Goal: Communication & Community: Answer question/provide support

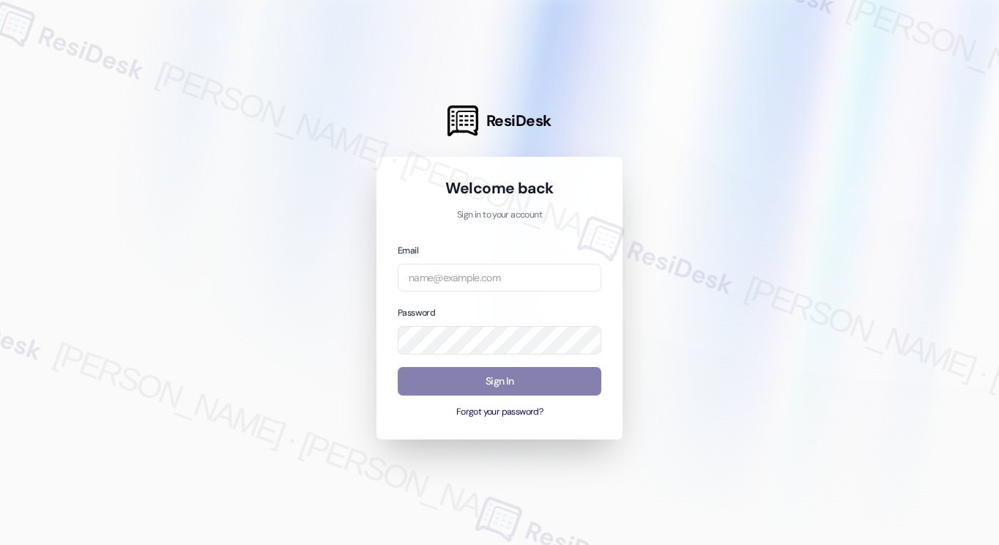
click at [102, 119] on div at bounding box center [499, 272] width 999 height 545
click at [469, 279] on input "email" at bounding box center [500, 278] width 204 height 29
type input "automated-surveys-habitat-katrina.lopez@habitat.com"
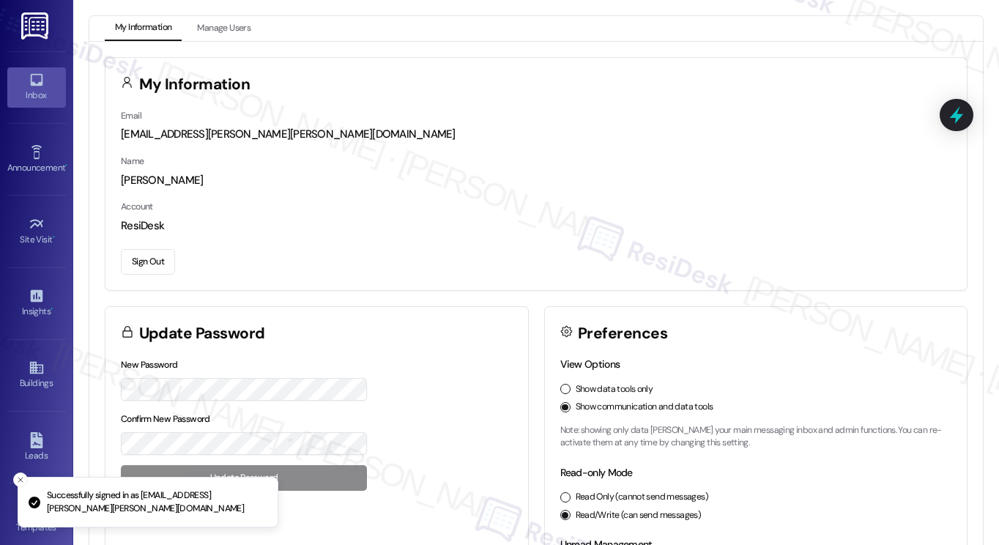
click at [45, 84] on link "Inbox" at bounding box center [36, 87] width 59 height 40
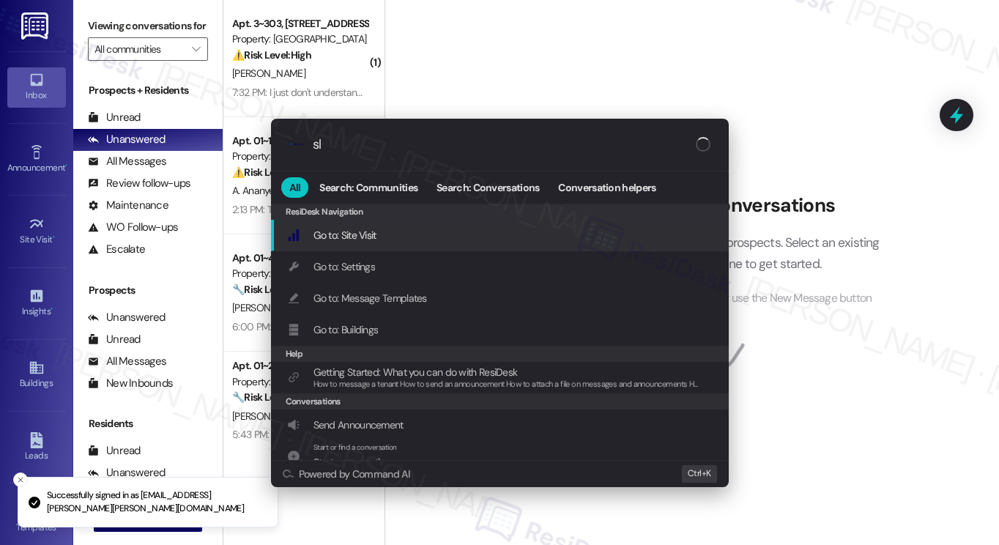
type input "sla"
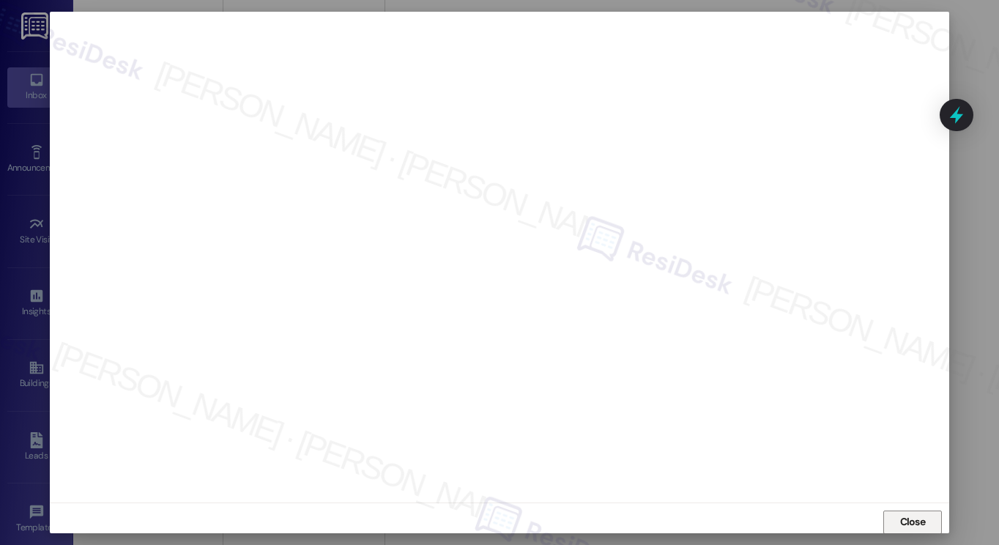
click at [920, 512] on span "Close" at bounding box center [912, 522] width 31 height 22
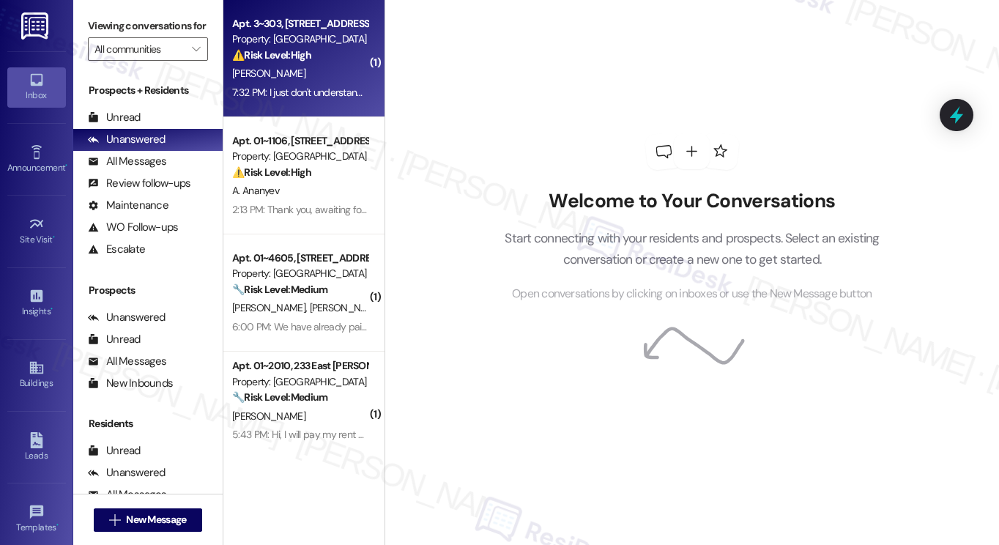
click at [311, 74] on div "N. Dadasheva" at bounding box center [300, 73] width 138 height 18
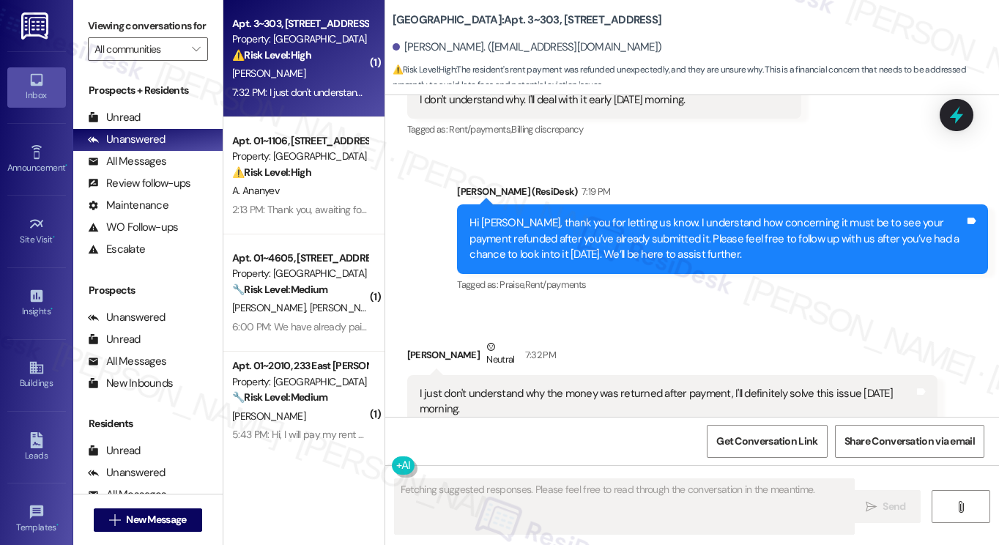
scroll to position [5778, 0]
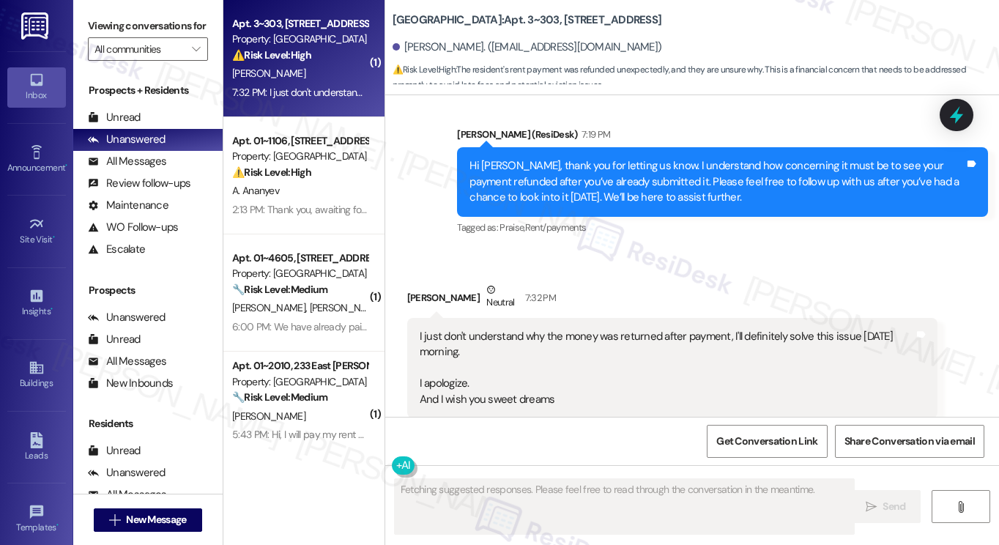
click at [565, 329] on div "I just don't understand why the money was returned after payment, I'll definite…" at bounding box center [667, 368] width 495 height 78
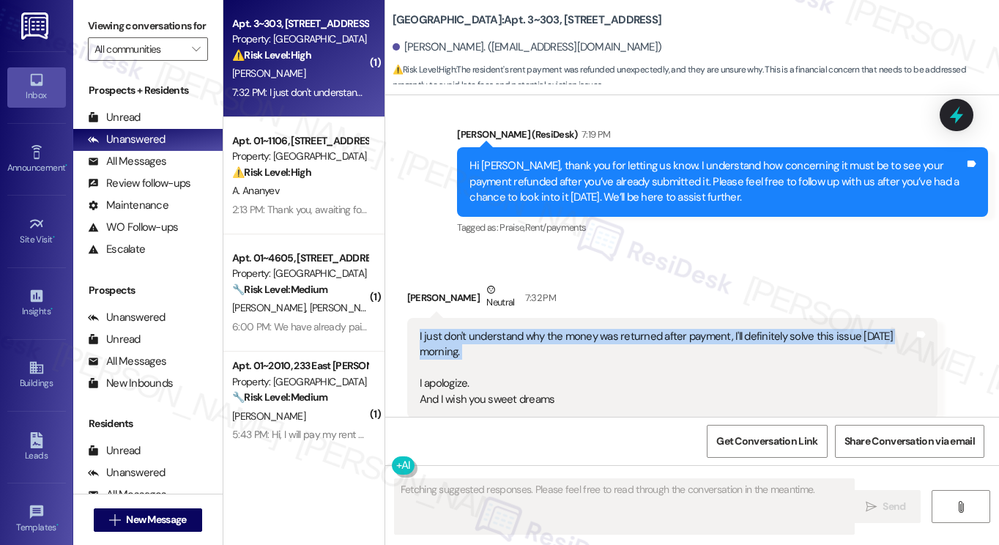
click at [565, 329] on div "I just don't understand why the money was returned after payment, I'll definite…" at bounding box center [667, 368] width 495 height 78
click at [554, 336] on div "I just don't understand why the money was returned after payment, I'll definite…" at bounding box center [667, 368] width 495 height 78
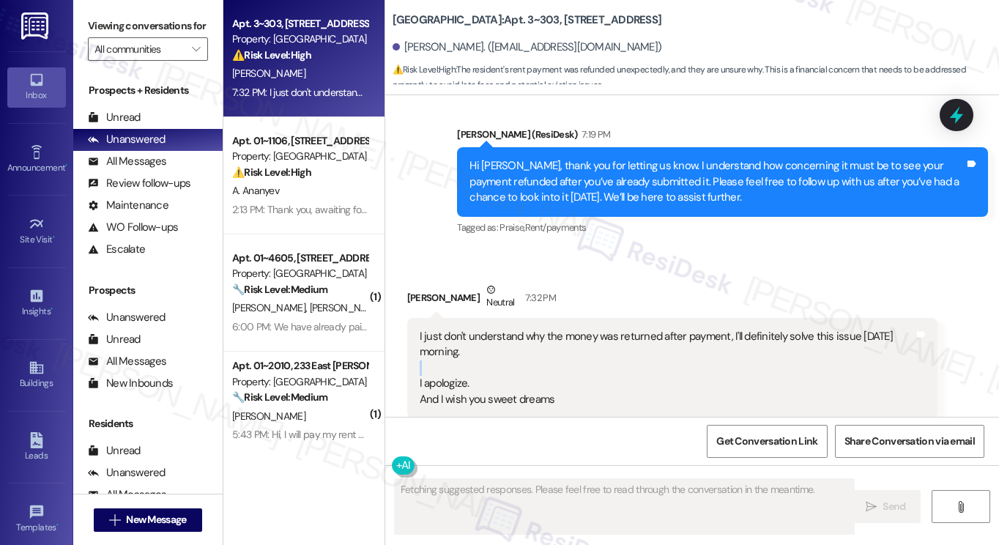
click at [554, 338] on div "I just don't understand why the money was returned after payment, I'll definite…" at bounding box center [667, 368] width 495 height 78
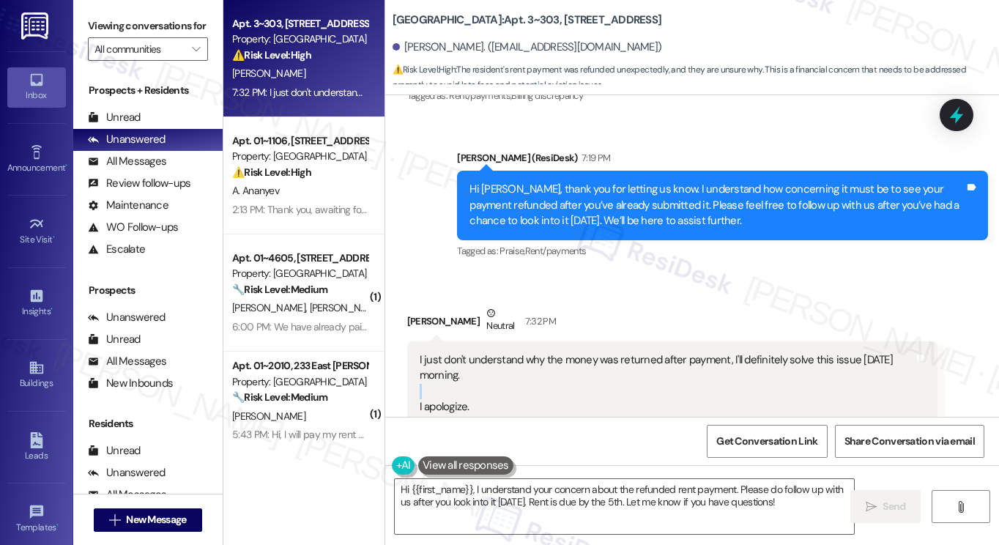
scroll to position [5779, 0]
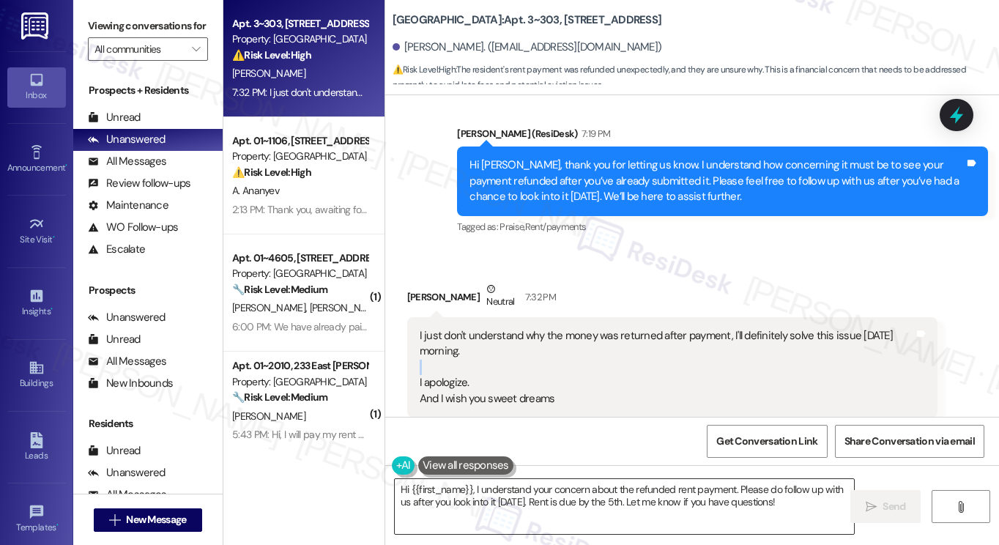
click at [589, 490] on textarea "Hi {{first_name}}, I understand your concern about the refunded rent payment. P…" at bounding box center [624, 506] width 459 height 55
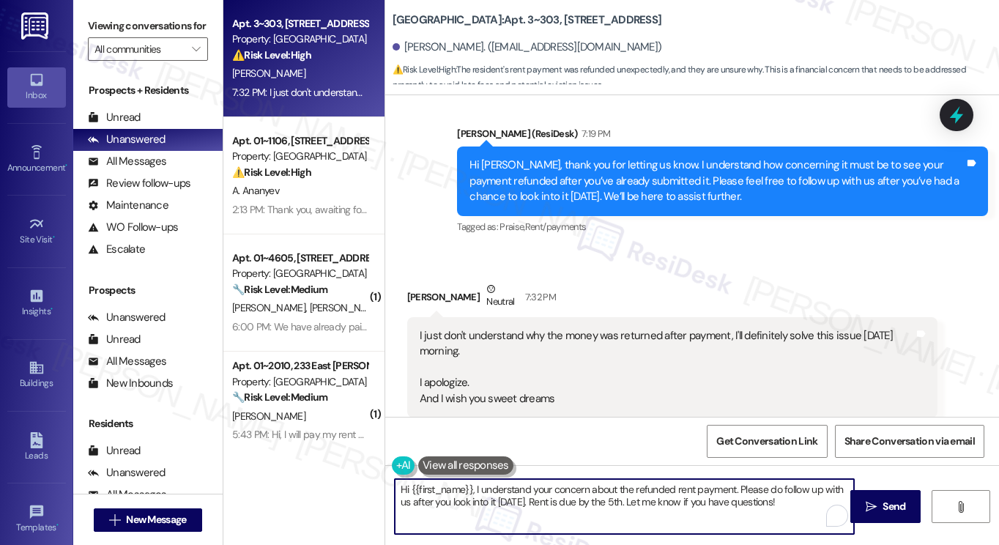
click at [589, 490] on textarea "Hi {{first_name}}, I understand your concern about the refunded rent payment. P…" at bounding box center [624, 506] width 459 height 55
click at [664, 498] on textarea "Hi {{first_name}}, I understand your concern about the refunded rent payment. P…" at bounding box center [624, 506] width 459 height 55
click at [698, 157] on div "Hi Naida, thank you for letting us know. I understand how concerning it must be…" at bounding box center [716, 180] width 495 height 47
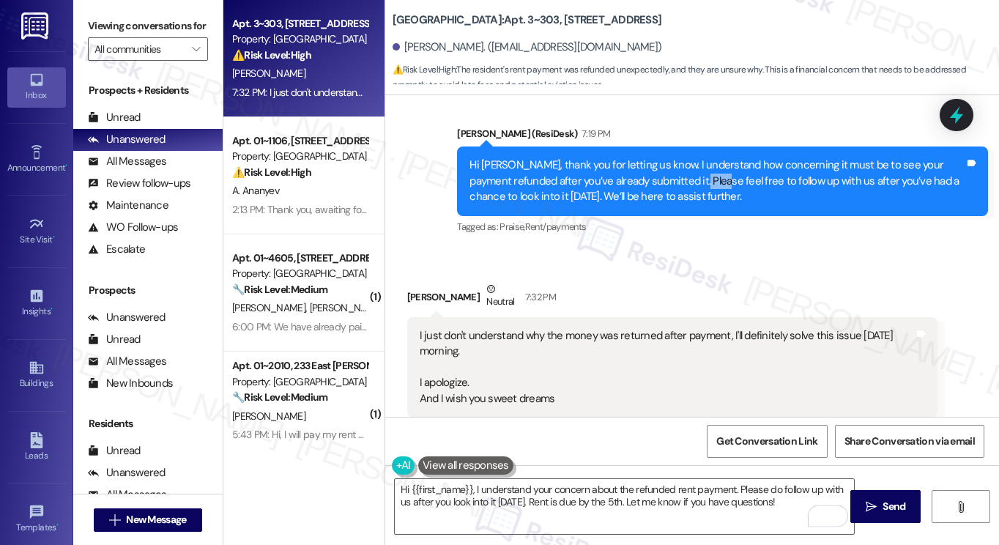
click at [698, 157] on div "Hi Naida, thank you for letting us know. I understand how concerning it must be…" at bounding box center [716, 180] width 495 height 47
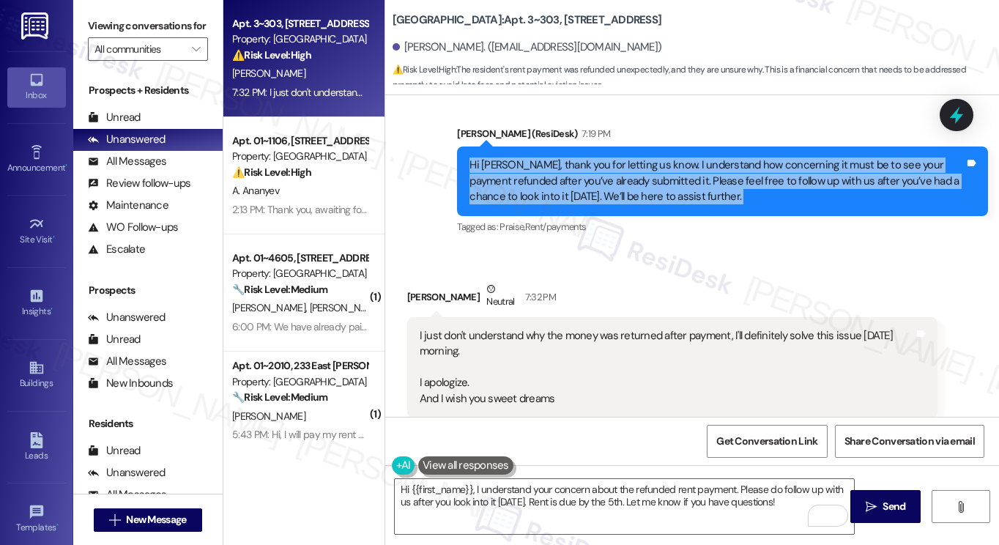
click at [551, 157] on div "Hi Naida, thank you for letting us know. I understand how concerning it must be…" at bounding box center [716, 180] width 495 height 47
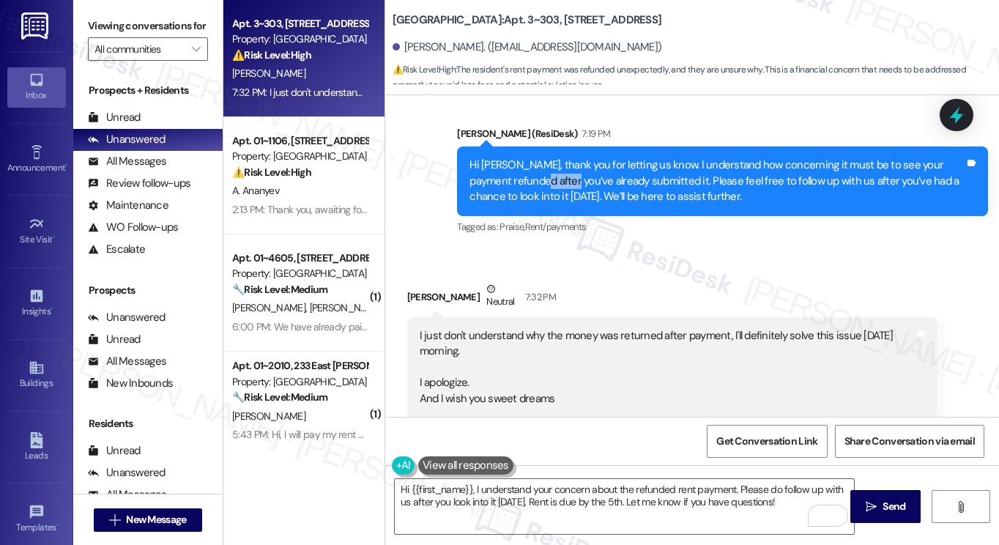
click at [551, 157] on div "Hi Naida, thank you for letting us know. I understand how concerning it must be…" at bounding box center [716, 180] width 495 height 47
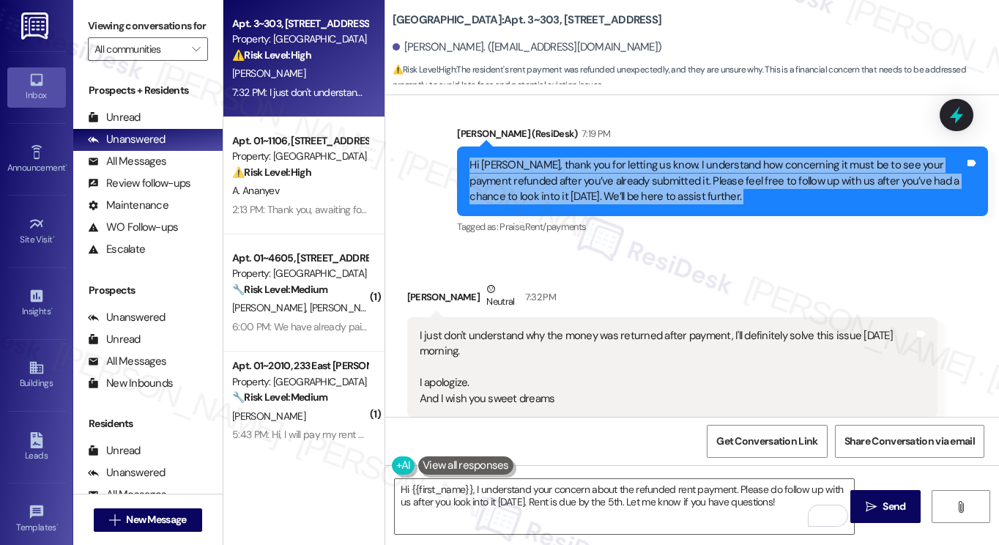
drag, startPoint x: 551, startPoint y: 152, endPoint x: 551, endPoint y: 161, distance: 8.8
click at [551, 157] on div "Hi Naida, thank you for letting us know. I understand how concerning it must be…" at bounding box center [716, 180] width 495 height 47
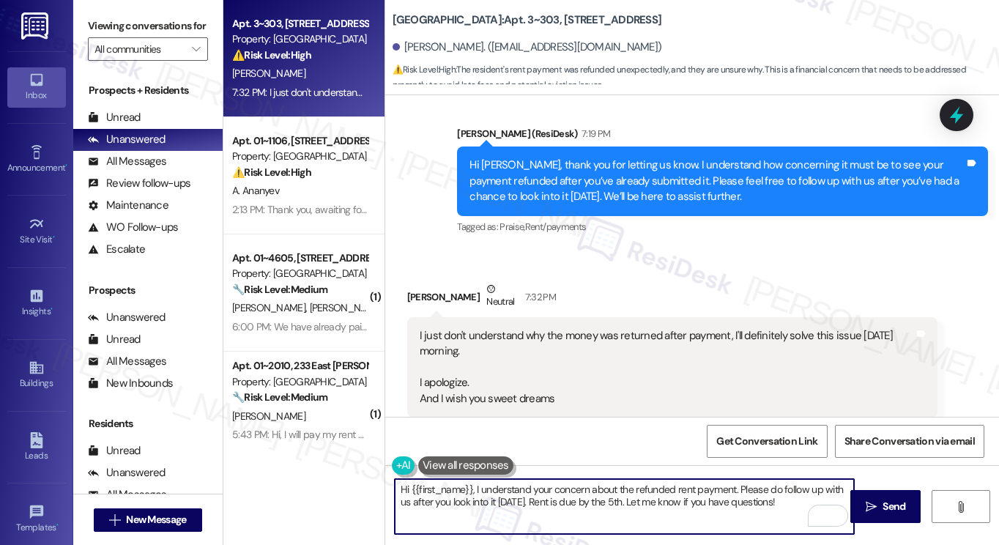
drag, startPoint x: 546, startPoint y: 505, endPoint x: 729, endPoint y: 498, distance: 183.2
click at [727, 498] on textarea "Hi {{first_name}}, I understand your concern about the refunded rent payment. P…" at bounding box center [624, 506] width 459 height 55
click at [760, 499] on textarea "Hi {{first_name}}, I understand your concern about the refunded rent payment. P…" at bounding box center [624, 506] width 459 height 55
drag, startPoint x: 794, startPoint y: 503, endPoint x: 610, endPoint y: 502, distance: 183.8
click at [605, 502] on textarea "Hi {{first_name}}, I understand your concern about the refunded rent payment. P…" at bounding box center [624, 506] width 459 height 55
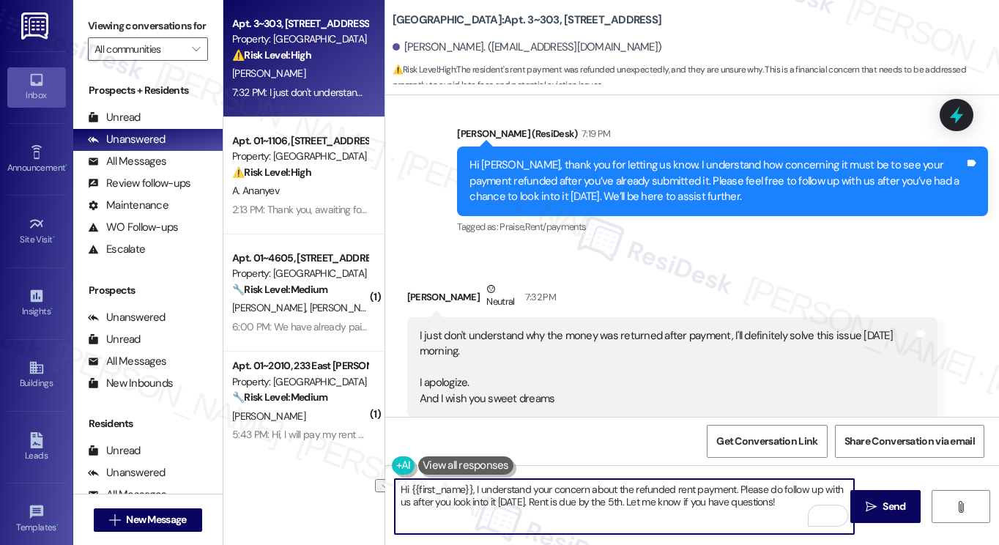
click at [618, 504] on textarea "Hi {{first_name}}, I understand your concern about the refunded rent payment. P…" at bounding box center [624, 506] width 459 height 55
drag, startPoint x: 637, startPoint y: 500, endPoint x: 539, endPoint y: 502, distance: 98.1
click at [539, 502] on textarea "Hi {{first_name}}, I understand your concern about the refunded rent payment. P…" at bounding box center [624, 506] width 459 height 55
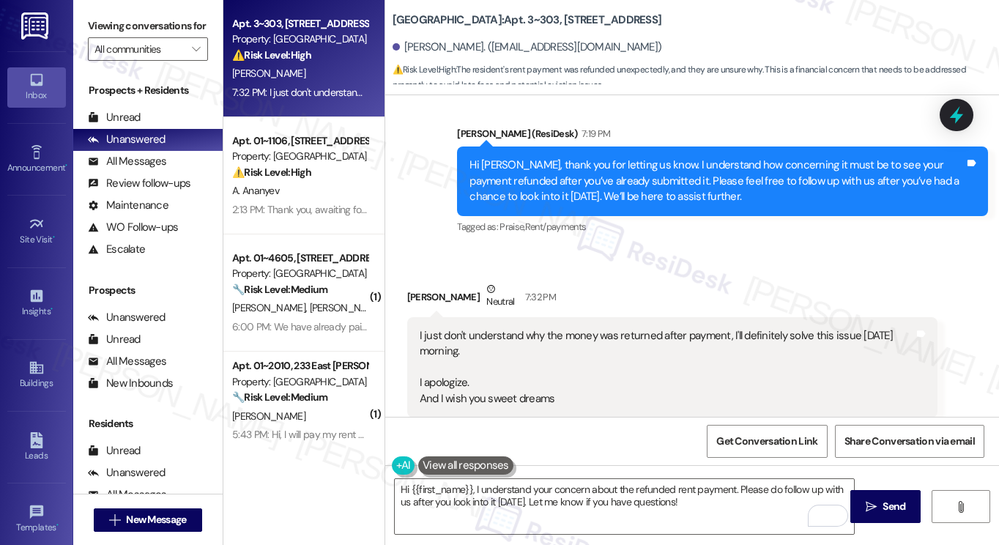
drag, startPoint x: 415, startPoint y: 295, endPoint x: 513, endPoint y: 316, distance: 100.3
click at [513, 328] on div "I just don't understand why the money was returned after payment, I'll definite…" at bounding box center [667, 367] width 495 height 78
click at [512, 341] on div "I just don't understand why the money was returned after payment, I'll definite…" at bounding box center [667, 367] width 495 height 78
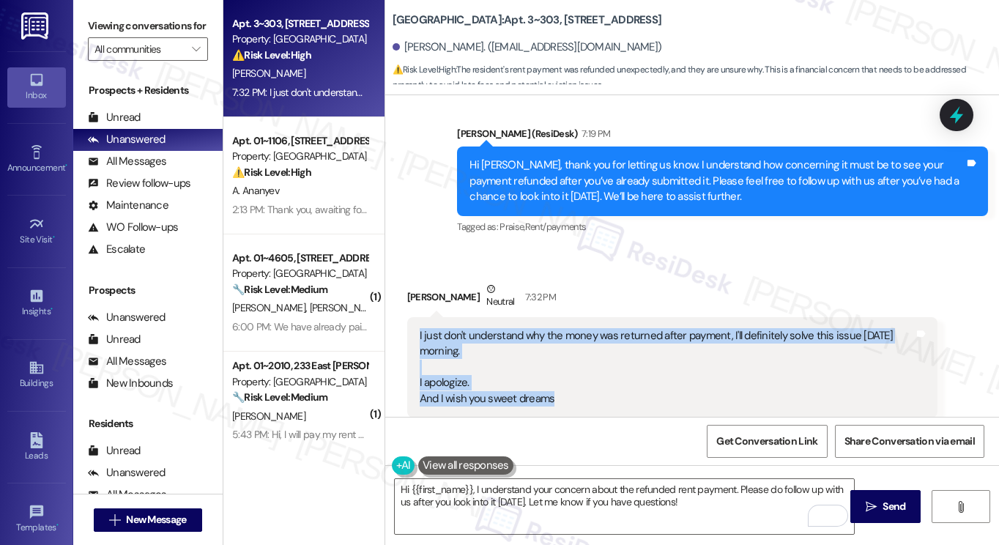
drag, startPoint x: 571, startPoint y: 376, endPoint x: 412, endPoint y: 300, distance: 175.9
click at [412, 317] on div "I just don't understand why the money was returned after payment, I'll definite…" at bounding box center [672, 367] width 531 height 100
copy div "I just don't understand why the money was returned after payment, I'll definite…"
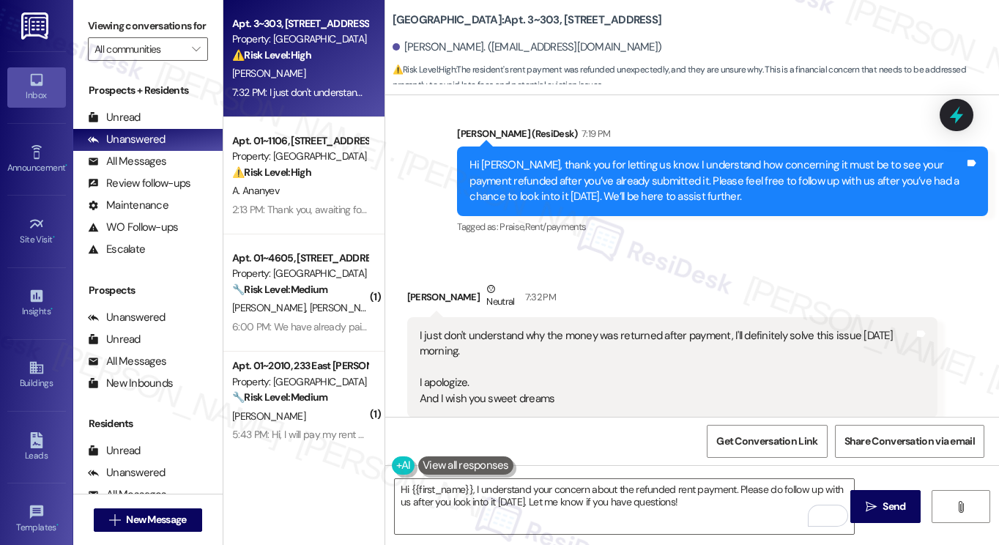
click at [685, 146] on div "Hi Naida, thank you for letting us know. I understand how concerning it must be…" at bounding box center [722, 180] width 531 height 69
click at [88, 36] on label "Viewing conversations for" at bounding box center [148, 26] width 120 height 23
click at [115, 24] on label "Viewing conversations for" at bounding box center [148, 26] width 120 height 23
click at [532, 328] on div "I just don't understand why the money was returned after payment, I'll definite…" at bounding box center [667, 367] width 495 height 78
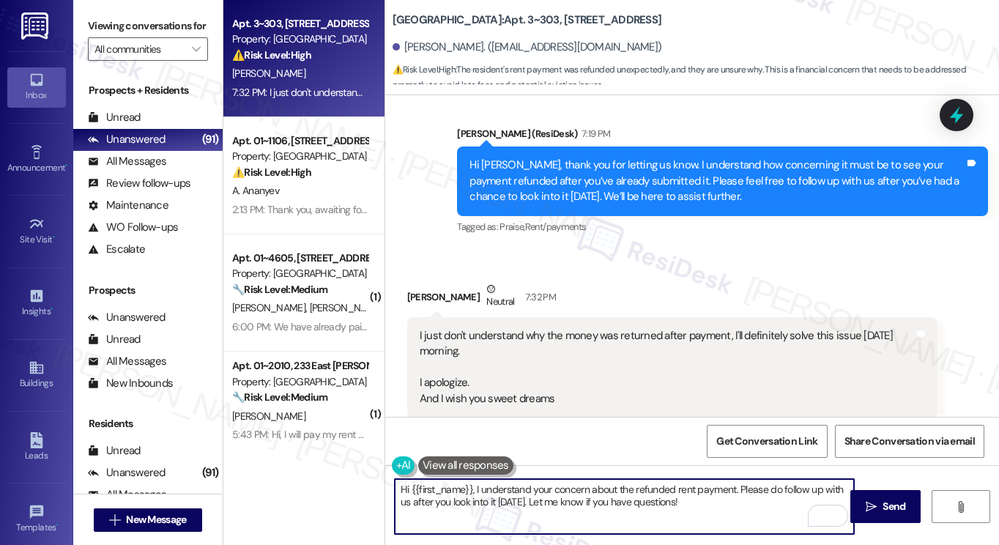
drag, startPoint x: 718, startPoint y: 512, endPoint x: 393, endPoint y: 488, distance: 325.3
click at [395, 488] on textarea "Hi {{first_name}}, I understand your concern about the refunded rent payment. P…" at bounding box center [624, 506] width 459 height 55
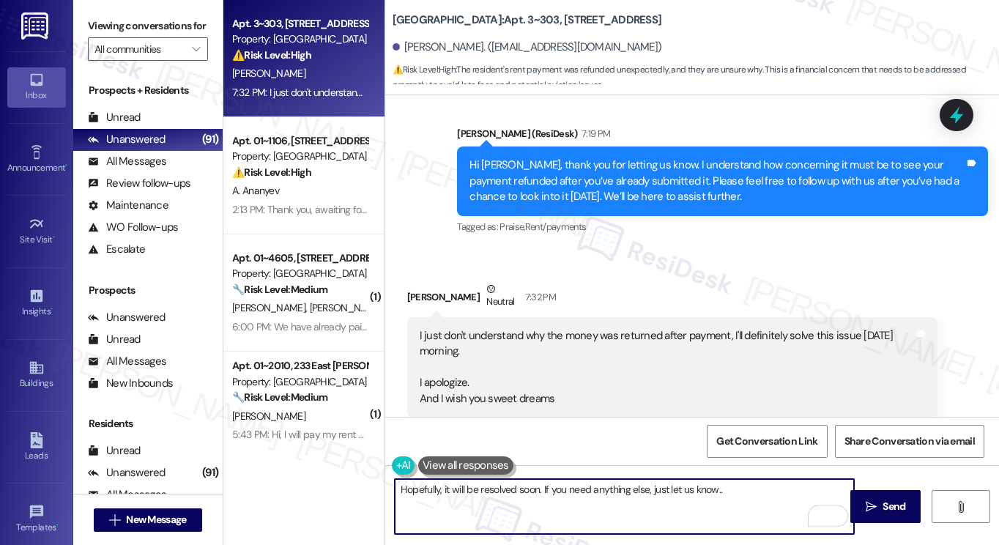
type textarea "Hopefully, it will be resolved soon. If you need anything else, just let us kno…"
click at [411, 281] on div "Naida Dadasheva Neutral 7:32 PM" at bounding box center [672, 299] width 531 height 36
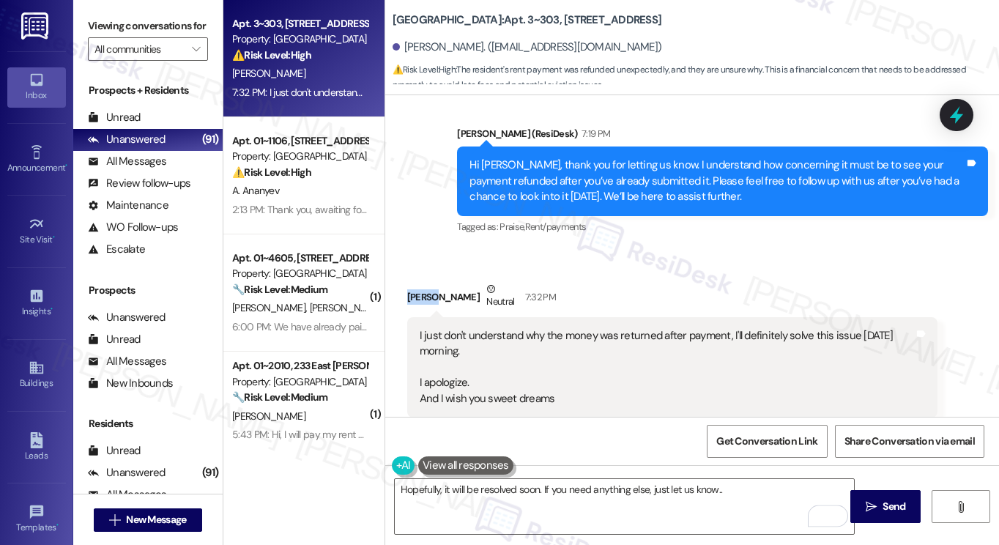
click at [411, 281] on div "Naida Dadasheva Neutral 7:32 PM" at bounding box center [672, 299] width 531 height 36
click at [731, 486] on textarea "Hopefully, it will be resolved soon. If you need anything else, just let us kno…" at bounding box center [624, 506] width 459 height 55
click at [880, 499] on span "Send" at bounding box center [894, 506] width 29 height 15
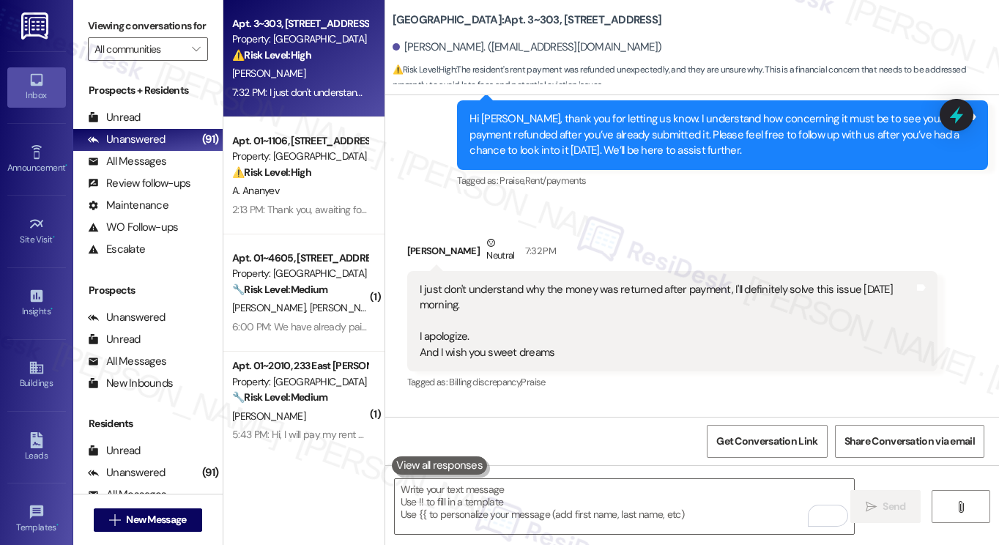
scroll to position [5881, 0]
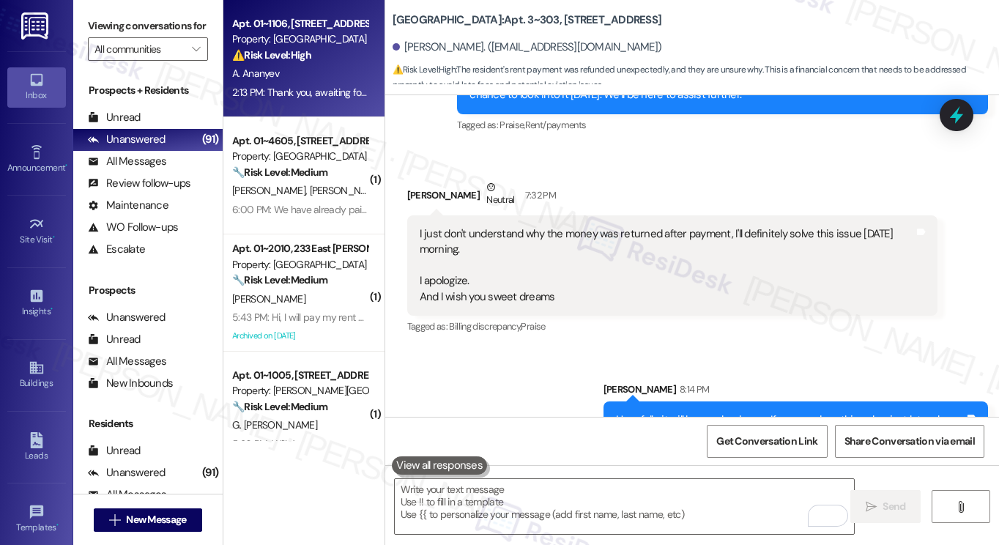
click at [313, 99] on div "2:13 PM: Thank you, awaiting for your reply 2:13 PM: Thank you, awaiting for yo…" at bounding box center [320, 92] width 177 height 13
type textarea "Fetching suggested responses. Please feel free to read through the conversation…"
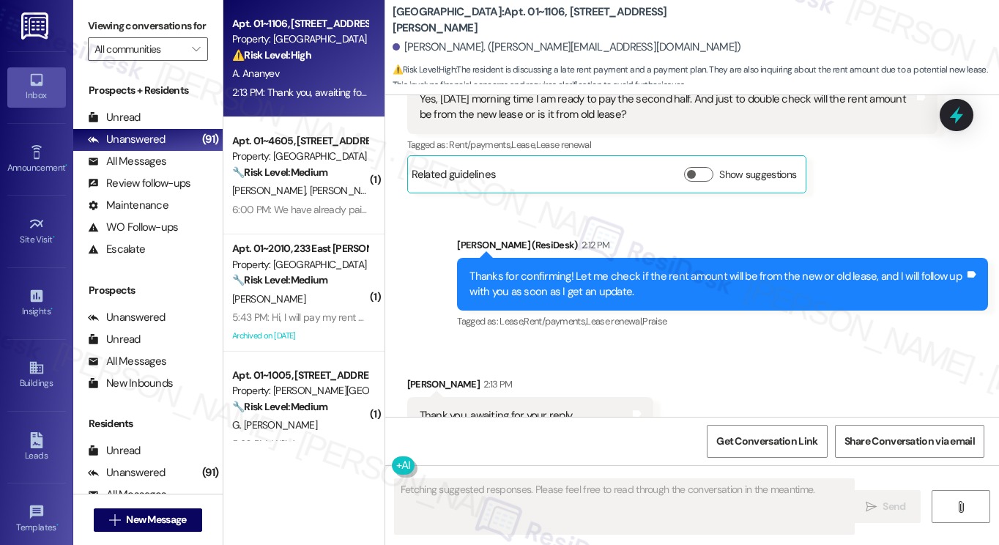
scroll to position [8754, 0]
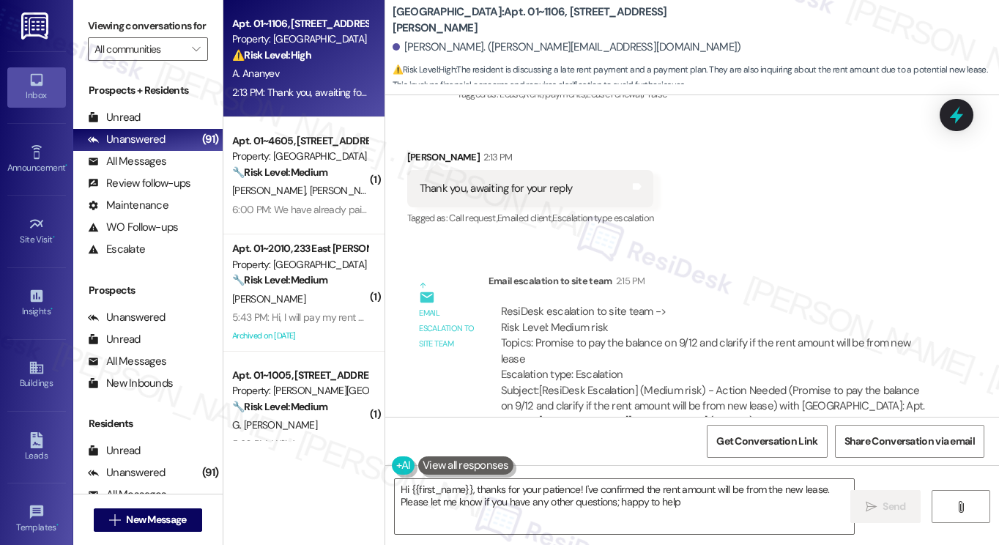
type textarea "Hi {{first_name}}, thanks for your patience! I've confirmed the rent amount wil…"
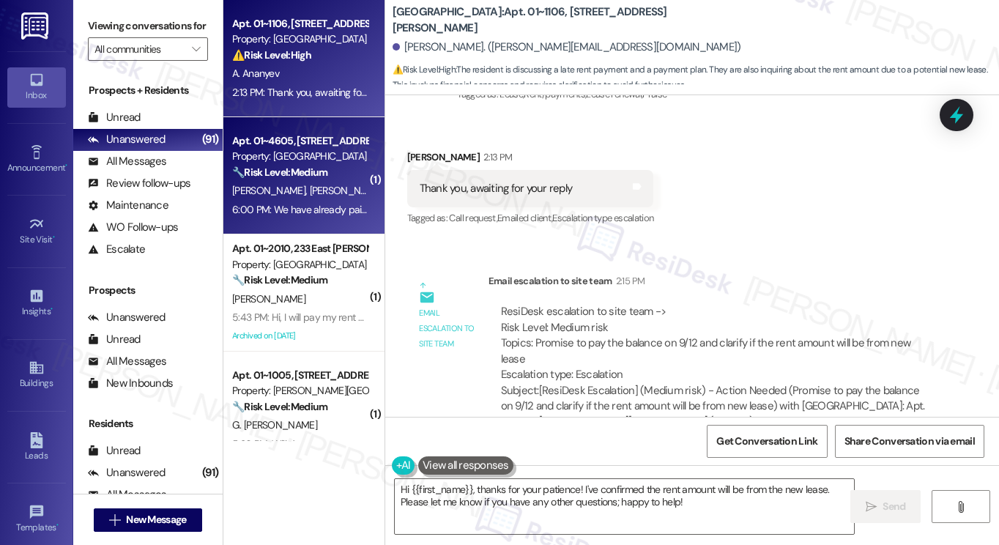
click at [319, 218] on div "6:00 PM: We have already paid the rent this morning. Thanks for the reminder 6:…" at bounding box center [300, 210] width 138 height 18
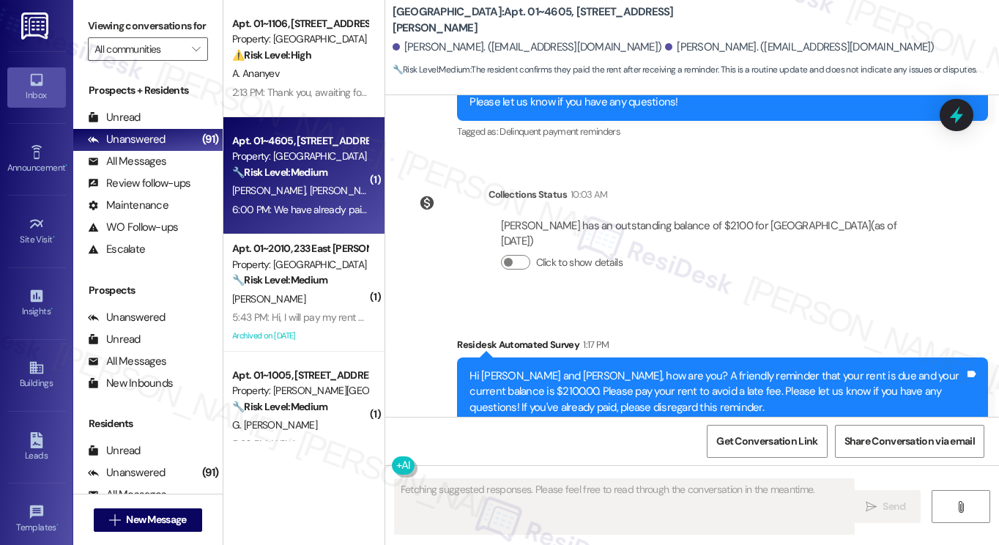
scroll to position [5530, 0]
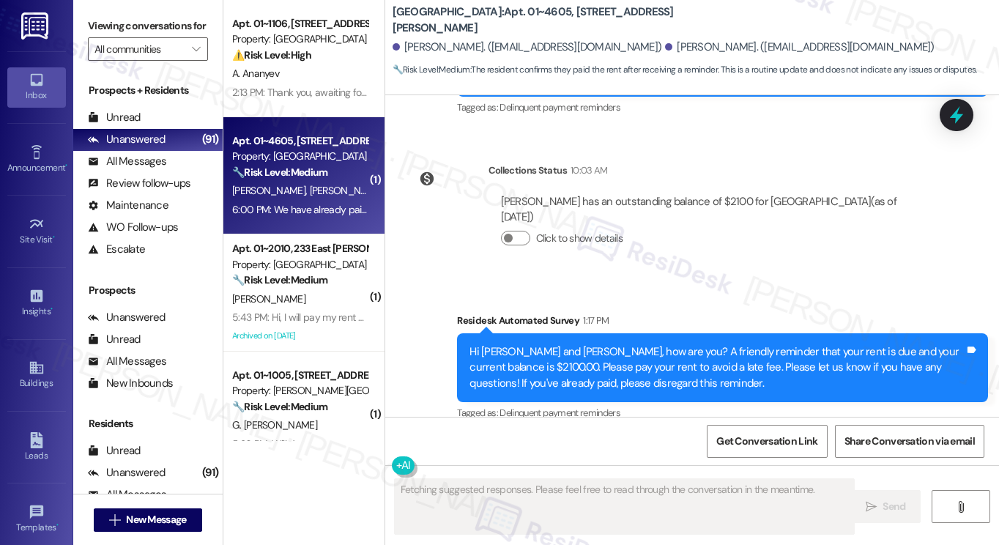
click at [525, 499] on div "We have already paid the rent this morning. Thanks for the reminder" at bounding box center [578, 506] width 317 height 15
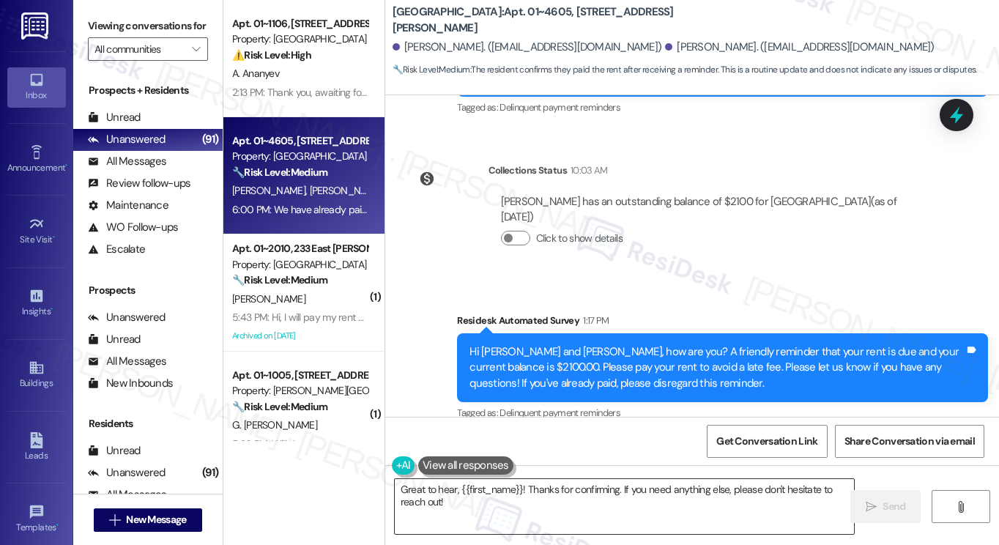
click at [589, 496] on textarea "Great to hear, {{first_name}}! Thanks for confirming. If you need anything else…" at bounding box center [624, 506] width 459 height 55
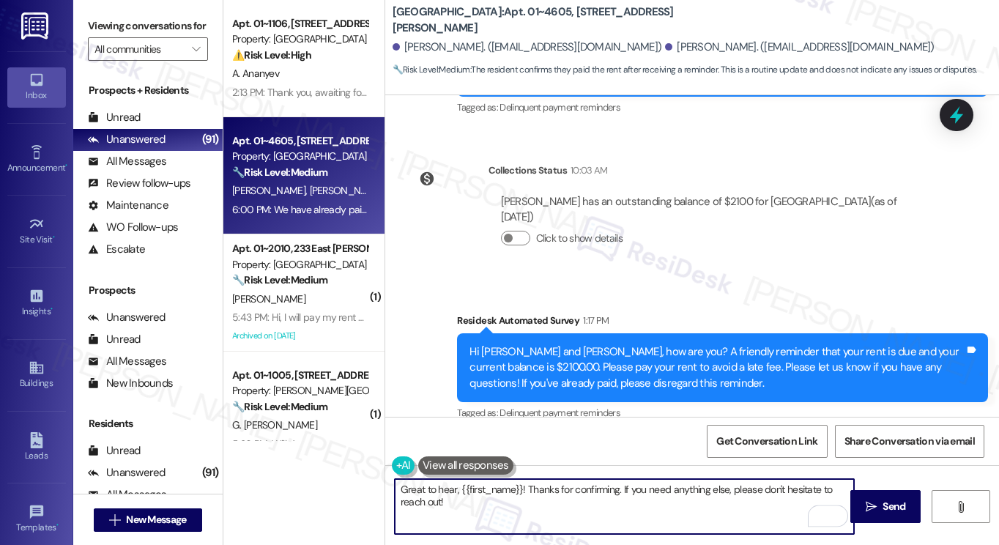
click at [417, 467] on div "Isma Mehraj 6:00 PM" at bounding box center [583, 477] width 353 height 21
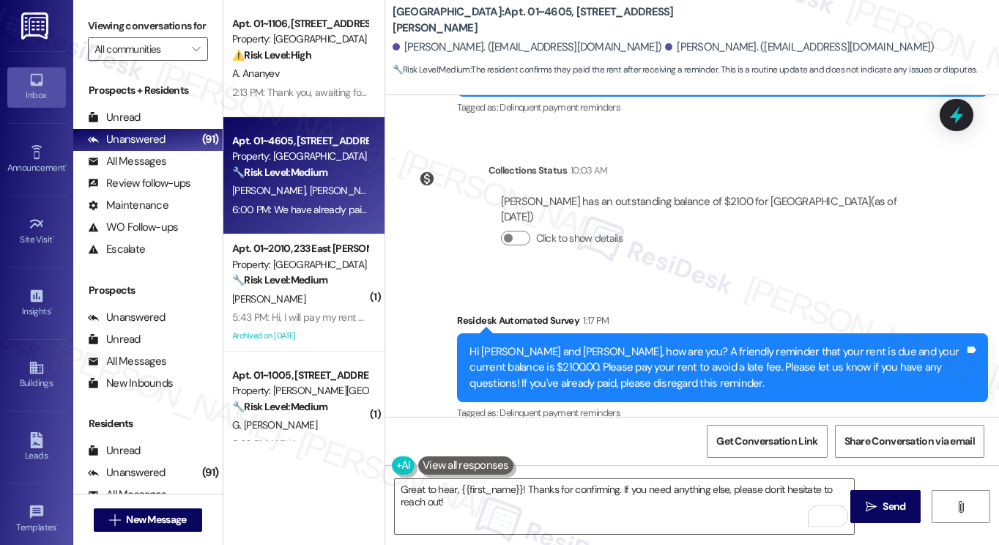
click at [417, 467] on div "Isma Mehraj 6:00 PM" at bounding box center [583, 477] width 353 height 21
copy div "Isma"
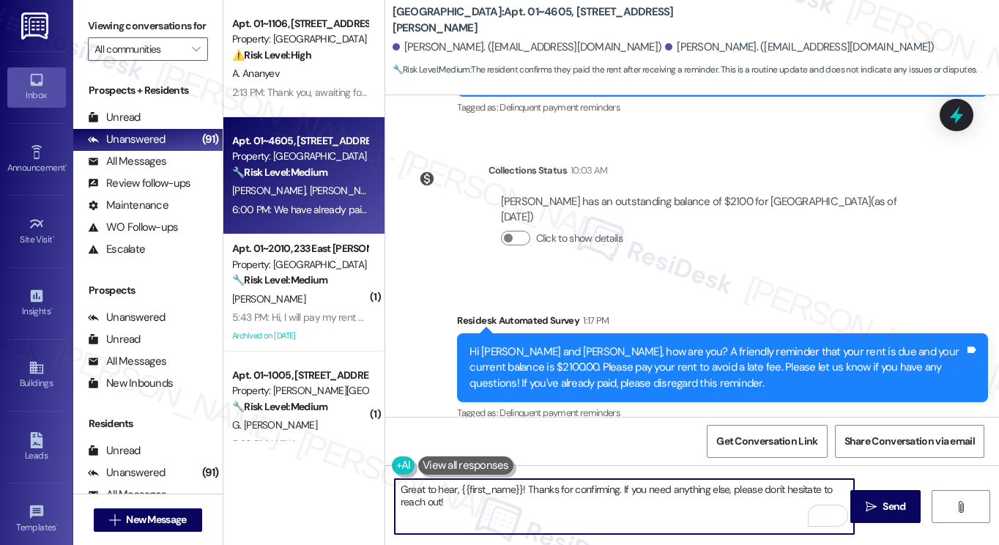
drag, startPoint x: 456, startPoint y: 488, endPoint x: 518, endPoint y: 488, distance: 62.3
click at [518, 488] on textarea "Great to hear, {{first_name}}! Thanks for confirming. If you need anything else…" at bounding box center [624, 506] width 459 height 55
paste textarea "Isma"
type textarea "Great to hear, Isma! Thanks for confirming. If you need anything else, please d…"
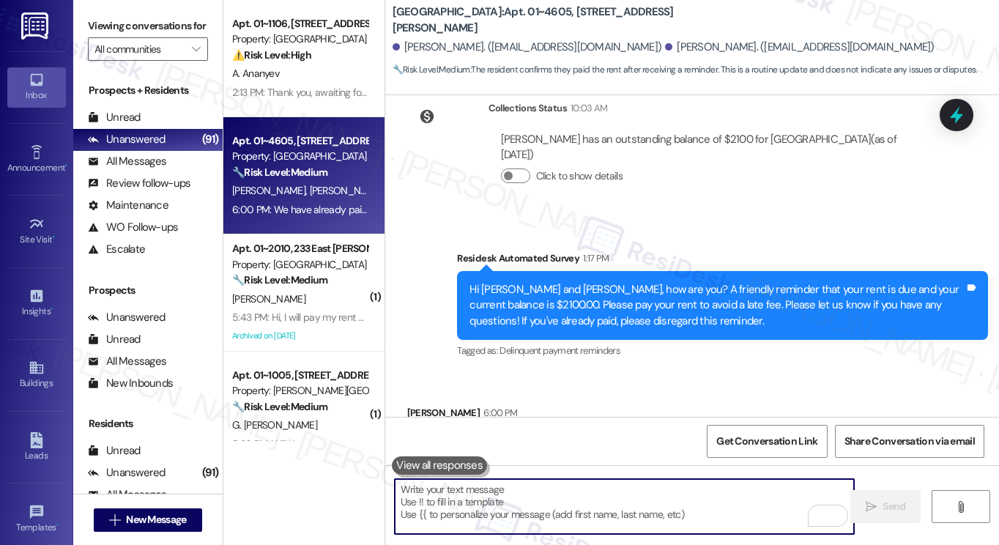
scroll to position [5633, 0]
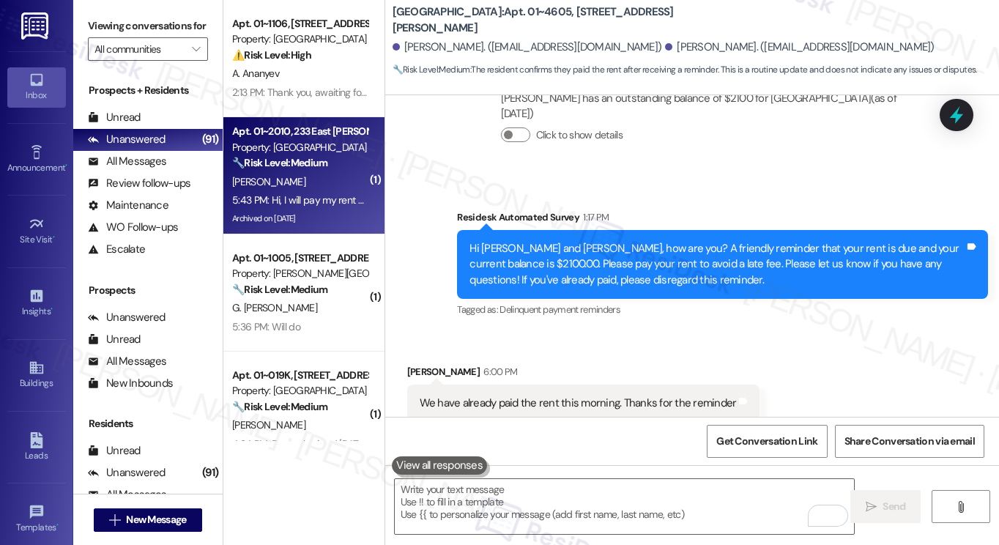
click at [313, 185] on div "Z. Grant" at bounding box center [300, 182] width 138 height 18
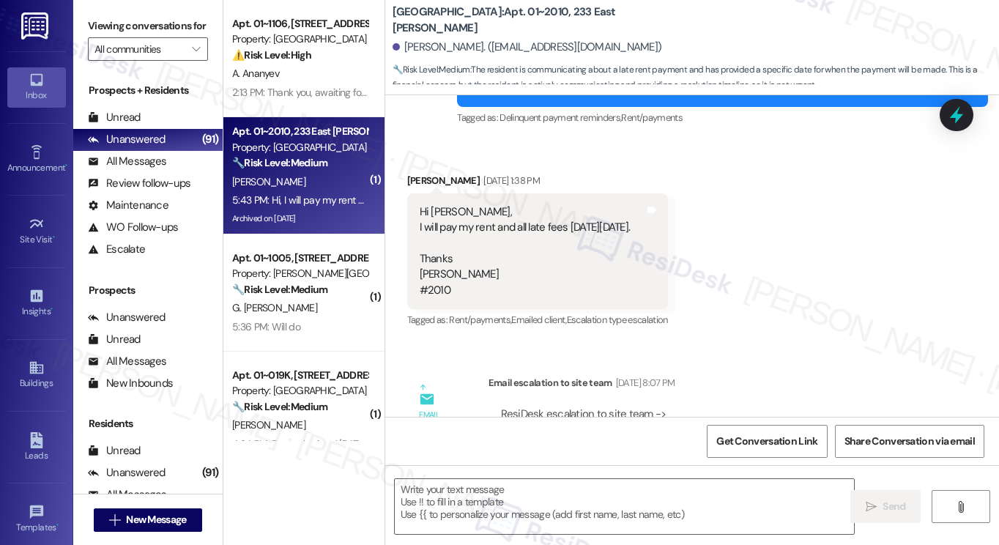
type textarea "Fetching suggested responses. Please feel free to read through the conversation…"
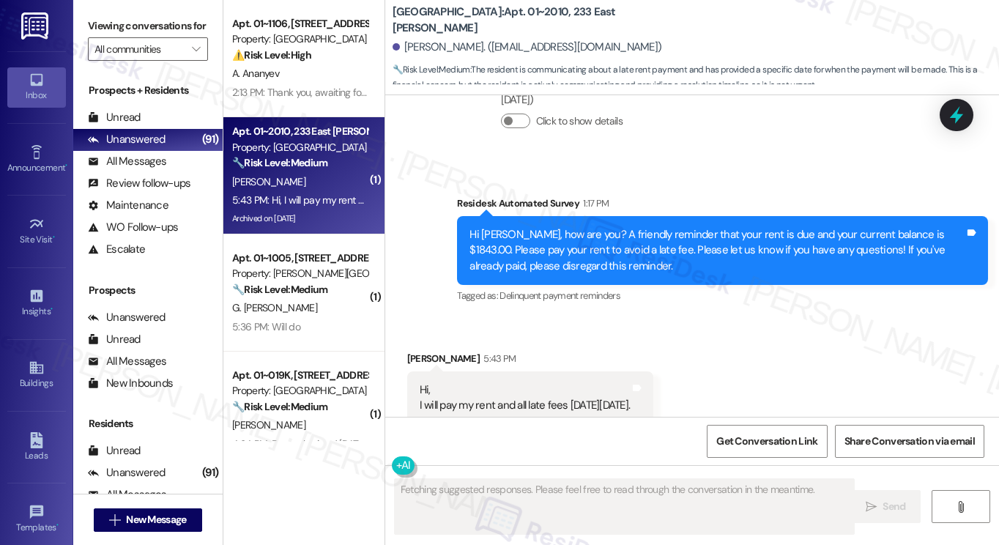
scroll to position [12183, 0]
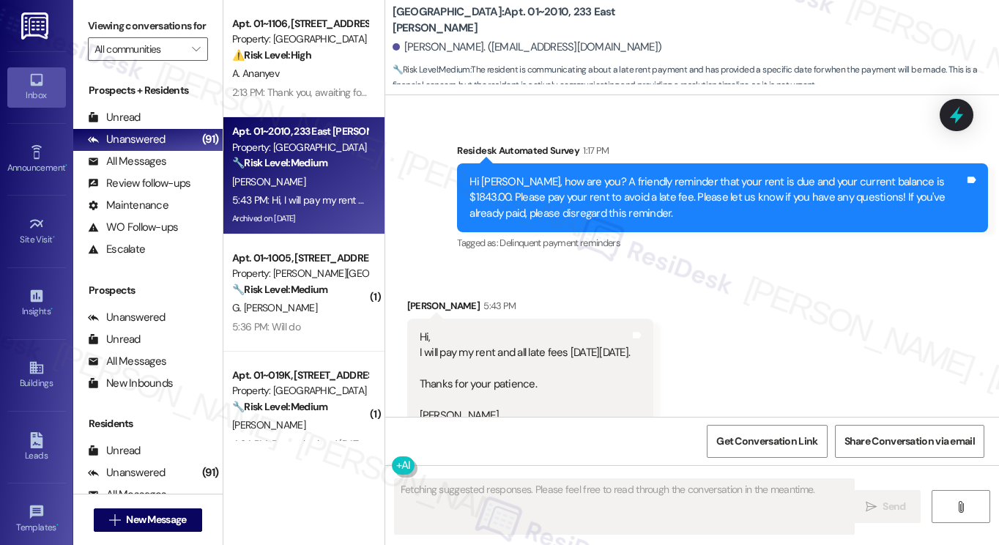
click at [494, 330] on div "Hi, I will pay my rent and all late fees on Wednesday, September 10, 2025. Than…" at bounding box center [525, 385] width 211 height 110
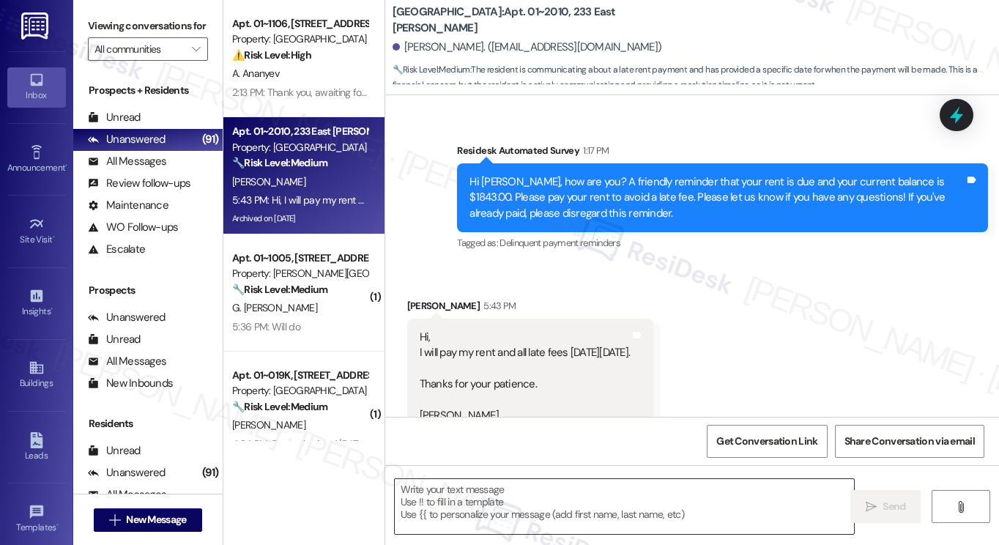
click at [512, 502] on textarea at bounding box center [624, 506] width 459 height 55
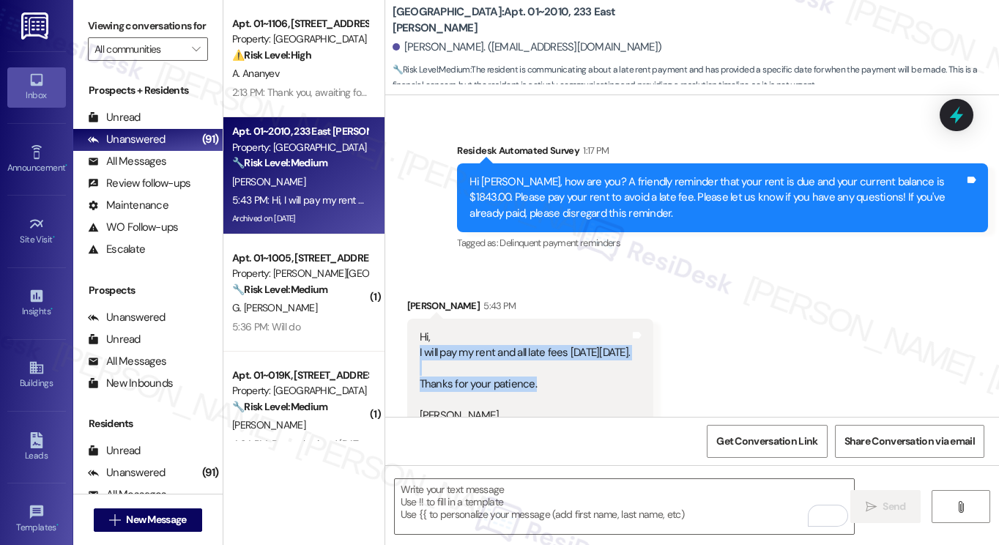
drag, startPoint x: 543, startPoint y: 321, endPoint x: 413, endPoint y: 283, distance: 135.1
click at [413, 319] on div "Hi, I will pay my rent and all late fees on Wednesday, September 10, 2025. Than…" at bounding box center [530, 385] width 247 height 132
copy div "I will pay my rent and all late fees on Wednesday, September 10, 2025. Thanks f…"
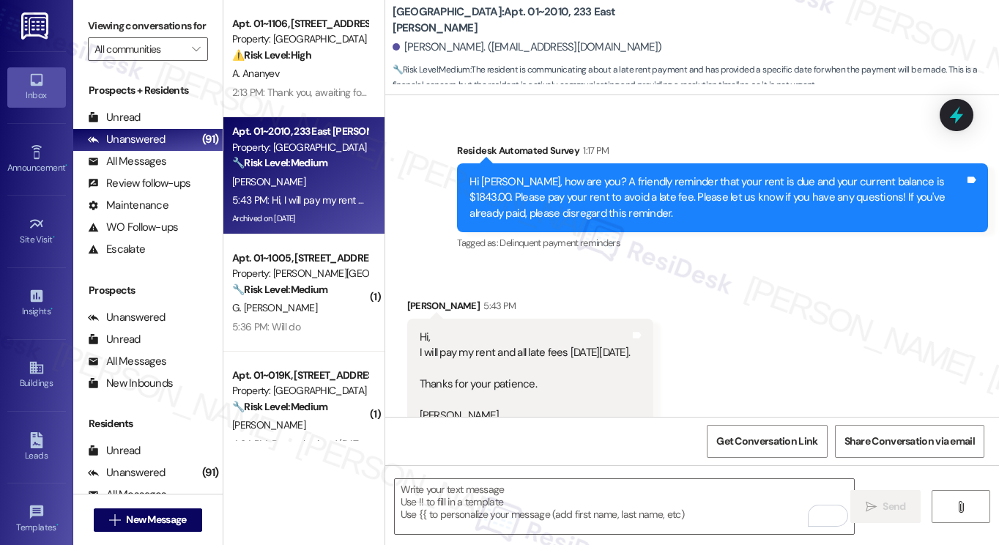
click at [94, 29] on label "Viewing conversations for" at bounding box center [148, 26] width 120 height 23
click at [105, 37] on label "Viewing conversations for" at bounding box center [148, 26] width 120 height 23
click at [120, 37] on label "Viewing conversations for" at bounding box center [148, 26] width 120 height 23
drag, startPoint x: 419, startPoint y: 460, endPoint x: 446, endPoint y: 491, distance: 41.5
click at [420, 462] on div "Get Conversation Link Share Conversation via email" at bounding box center [692, 441] width 614 height 48
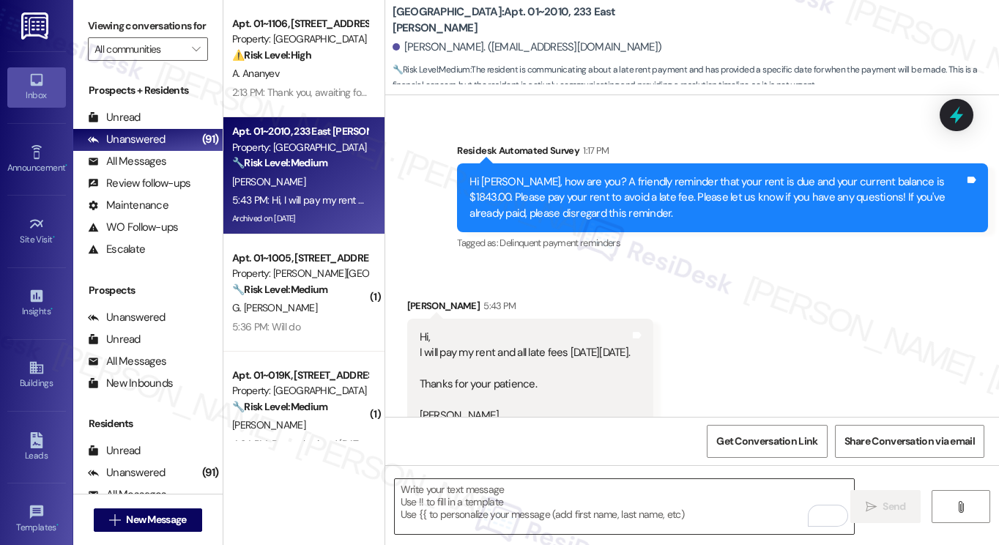
click at [448, 500] on textarea "To enrich screen reader interactions, please activate Accessibility in Grammarl…" at bounding box center [624, 506] width 459 height 55
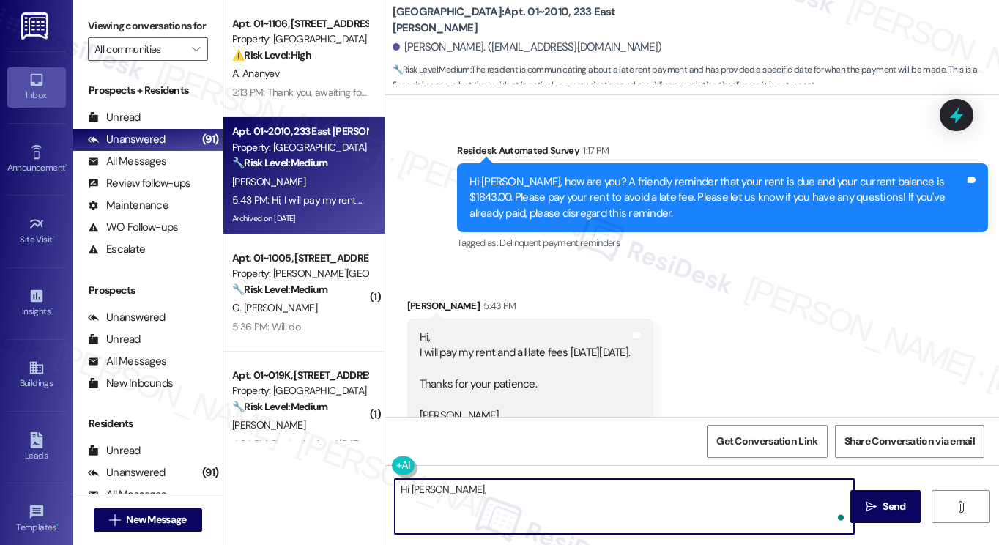
paste textarea "Thank you for letting us know — we appreciate the update. We’ll make a note tha…"
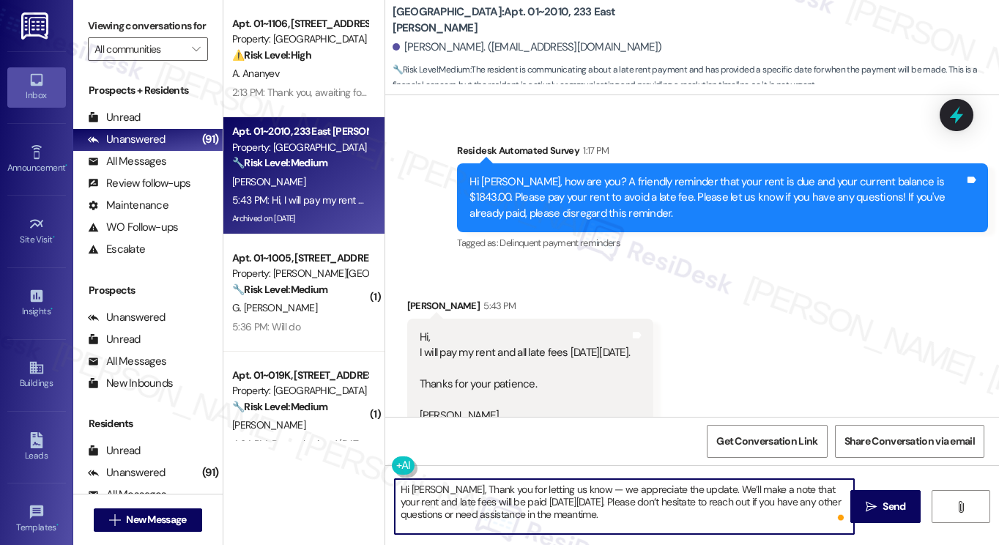
click at [454, 488] on textarea "Hi Zenobia, Thank you for letting us know — we appreciate the update. We’ll mak…" at bounding box center [624, 506] width 459 height 55
drag, startPoint x: 589, startPoint y: 488, endPoint x: 449, endPoint y: 489, distance: 139.9
click at [449, 489] on textarea "Hi Zenobia, Thank you for letting us know — we appreciate the update. We’ll mak…" at bounding box center [624, 506] width 459 height 55
click at [628, 488] on textarea "Hi Zenobia, we appreciate the update. We’ll make a note that your rent and late…" at bounding box center [624, 506] width 459 height 55
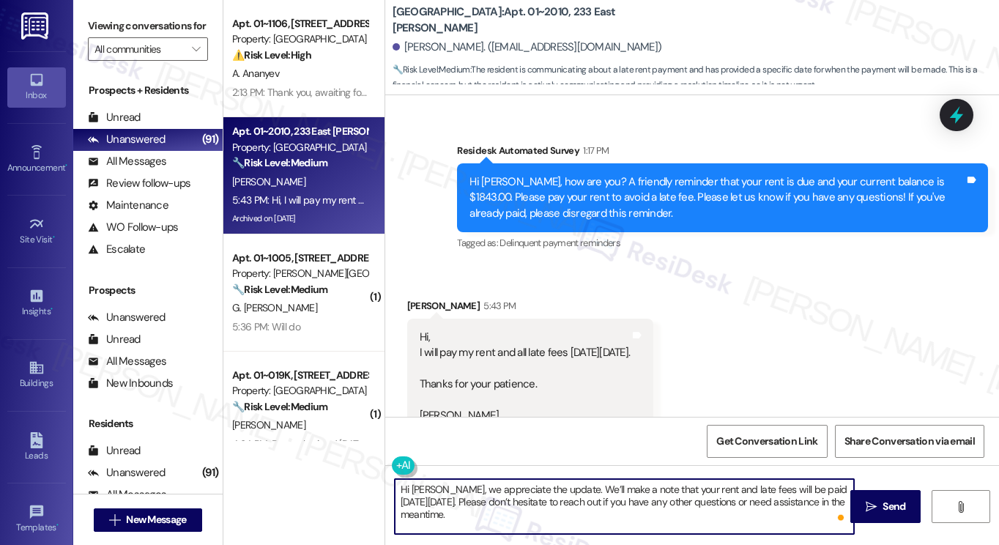
click at [628, 488] on textarea "Hi Zenobia, we appreciate the update. We’ll make a note that your rent and late…" at bounding box center [624, 506] width 459 height 55
click at [584, 516] on textarea "Hi Zenobia, we appreciate the update. We’ll make a note that your rent and late…" at bounding box center [624, 506] width 459 height 55
click at [560, 509] on textarea "Hi Zenobia, we appreciate the update. We’ll make a note that your rent and late…" at bounding box center [624, 506] width 459 height 55
click at [559, 509] on textarea "Hi Zenobia, we appreciate the update. We’ll make a note that your rent and late…" at bounding box center [624, 506] width 459 height 55
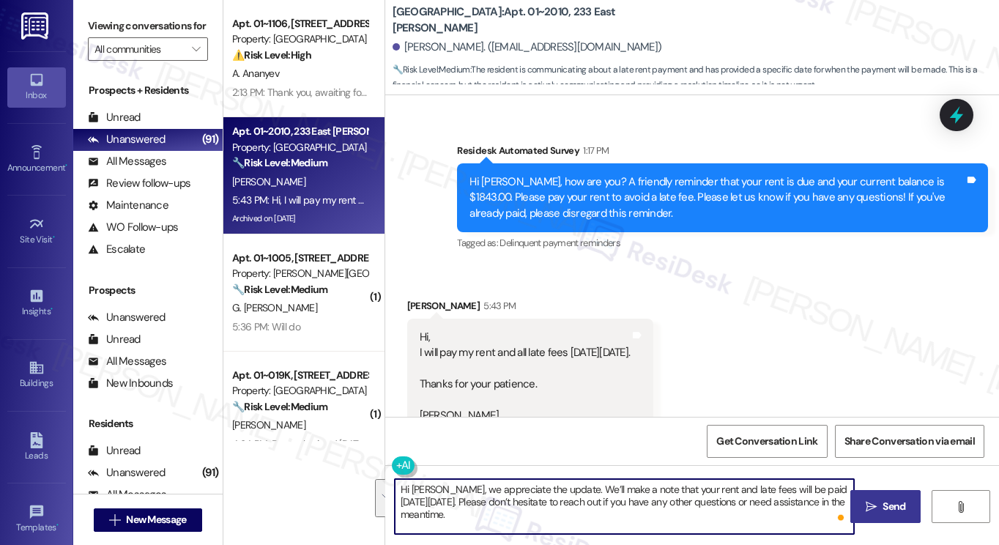
type textarea "Hi Zenobia, we appreciate the update. We’ll make a note that your rent and late…"
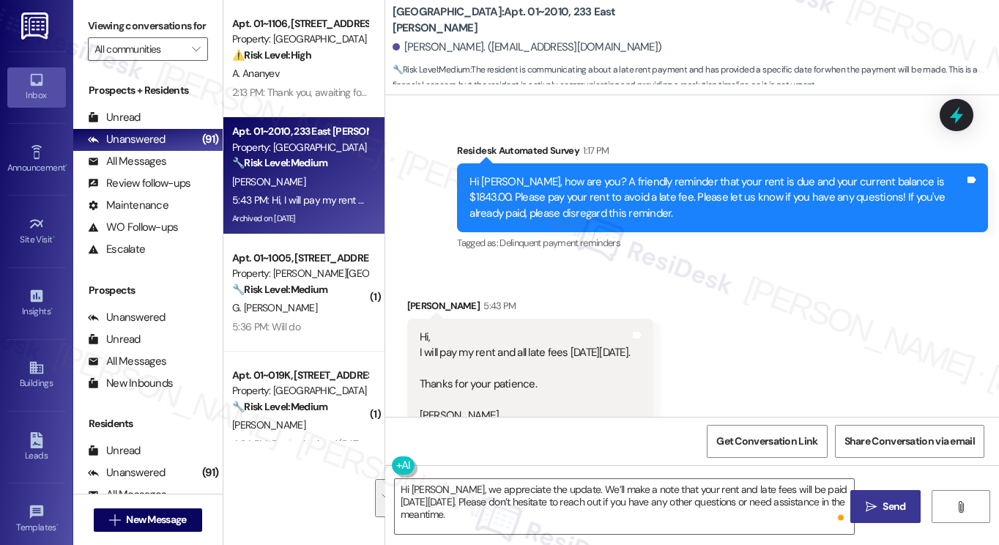
click at [876, 510] on icon "" at bounding box center [871, 507] width 11 height 12
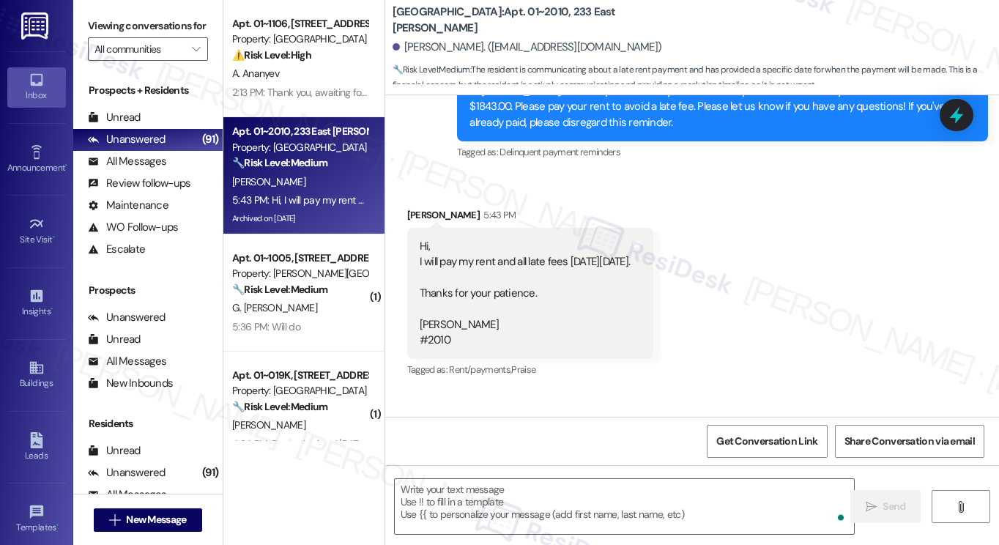
scroll to position [12318, 0]
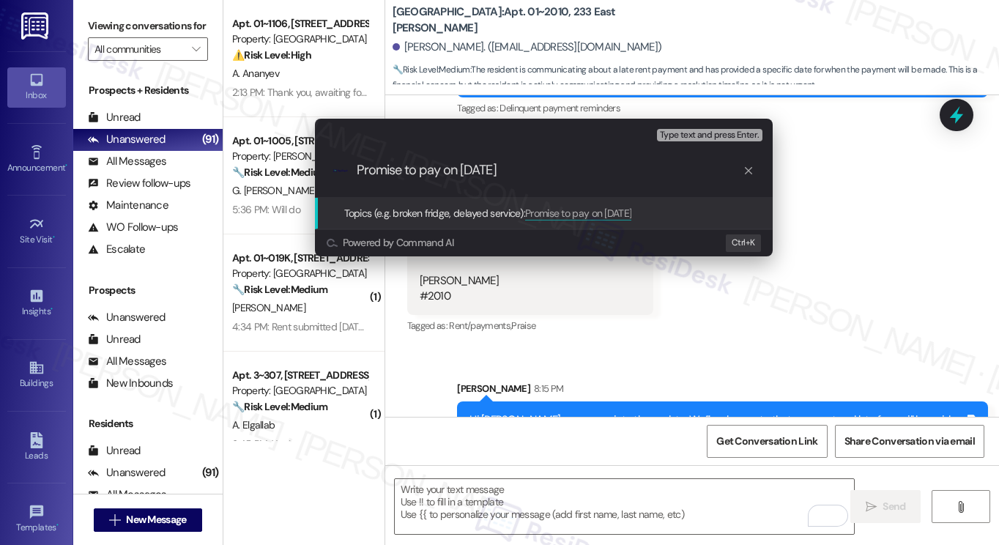
type input "Promise to pay on 9/10 - Wednesday"
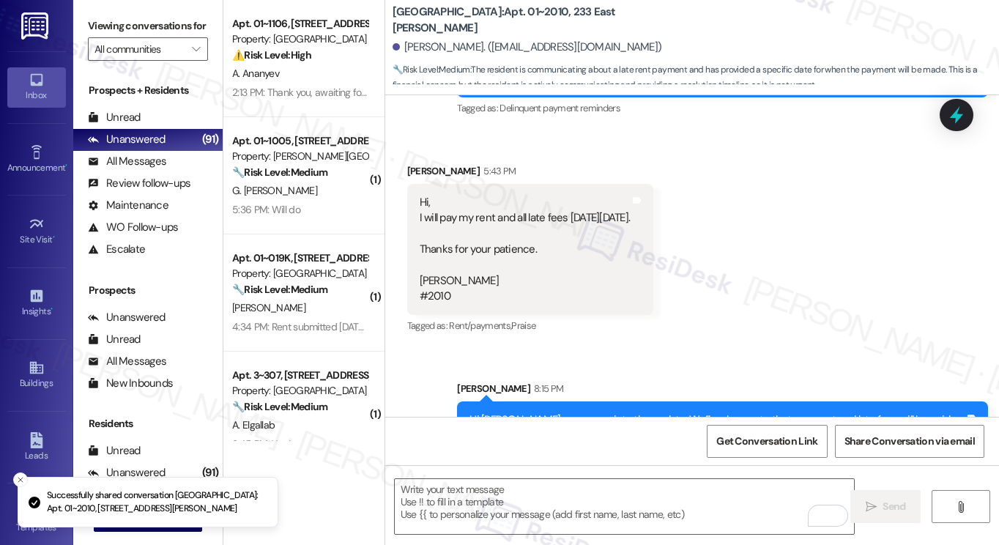
scroll to position [12183, 0]
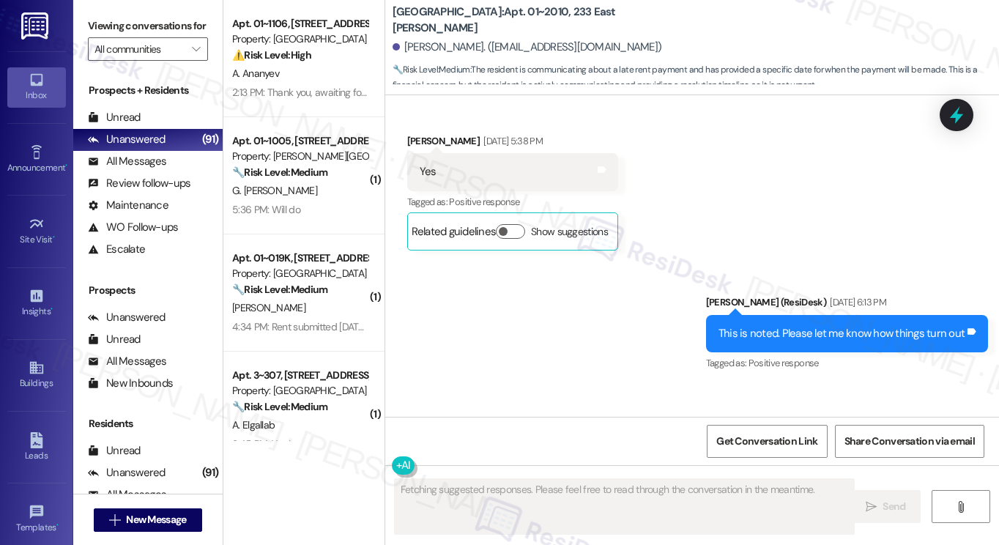
type textarea "Fetching suggested responses. Please feel free to read through the conversation…"
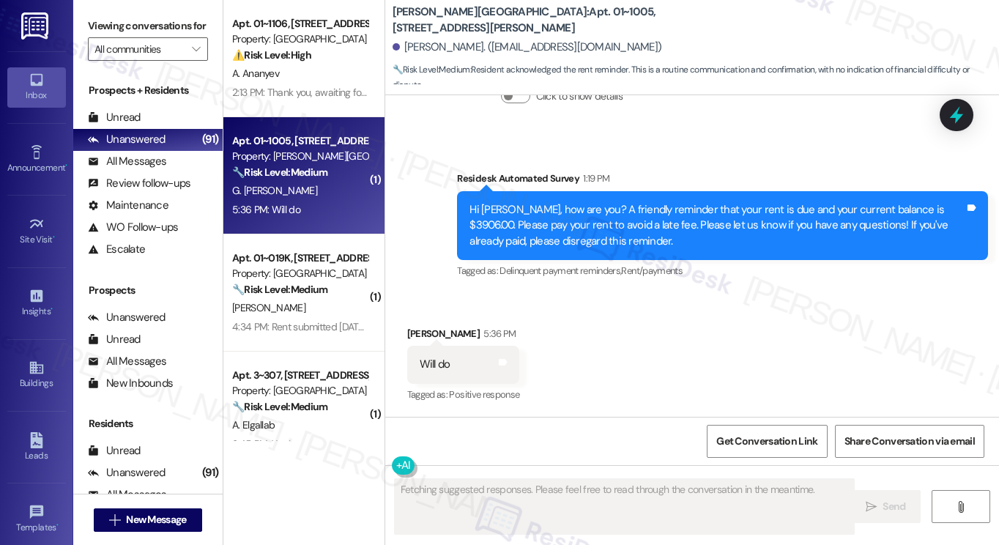
scroll to position [484, 0]
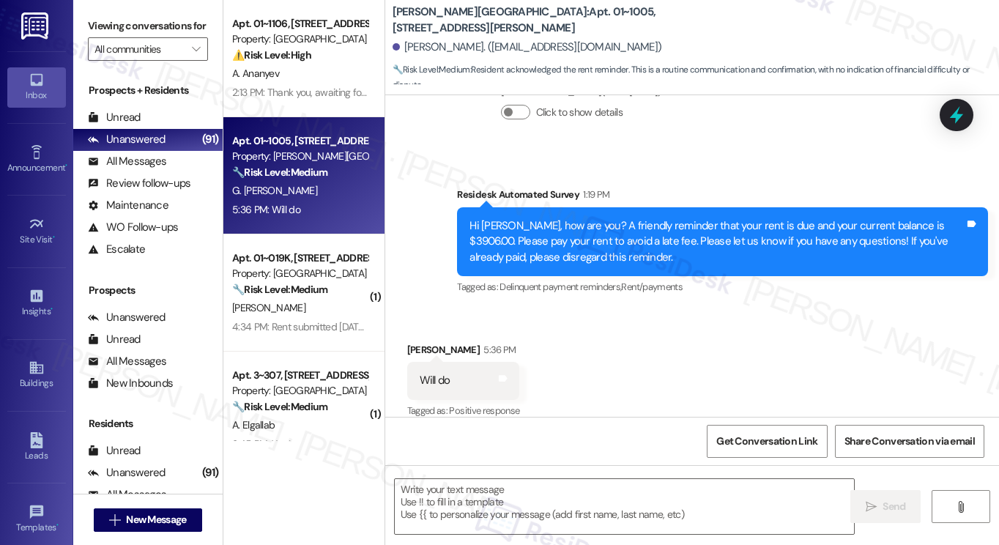
click at [787, 218] on div "Hi [PERSON_NAME], how are you? A friendly reminder that your rent is due and yo…" at bounding box center [716, 241] width 495 height 47
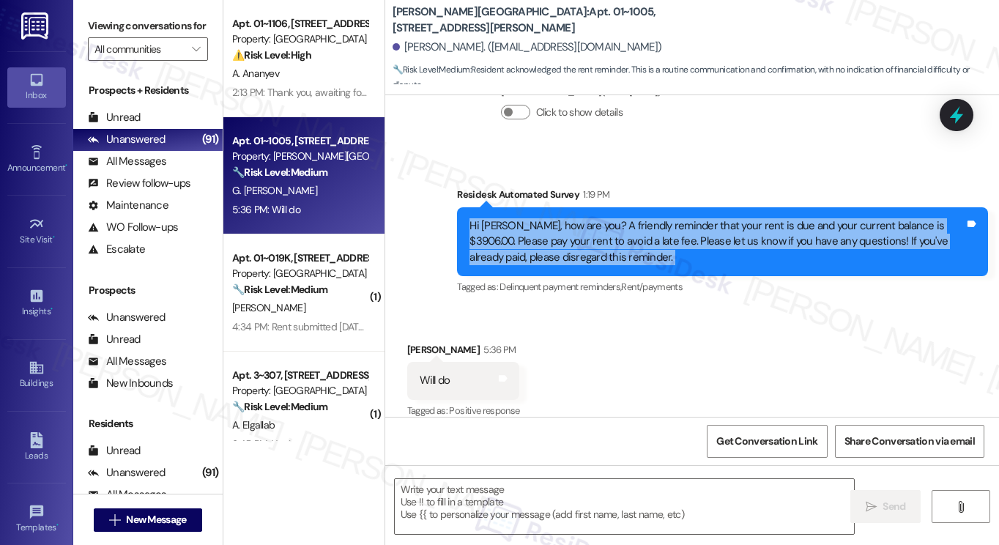
click at [787, 218] on div "Hi [PERSON_NAME], how are you? A friendly reminder that your rent is due and yo…" at bounding box center [716, 241] width 495 height 47
copy div "Hi Garrett, how are you? A friendly reminder that your rent is due and your cur…"
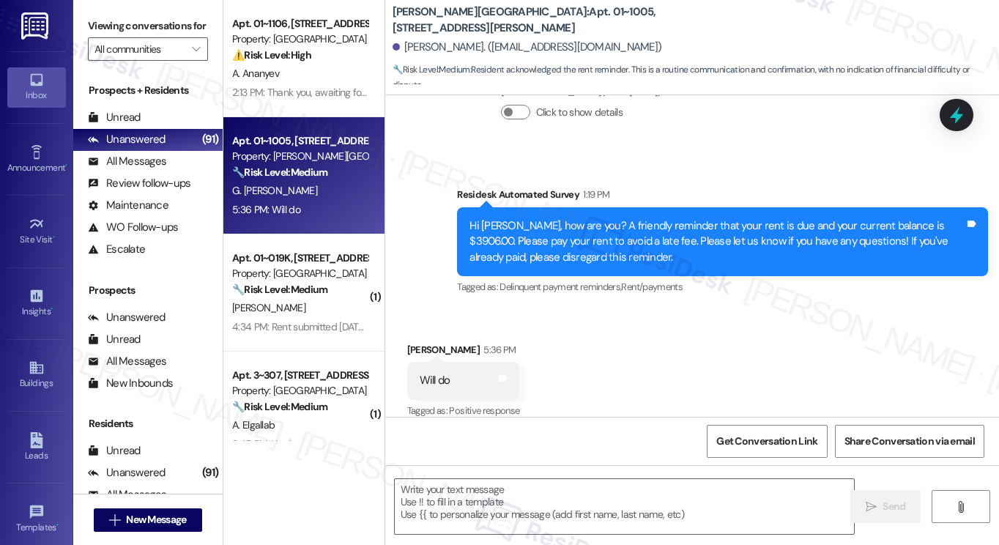
drag, startPoint x: 110, startPoint y: 23, endPoint x: 134, endPoint y: 49, distance: 35.8
click at [110, 23] on label "Viewing conversations for" at bounding box center [148, 26] width 120 height 23
click at [490, 481] on textarea at bounding box center [624, 506] width 459 height 55
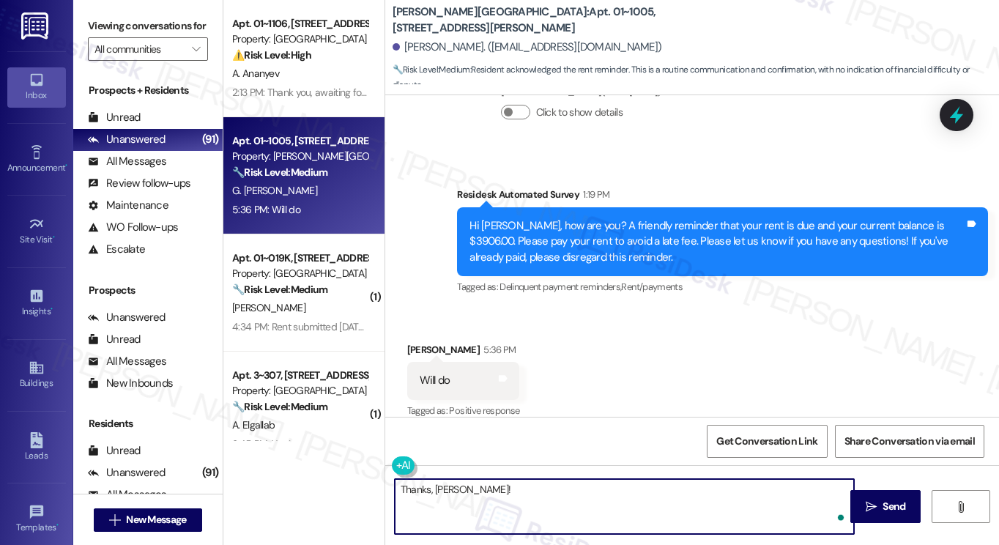
paste textarea "Great! Thanks for confirming! If you have any questions or concerns in the futu…"
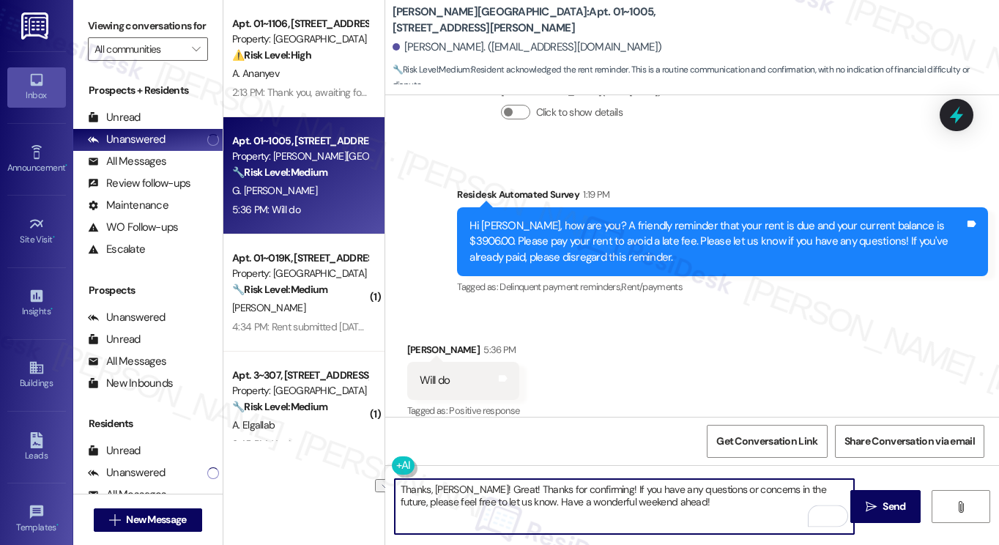
drag, startPoint x: 587, startPoint y: 486, endPoint x: 466, endPoint y: 486, distance: 120.1
click at [466, 486] on textarea "Thanks, Garrett! Great! Thanks for confirming! If you have any questions or con…" at bounding box center [624, 506] width 459 height 55
click at [625, 518] on textarea "Thanks, [PERSON_NAME]! If you have any questions or concerns in the future, ple…" at bounding box center [624, 506] width 459 height 55
type textarea "Thanks, [PERSON_NAME]! If you have any questions or concerns in the future, ple…"
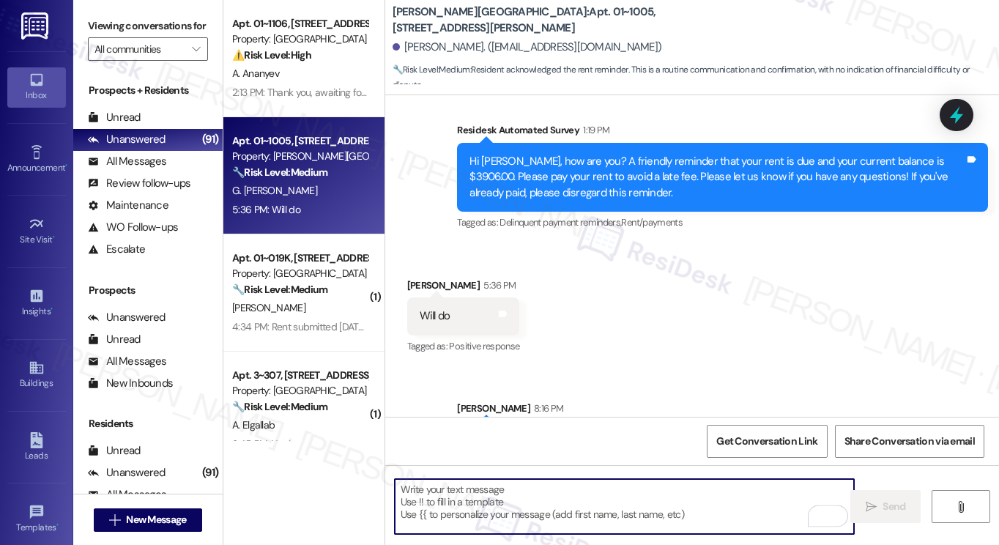
scroll to position [602, 0]
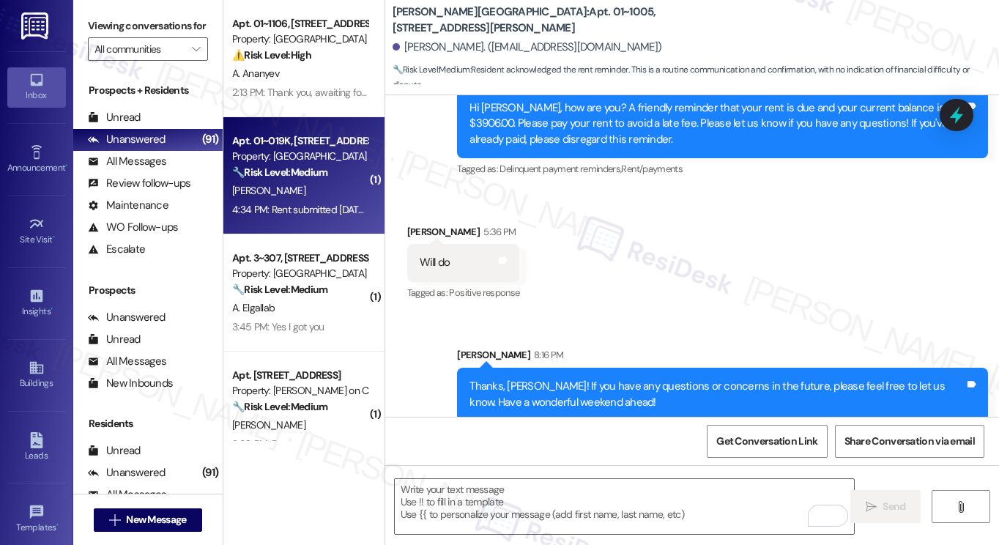
click at [304, 204] on div "4:34 PM: Rent submitted 9.5.25. 4:34 PM: Rent submitted 9.5.25." at bounding box center [299, 209] width 135 height 13
type textarea "Fetching suggested responses. Please feel free to read through the conversation…"
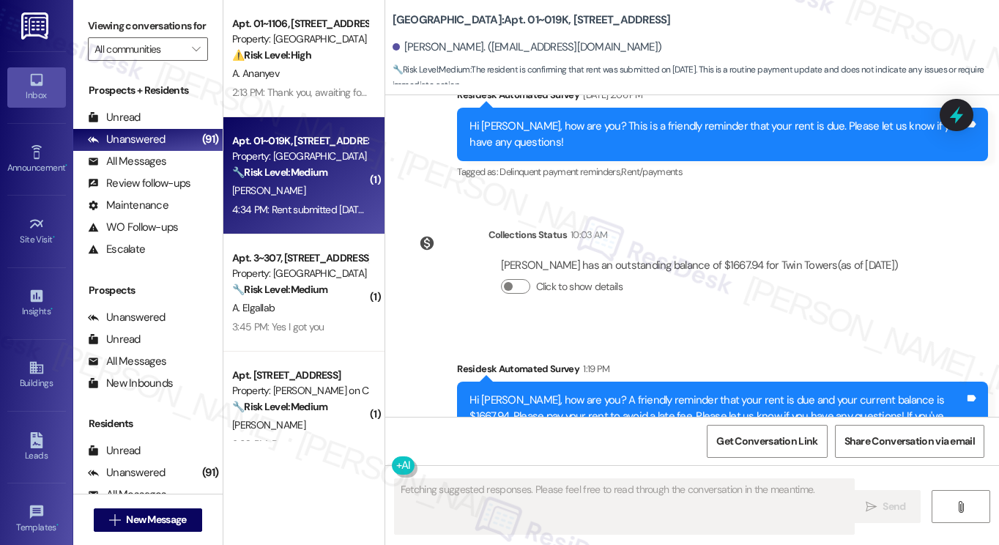
click at [583, 393] on div "Hi Kimberly, how are you? A friendly reminder that your rent is due and your cu…" at bounding box center [716, 416] width 495 height 47
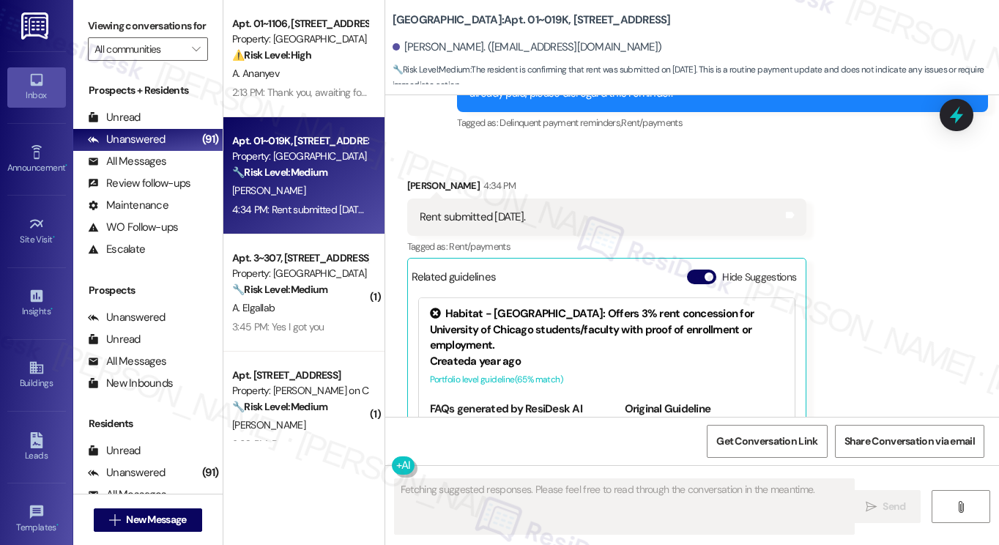
scroll to position [18135, 0]
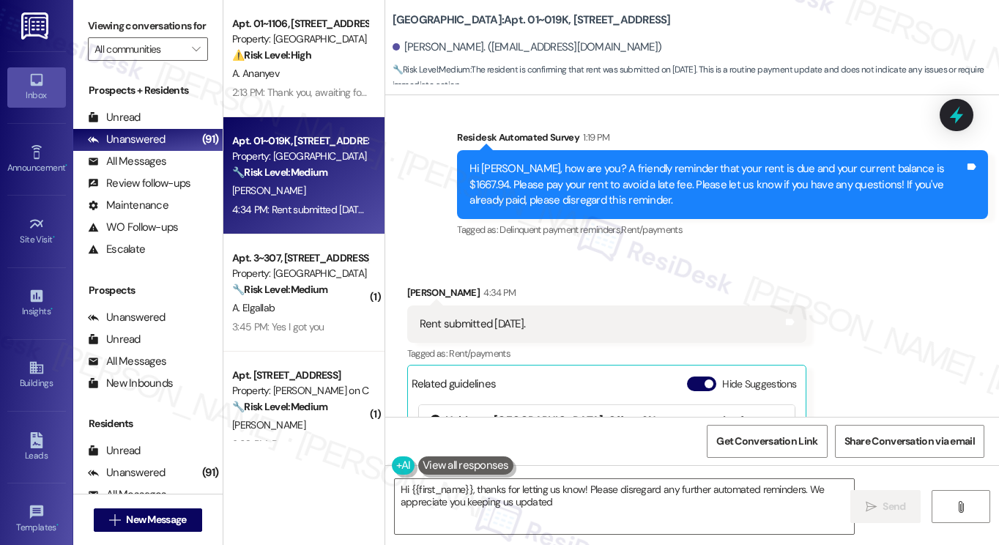
type textarea "Hi {{first_name}}, thanks for letting us know! Please disregard any further aut…"
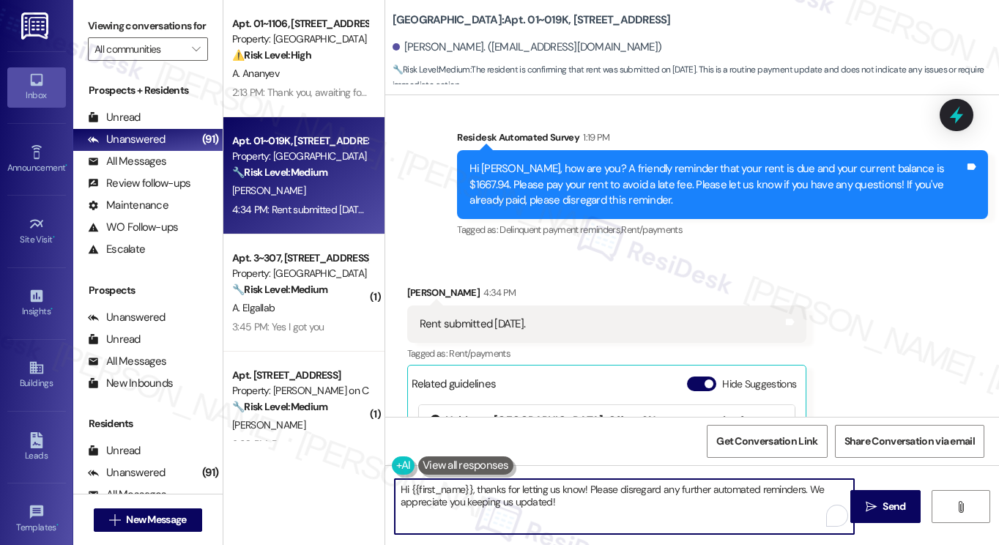
drag, startPoint x: 634, startPoint y: 506, endPoint x: 603, endPoint y: 496, distance: 32.4
click at [603, 496] on textarea "Hi {{first_name}}, thanks for letting us know! Please disregard any further aut…" at bounding box center [624, 506] width 459 height 55
click at [869, 509] on icon "" at bounding box center [871, 507] width 11 height 12
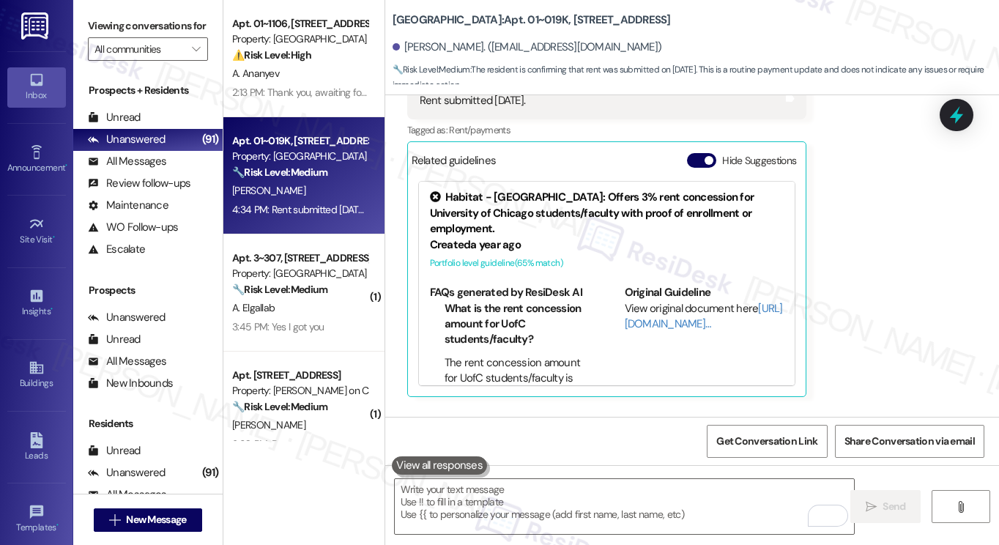
scroll to position [18399, 0]
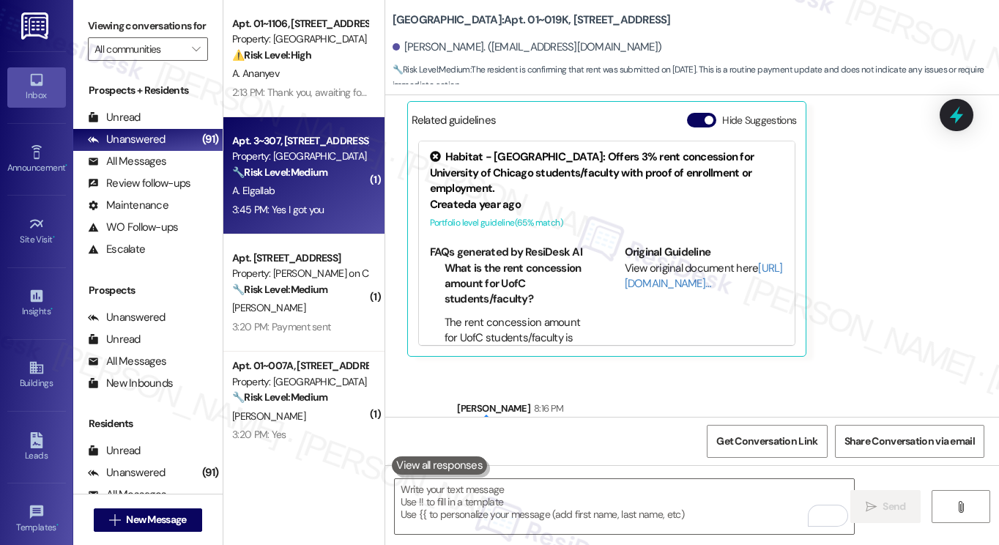
click at [333, 198] on div "A. Elgallab" at bounding box center [300, 191] width 138 height 18
type textarea "Fetching suggested responses. Please feel free to read through the conversation…"
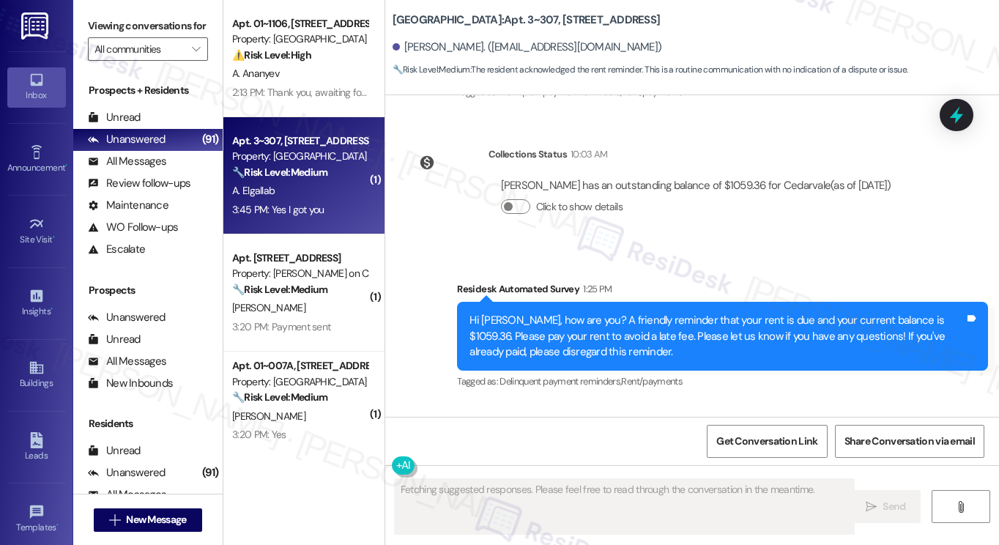
scroll to position [9418, 0]
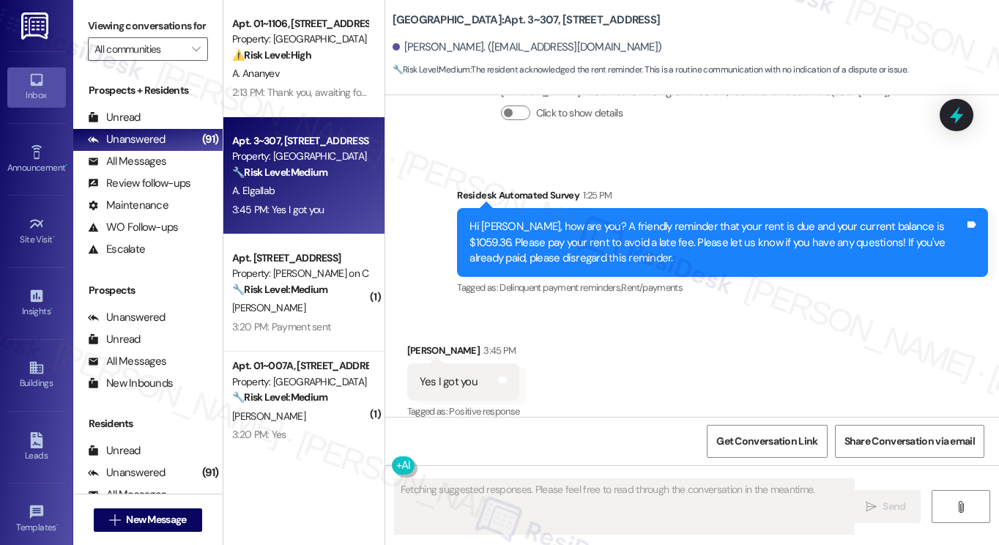
click at [591, 223] on div "Hi Ashraf, how are you? A friendly reminder that your rent is due and your curr…" at bounding box center [716, 242] width 495 height 47
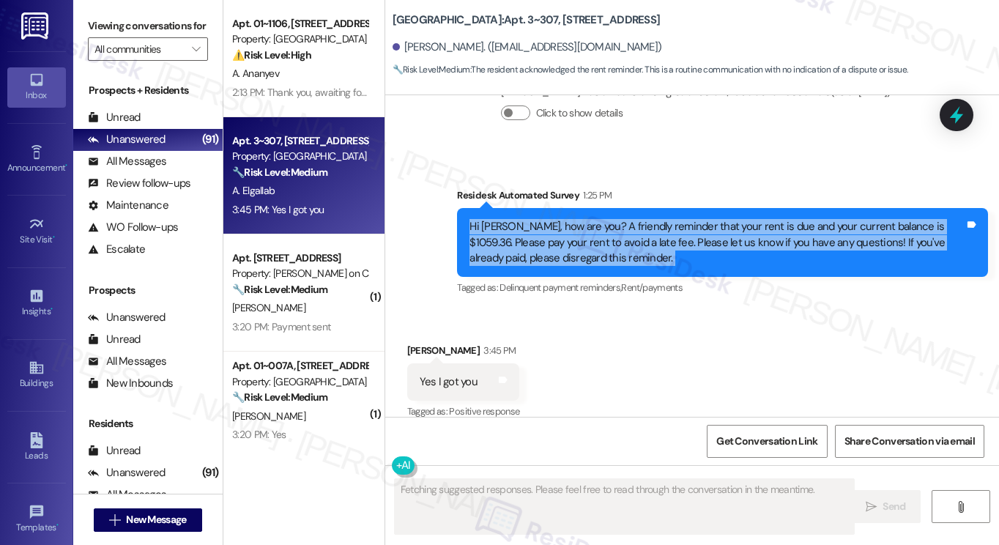
click at [591, 223] on div "Hi Ashraf, how are you? A friendly reminder that your rent is due and your curr…" at bounding box center [716, 242] width 495 height 47
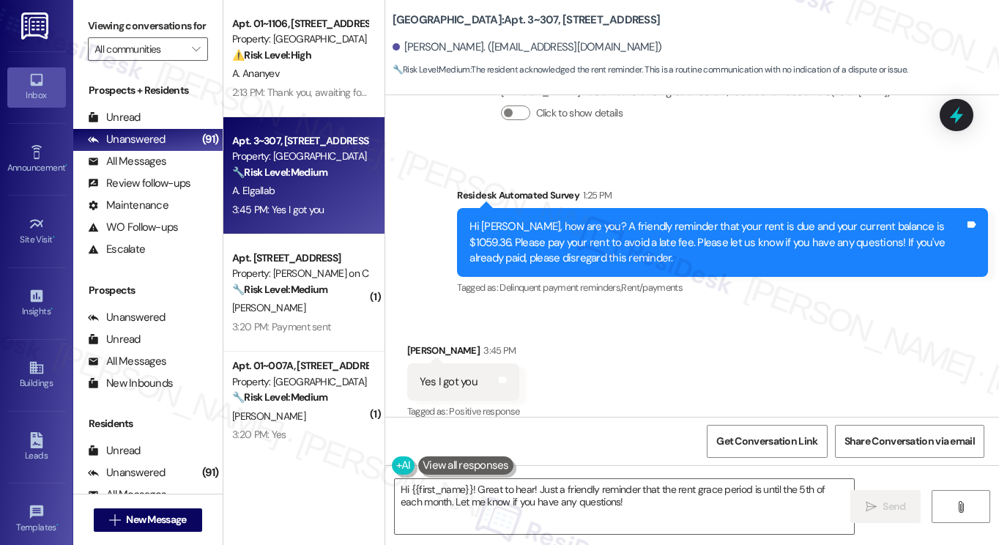
drag, startPoint x: 95, startPoint y: 26, endPoint x: 105, endPoint y: 31, distance: 11.8
click at [95, 26] on label "Viewing conversations for" at bounding box center [148, 26] width 120 height 23
click at [520, 503] on textarea "Hi {{first_name}}! Great to hear! Just a friendly reminder that the rent grace …" at bounding box center [624, 506] width 459 height 55
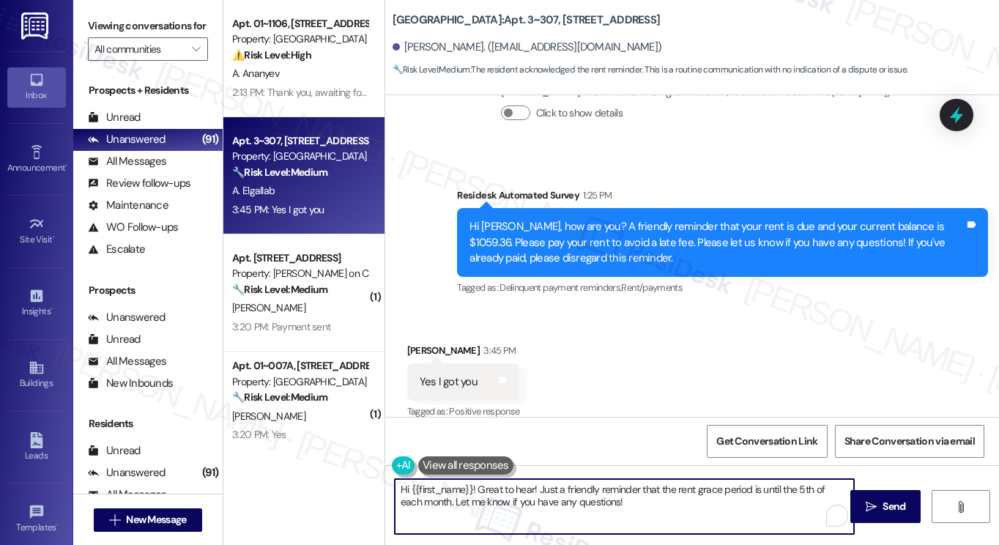
paste textarea "Great! Thanks for confirming! If you have any questions or concerns in the futu…"
click at [417, 343] on div "Ashraf Elgallab 3:45 PM" at bounding box center [463, 353] width 113 height 21
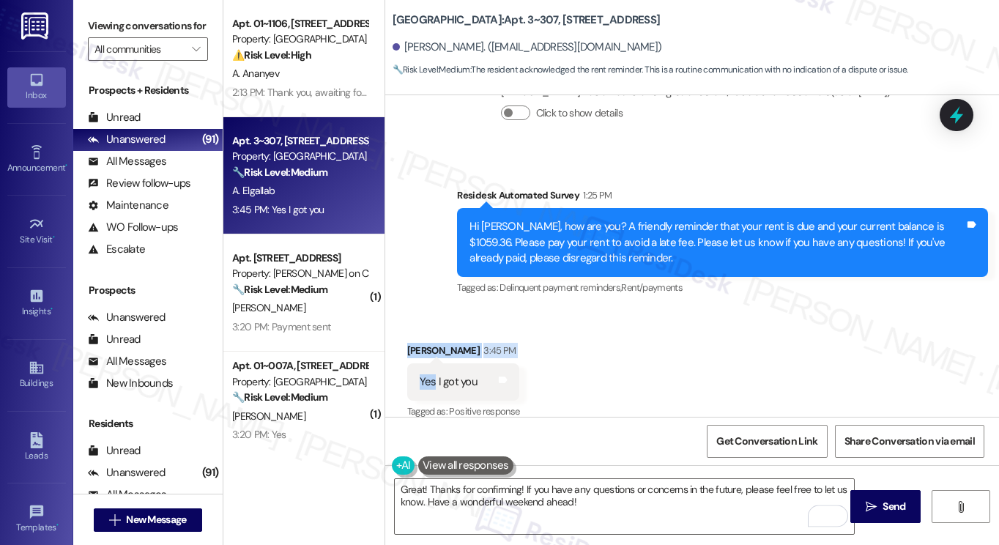
drag, startPoint x: 417, startPoint y: 330, endPoint x: 401, endPoint y: 357, distance: 30.9
click at [401, 358] on div "Received via SMS Ashraf Elgallab 3:45 PM Yes I got you Tags and notes Tagged as…" at bounding box center [463, 383] width 135 height 102
click at [407, 343] on div "Ashraf Elgallab 3:45 PM" at bounding box center [463, 353] width 113 height 21
click at [410, 343] on div "Ashraf Elgallab 3:45 PM" at bounding box center [463, 353] width 113 height 21
click at [412, 343] on div "Ashraf Elgallab 3:45 PM" at bounding box center [463, 353] width 113 height 21
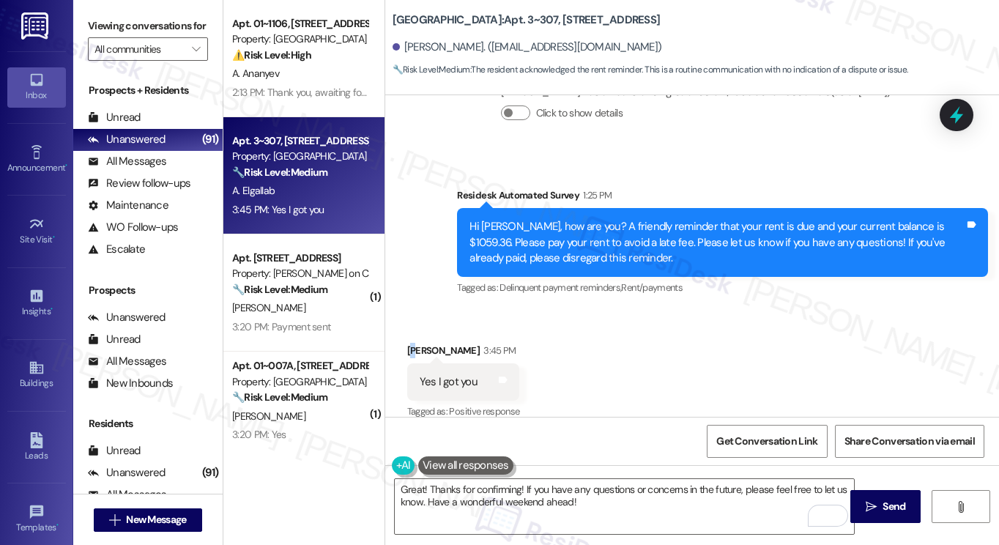
click at [413, 343] on div "Ashraf Elgallab 3:45 PM" at bounding box center [463, 353] width 113 height 21
copy div "s"
click at [423, 343] on div "Ashraf Elgallab 3:45 PM" at bounding box center [463, 353] width 113 height 21
copy div "Ashraf"
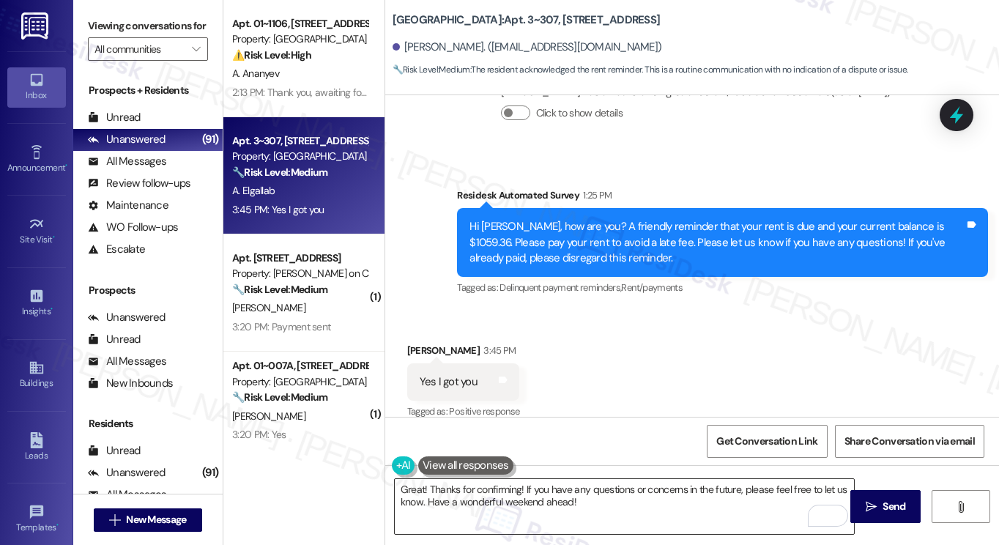
click at [420, 492] on textarea "Great! Thanks for confirming! If you have any questions or concerns in the futu…" at bounding box center [624, 506] width 459 height 55
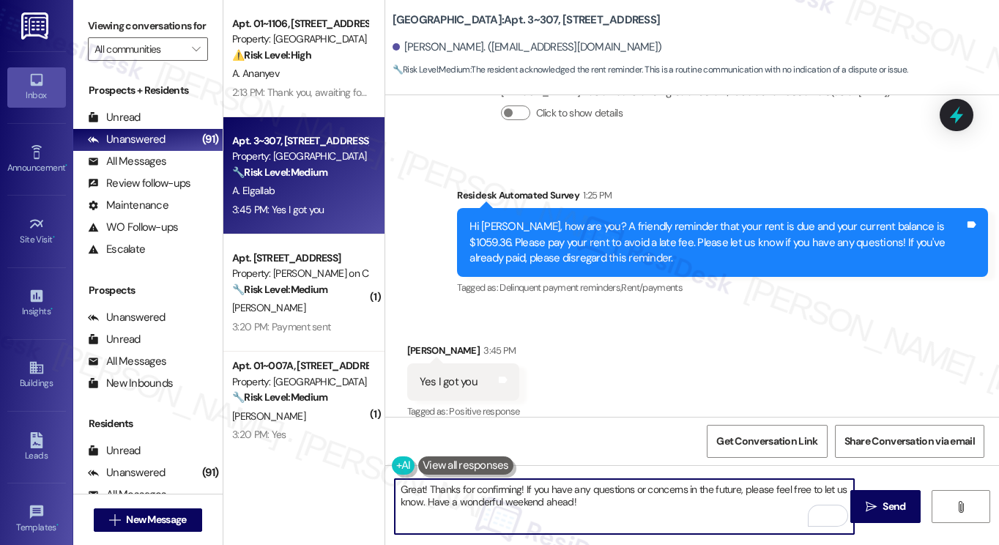
click at [517, 488] on textarea "Great! Thanks for confirming! If you have any questions or concerns in the futu…" at bounding box center [624, 506] width 459 height 55
paste textarea "Ashraf"
click at [665, 504] on textarea "Great! Thanks for confirming, Ashraf ! If you have any questions or concerns in…" at bounding box center [624, 506] width 459 height 55
click at [743, 489] on textarea "Great! Thanks for confirming, Ashraf! If you have any questions or concerns in …" at bounding box center [624, 506] width 459 height 55
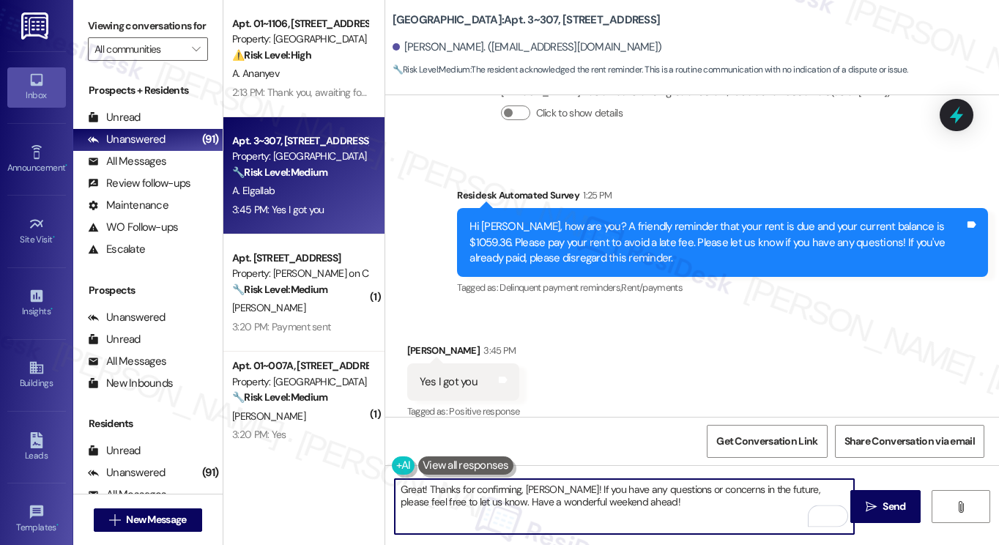
click at [719, 517] on textarea "Great! Thanks for confirming, Ashraf! If you have any questions or concerns in …" at bounding box center [624, 506] width 459 height 55
type textarea "Great! Thanks for confirming, Ashraf! If you have any questions or concerns in …"
click at [887, 508] on span "Send" at bounding box center [893, 506] width 23 height 15
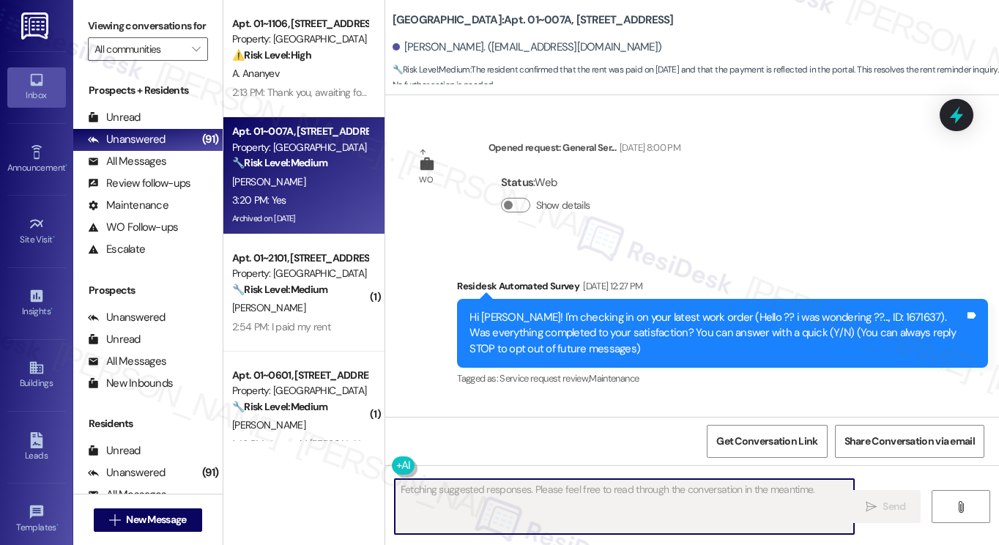
scroll to position [62222, 0]
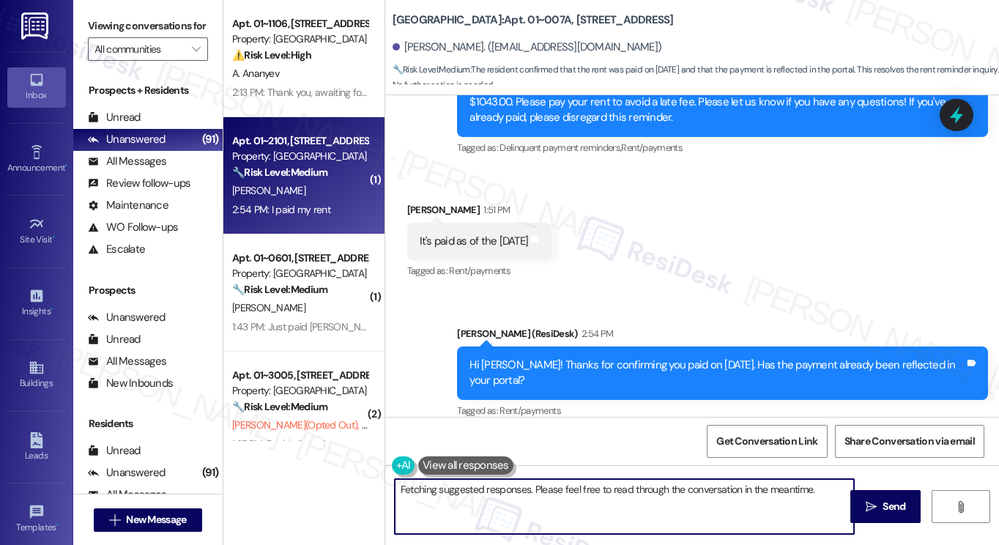
click at [328, 218] on div "2:54 PM: I paid my rent 2:54 PM: I paid my rent" at bounding box center [300, 210] width 138 height 18
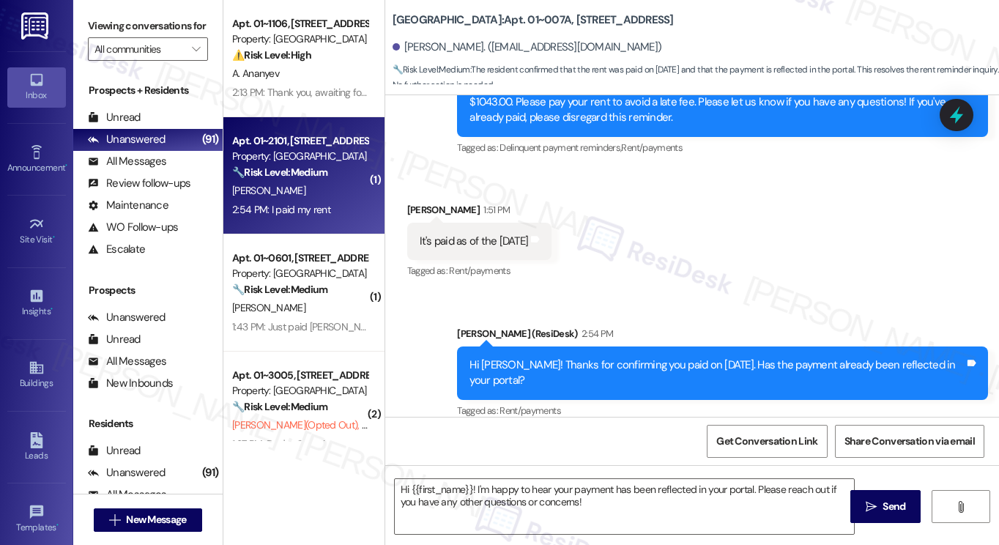
type textarea "Fetching suggested responses. Please feel free to read through the conversation…"
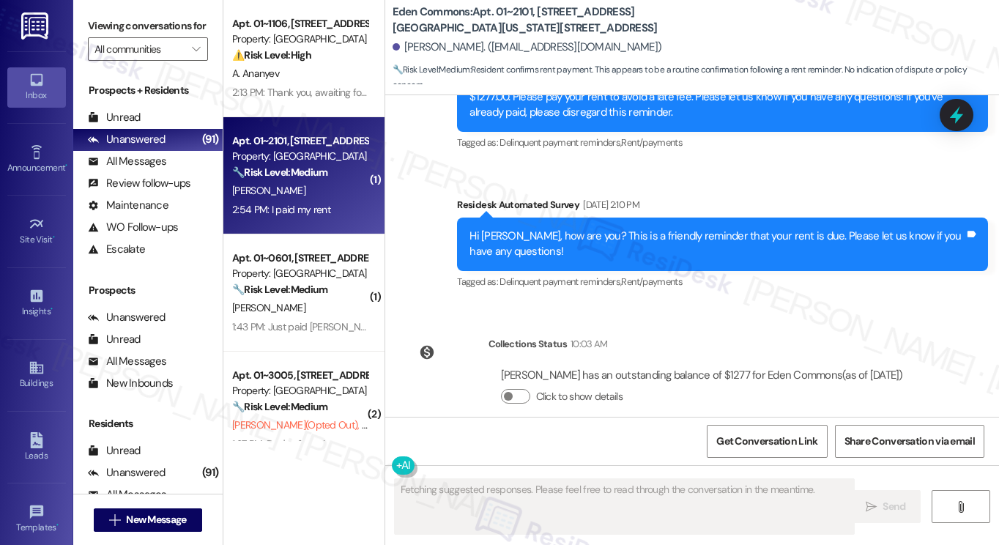
scroll to position [18068, 0]
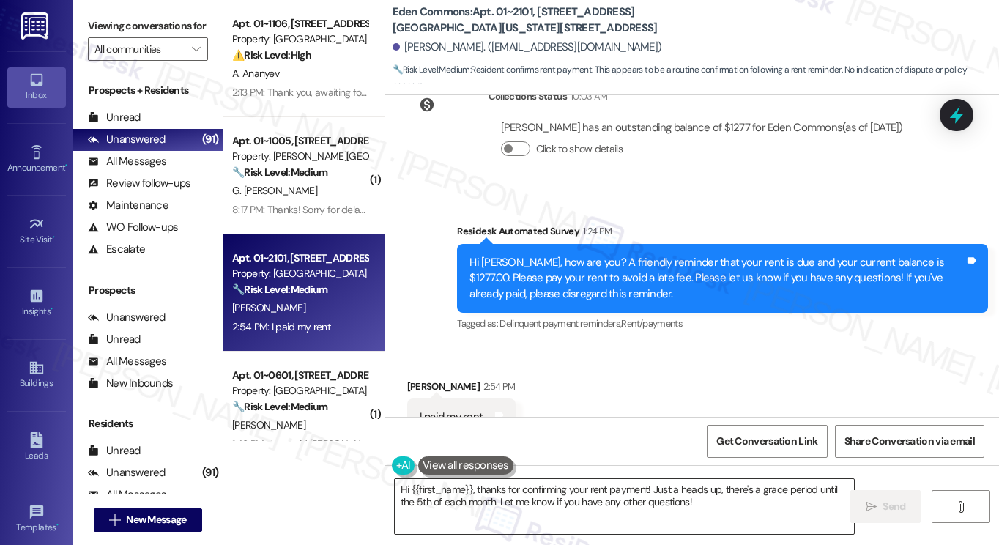
click at [633, 500] on textarea "Hi {{first_name}}, thanks for confirming your rent payment! Just a heads up, th…" at bounding box center [624, 506] width 459 height 55
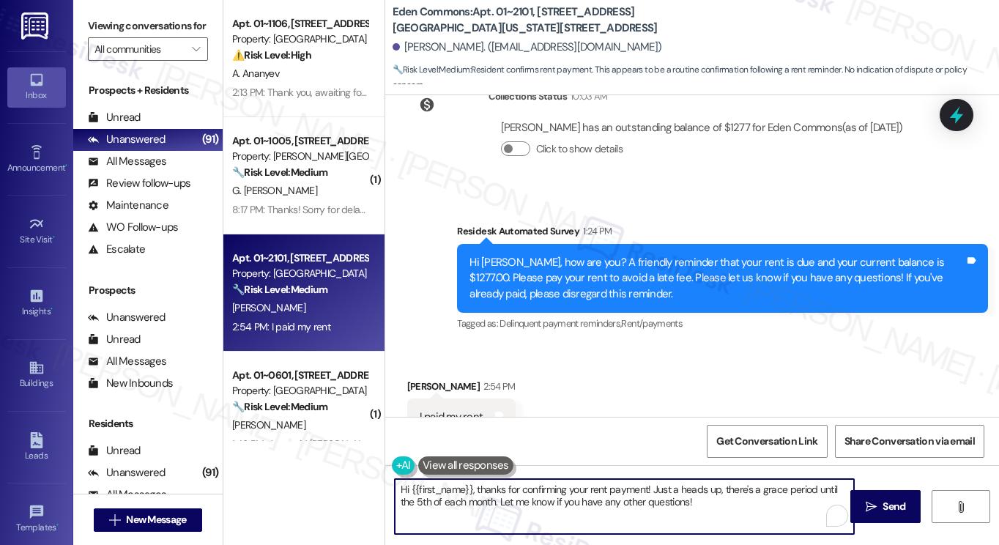
click at [633, 500] on textarea "Hi {{first_name}}, thanks for confirming your rent payment! Just a heads up, th…" at bounding box center [624, 506] width 459 height 55
click at [776, 508] on textarea "Hi {{first_name}}, thanks for confirming your rent payment! Just a heads up, th…" at bounding box center [624, 506] width 459 height 55
drag, startPoint x: 493, startPoint y: 500, endPoint x: 650, endPoint y: 480, distance: 158.8
click at [650, 480] on textarea "Hi {{first_name}}, thanks for confirming your rent payment! Just a heads up, th…" at bounding box center [624, 506] width 459 height 55
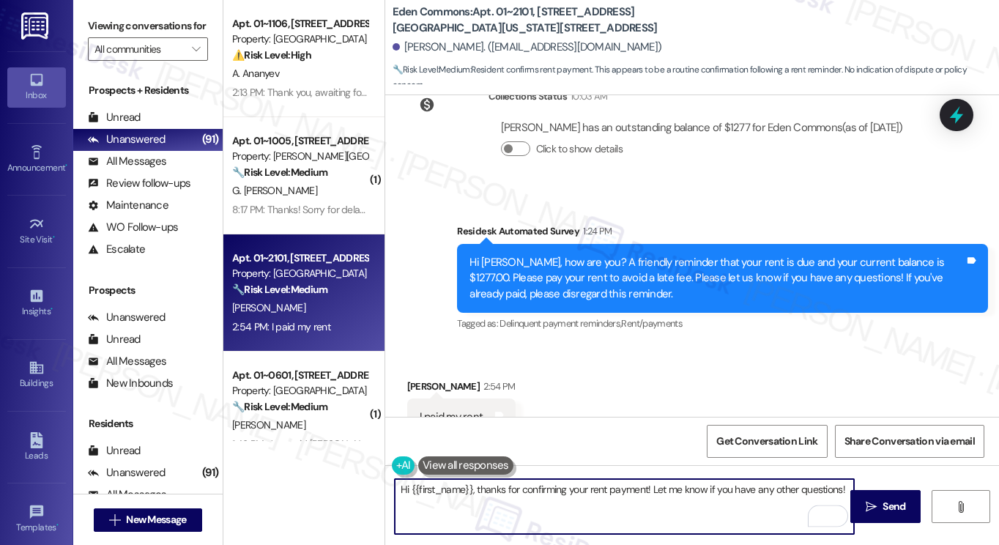
click at [844, 483] on textarea "Hi {{first_name}}, thanks for confirming your rent payment! Let me know if you …" at bounding box center [624, 506] width 459 height 55
type textarea "Hi {{first_name}}, thanks for confirming your rent payment! Let me know if you …"
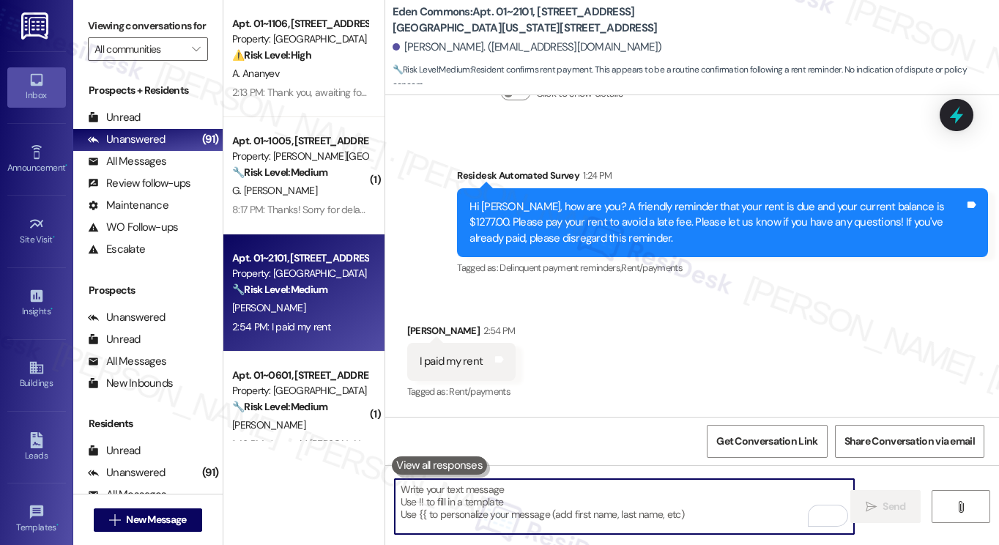
scroll to position [18171, 0]
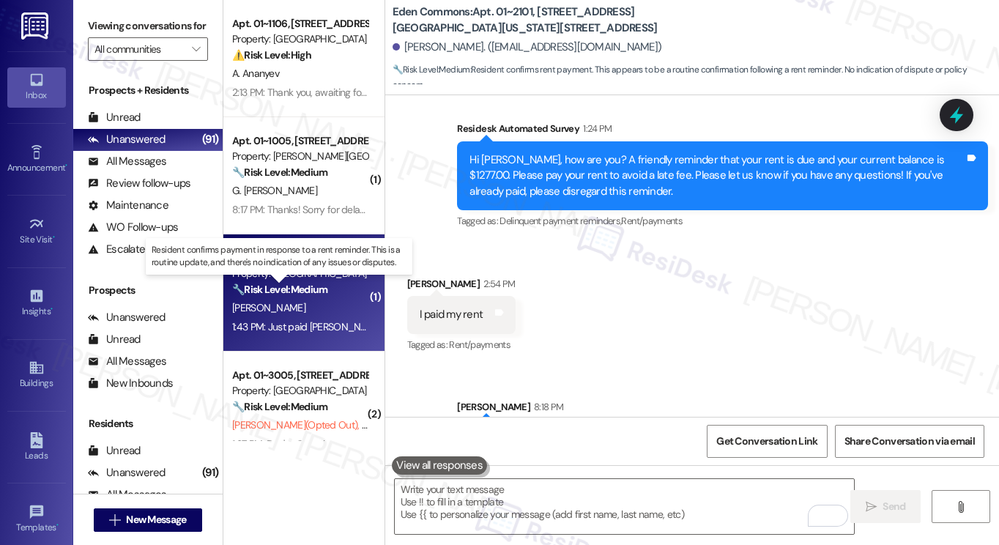
click at [327, 290] on strong "🔧 Risk Level: Medium" at bounding box center [279, 289] width 95 height 13
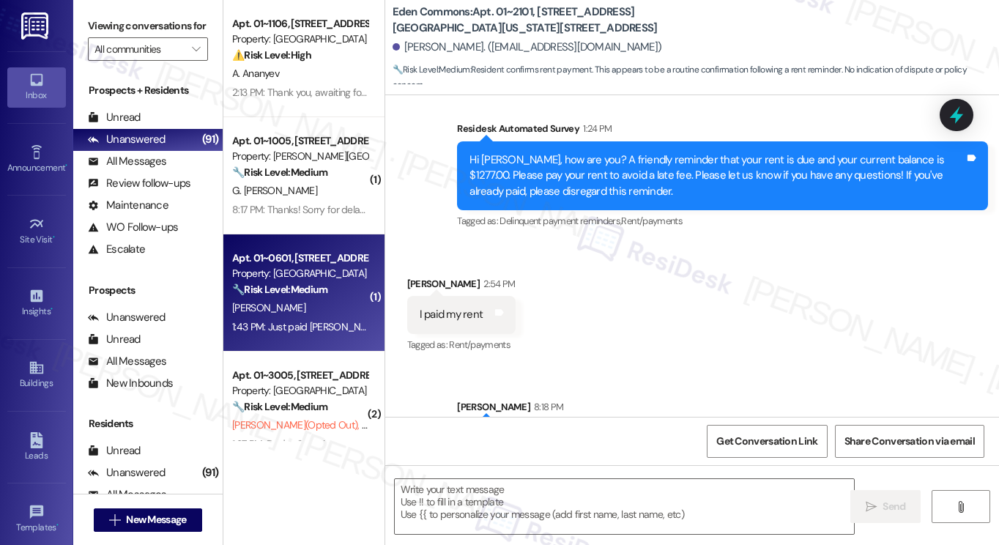
type textarea "Fetching suggested responses. Please feel free to read through the conversation…"
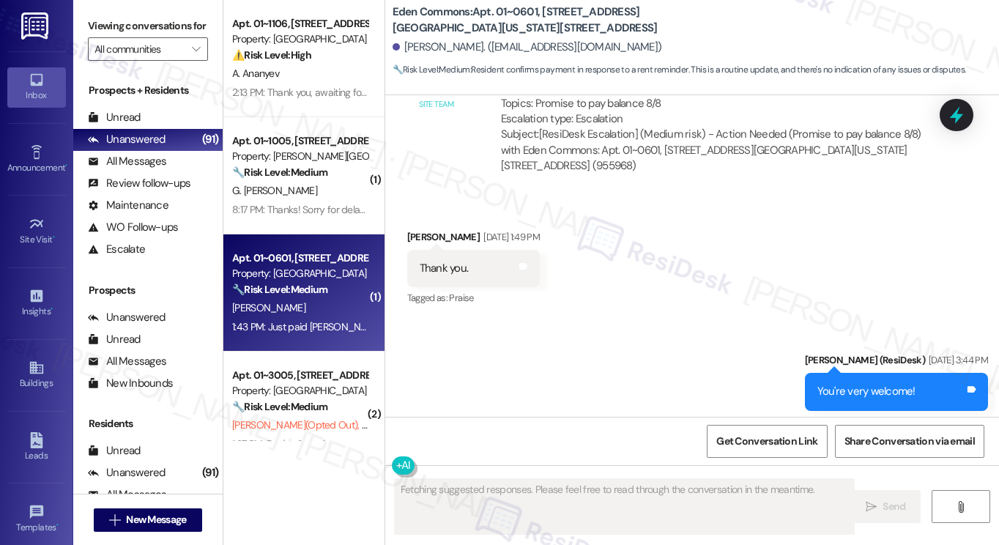
scroll to position [7194, 0]
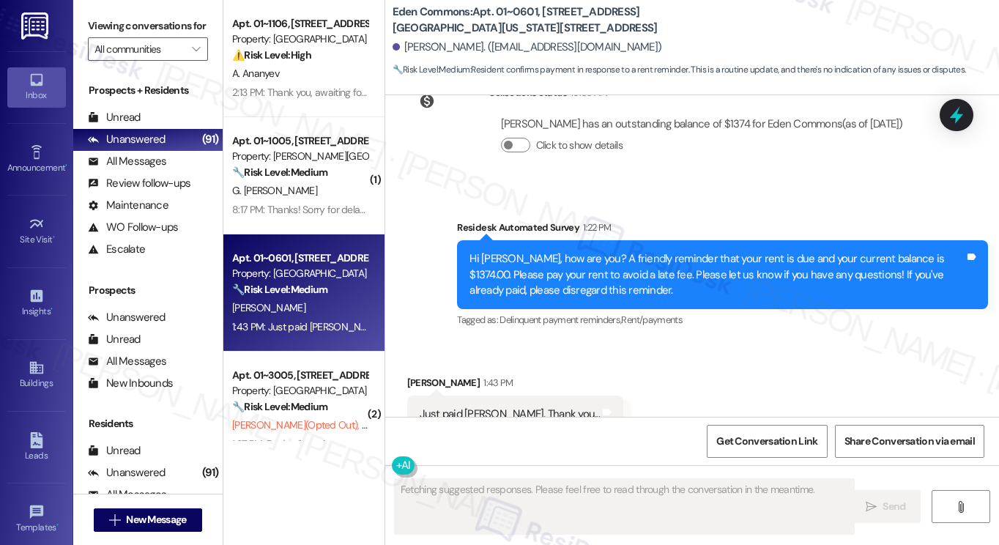
click at [518, 395] on div "Just paid [PERSON_NAME]. Thank you... Tags and notes" at bounding box center [515, 413] width 216 height 37
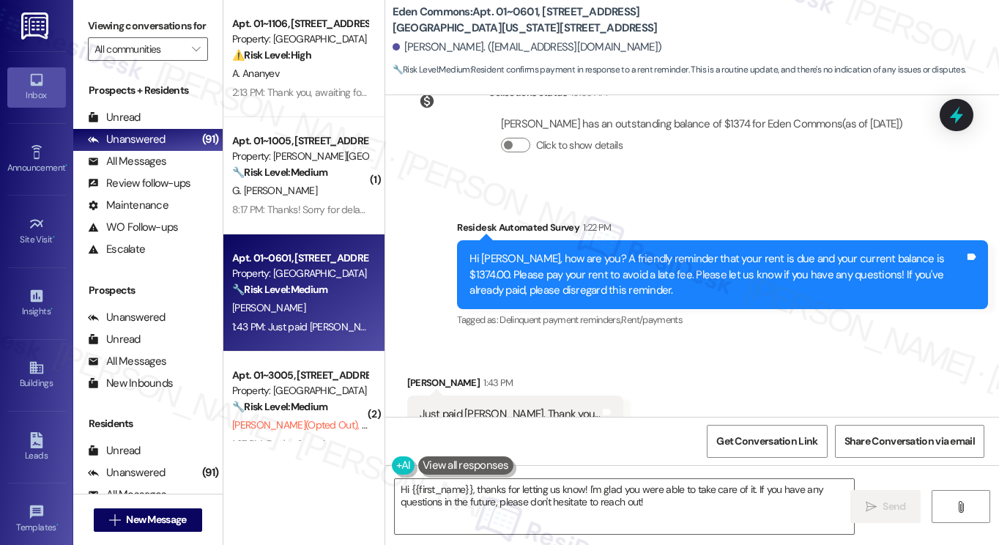
drag, startPoint x: 96, startPoint y: 38, endPoint x: 129, endPoint y: 81, distance: 53.8
click at [96, 37] on label "Viewing conversations for" at bounding box center [148, 26] width 120 height 23
click at [513, 515] on textarea "Hi {{first_name}}, thanks for letting us know! I'm glad you were able to take c…" at bounding box center [624, 506] width 459 height 55
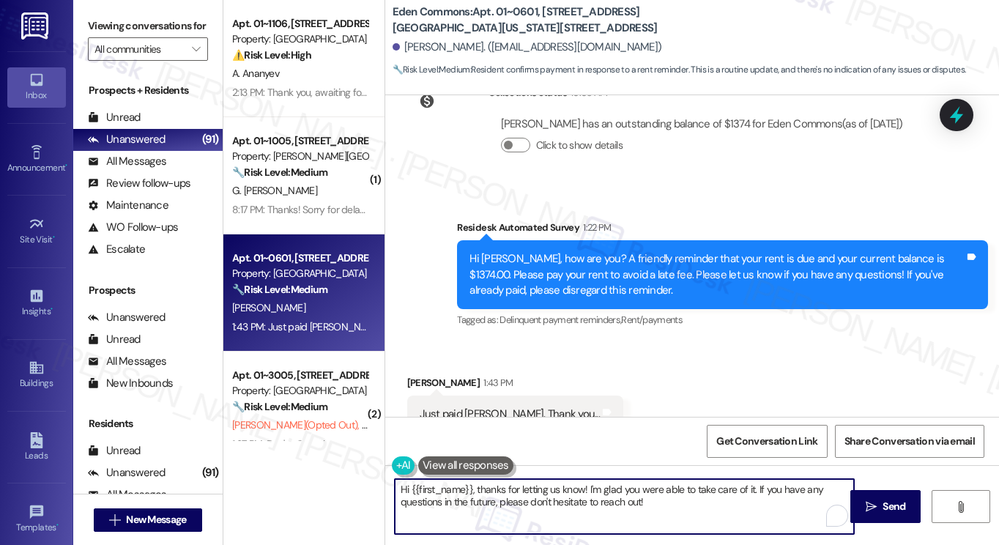
paste textarea "Great! Thanks for confirming! If you have any questions or concerns in the futu…"
type textarea "Great! Thanks for confirming! If you have any questions or concerns in the futu…"
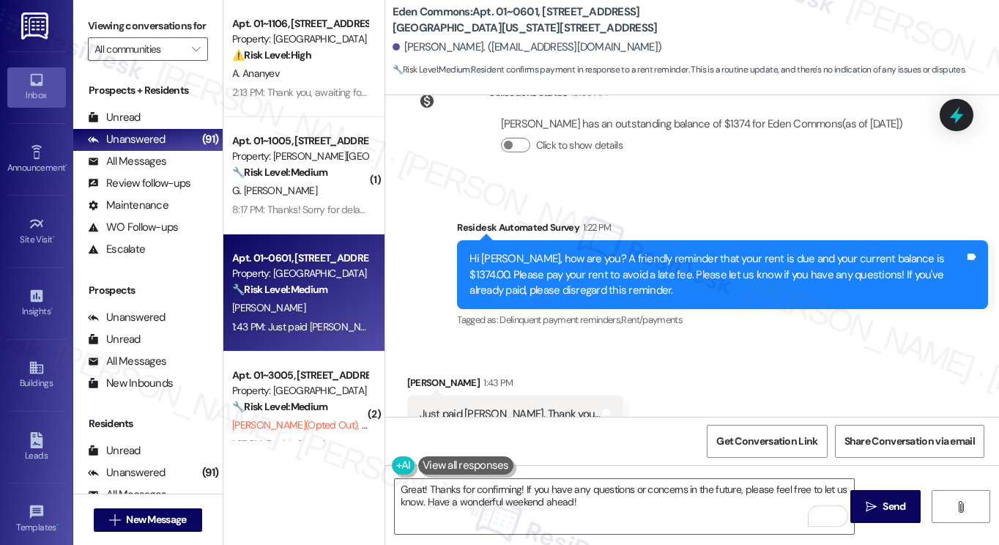
click at [410, 375] on div "[PERSON_NAME] 1:43 PM" at bounding box center [515, 385] width 216 height 21
copy div "[PERSON_NAME]"
click at [595, 507] on textarea "Great! Thanks for confirming! If you have any questions or concerns in the futu…" at bounding box center [624, 506] width 459 height 55
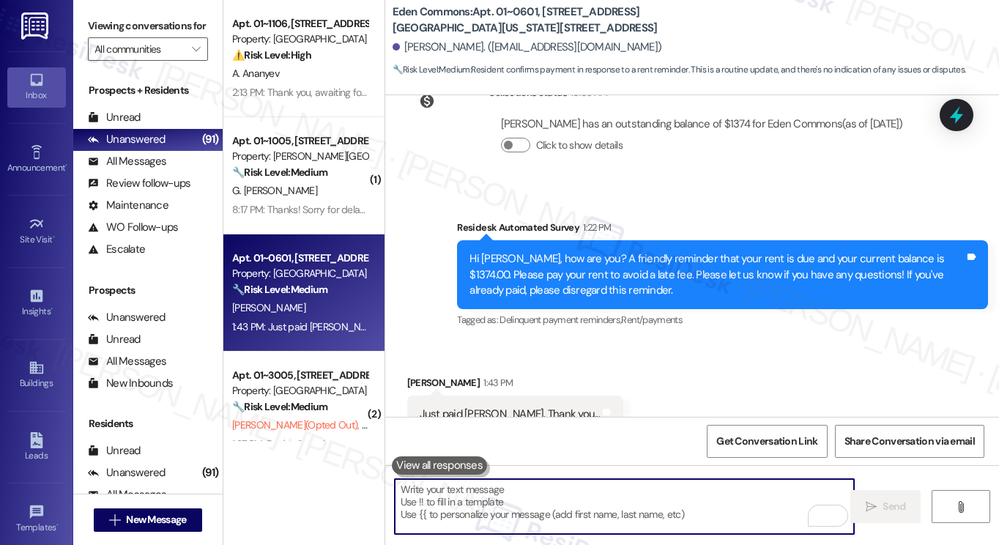
scroll to position [7313, 0]
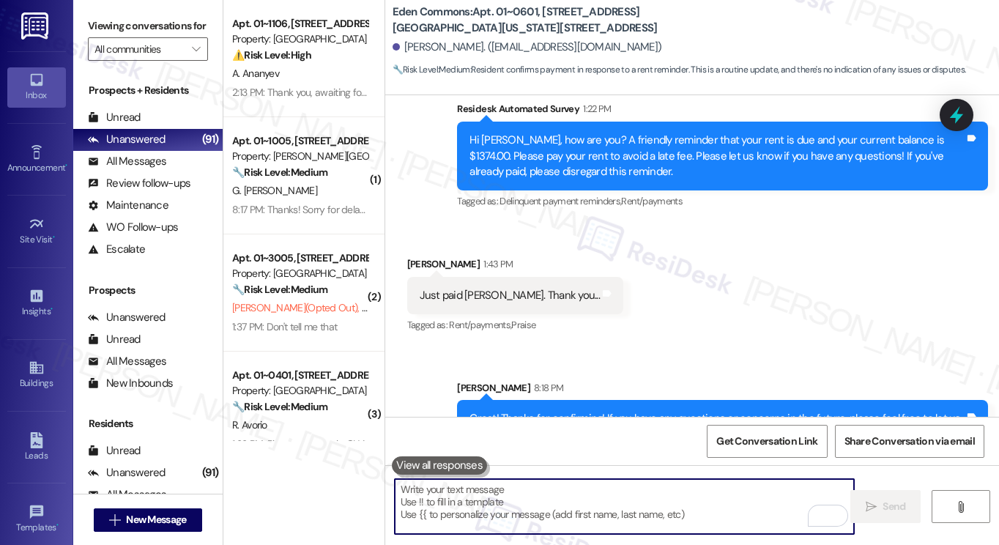
click at [327, 176] on strong "🔧 Risk Level: Medium" at bounding box center [279, 172] width 95 height 13
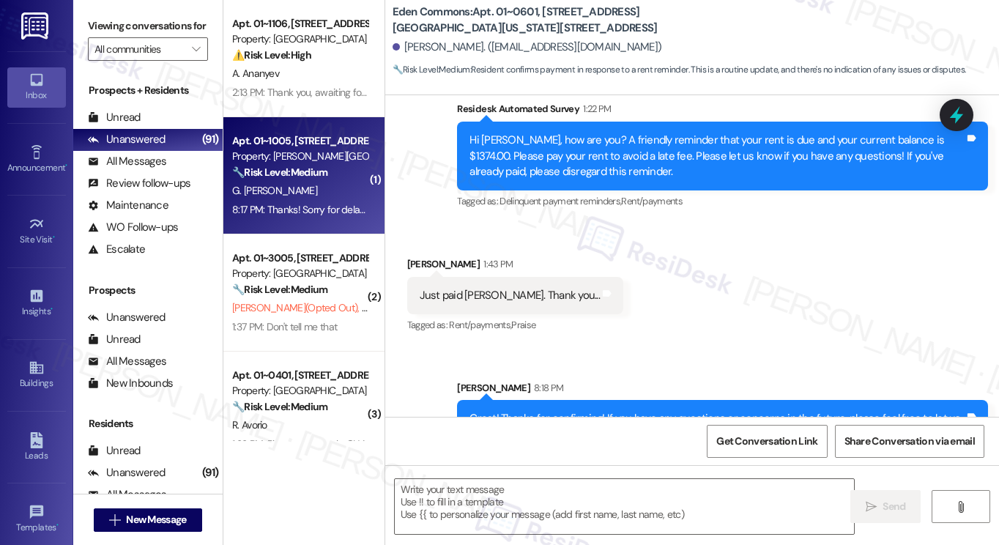
type textarea "Fetching suggested responses. Please feel free to read through the conversation…"
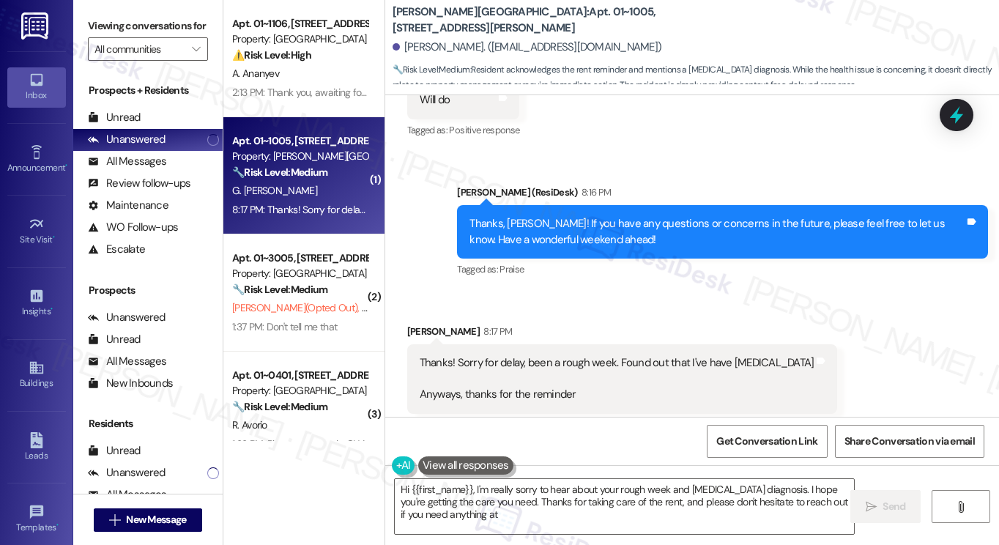
scroll to position [778, 0]
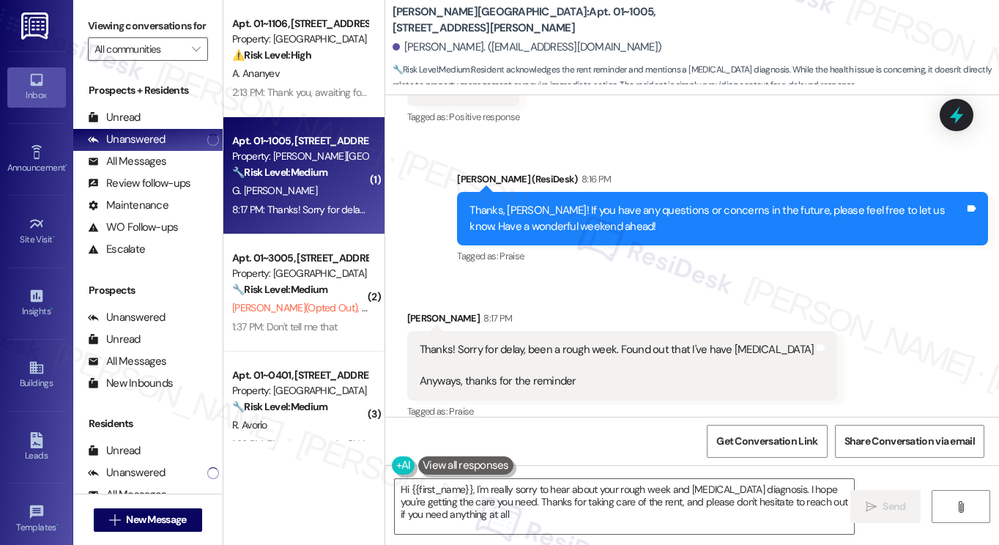
type textarea "Hi {{first_name}}, I'm really sorry to hear about your rough week and [MEDICAL_…"
click at [521, 342] on div "Thanks! Sorry for delay, been a rough week. Found out that I've have [MEDICAL_D…" at bounding box center [617, 365] width 395 height 47
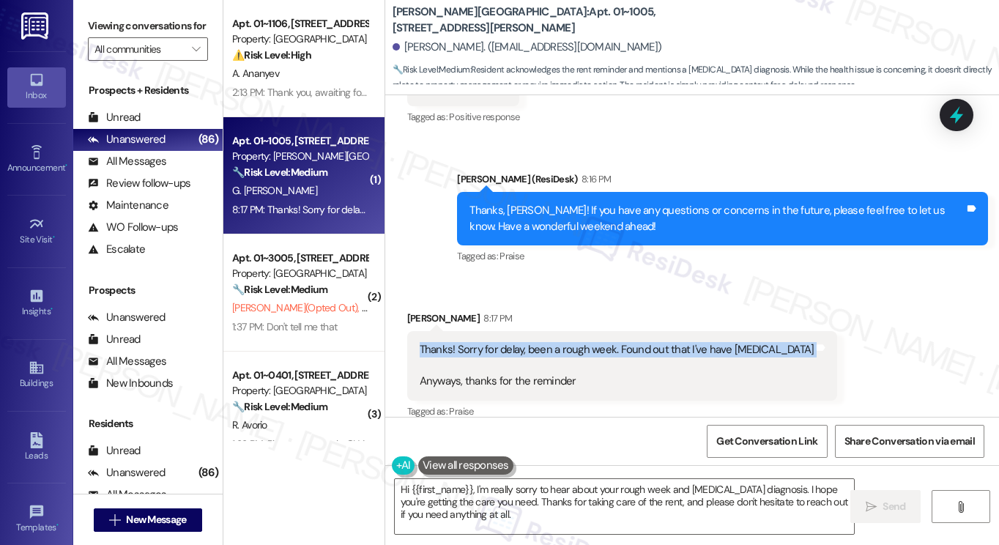
click at [521, 342] on div "Thanks! Sorry for delay, been a rough week. Found out that I've have [MEDICAL_D…" at bounding box center [617, 365] width 395 height 47
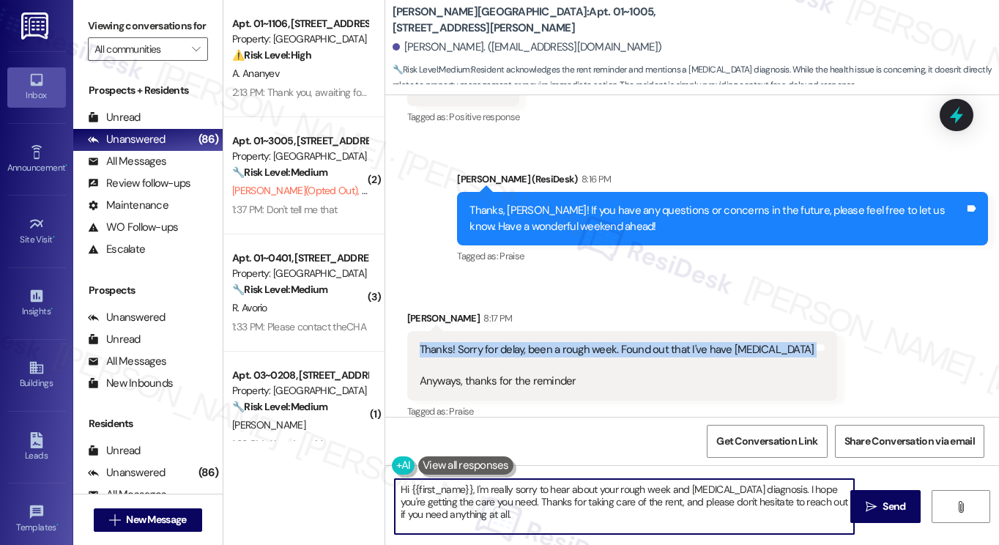
click at [518, 518] on textarea "Hi {{first_name}}, I'm really sorry to hear about your rough week and [MEDICAL_…" at bounding box center [624, 506] width 459 height 55
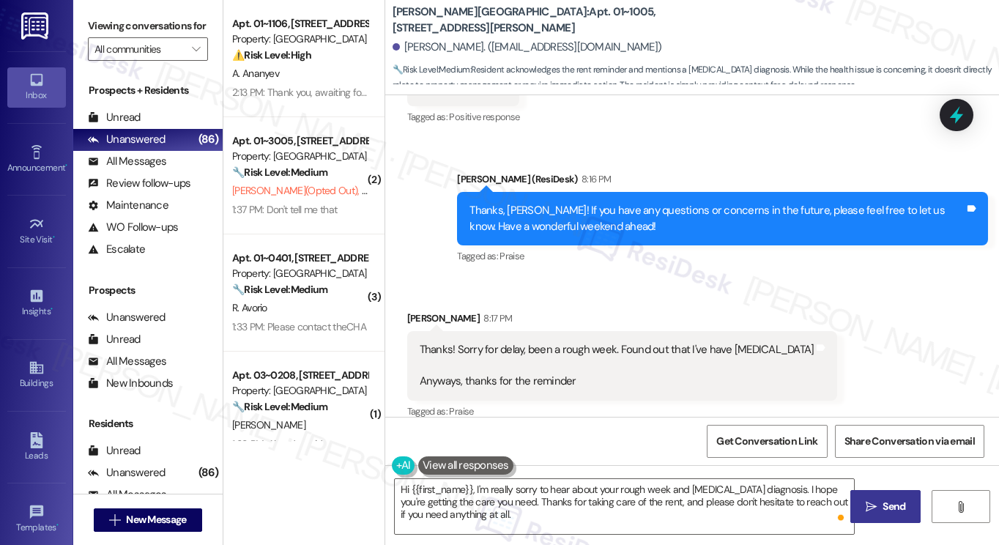
click at [891, 508] on span "Send" at bounding box center [893, 506] width 23 height 15
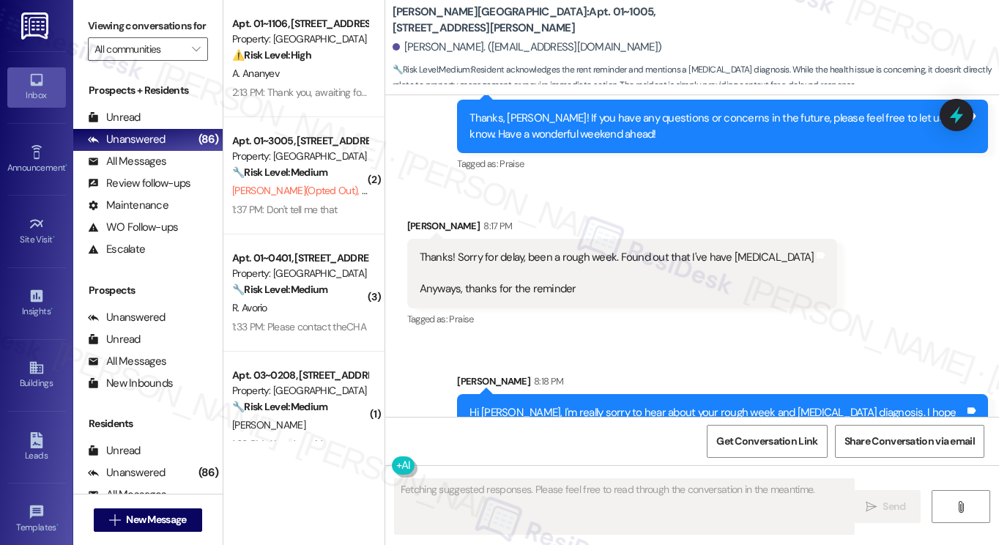
scroll to position [912, 0]
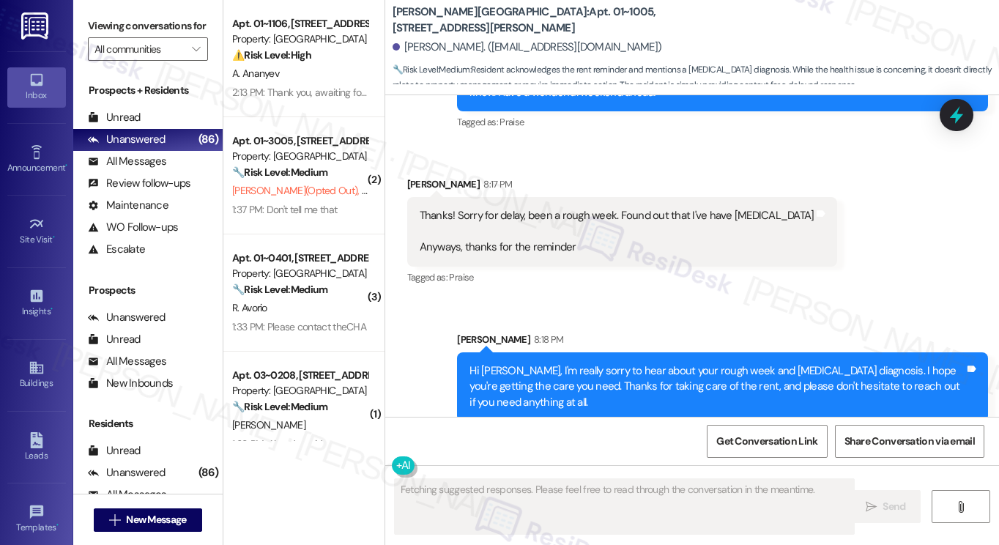
click at [604, 363] on div "Hi [PERSON_NAME], I'm really sorry to hear about your rough week and [MEDICAL_D…" at bounding box center [716, 386] width 495 height 47
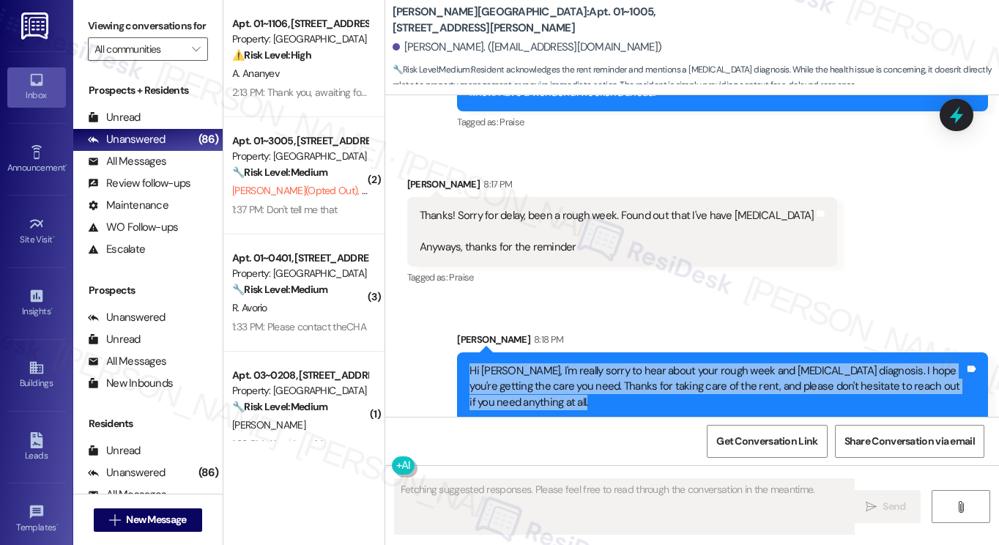
click at [604, 363] on div "Hi [PERSON_NAME], I'm really sorry to hear about your rough week and [MEDICAL_D…" at bounding box center [716, 386] width 495 height 47
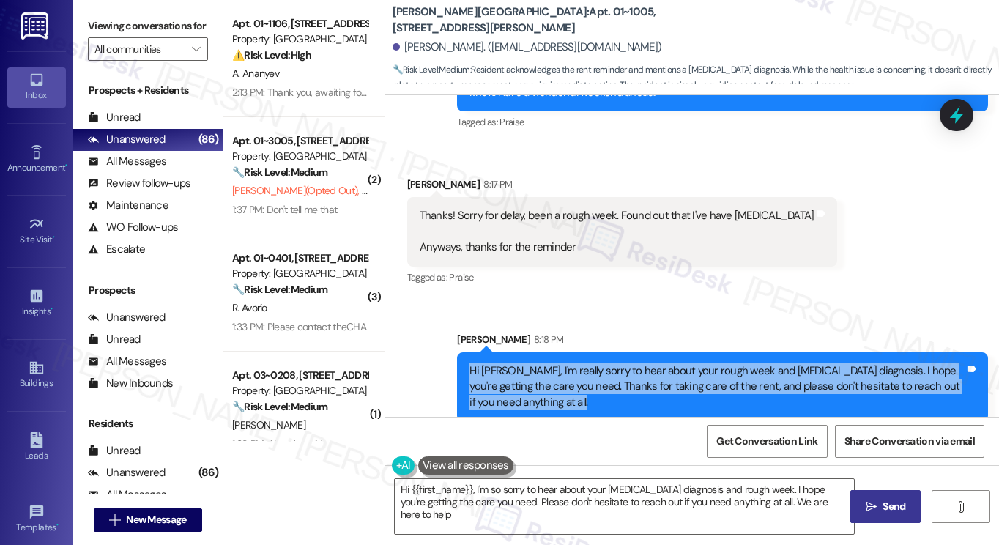
type textarea "Hi {{first_name}}, I'm so sorry to hear about your [MEDICAL_DATA] diagnosis and…"
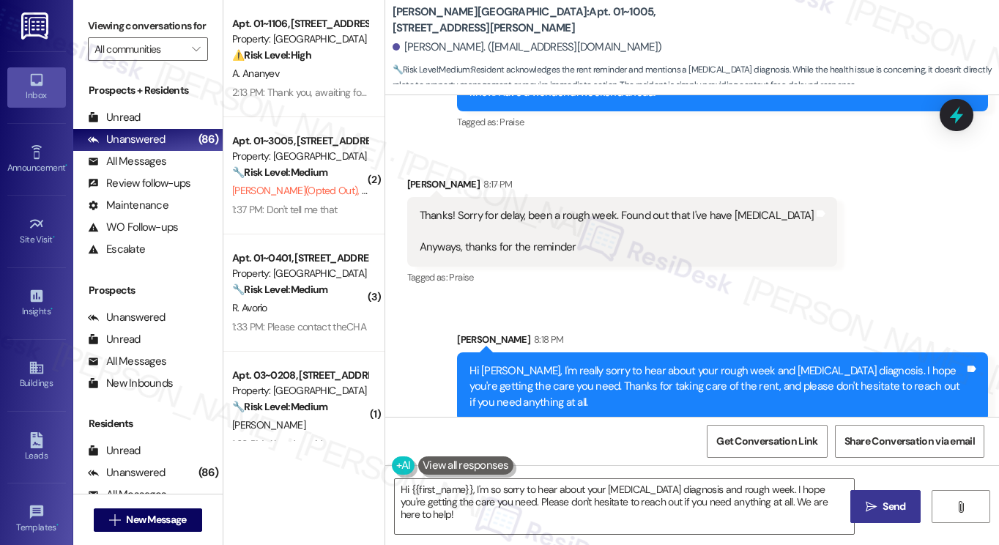
click at [596, 332] on div "[PERSON_NAME] 8:18 PM" at bounding box center [722, 342] width 531 height 21
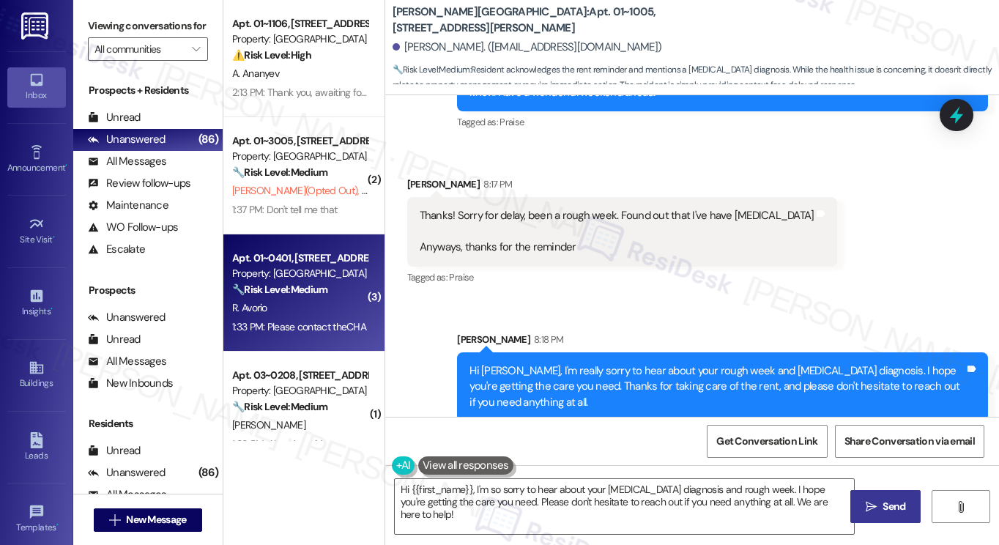
click at [308, 287] on strong "🔧 Risk Level: Medium" at bounding box center [279, 289] width 95 height 13
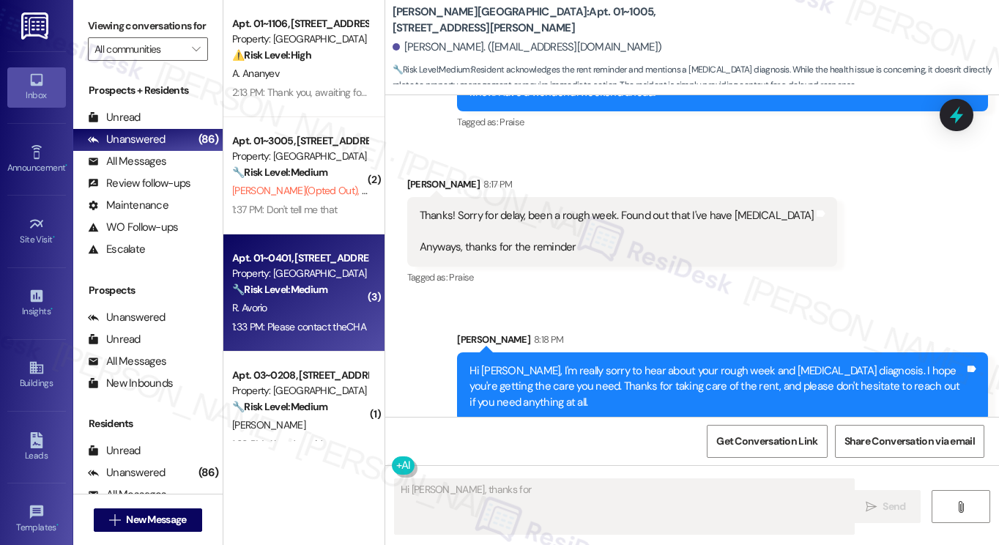
scroll to position [269, 0]
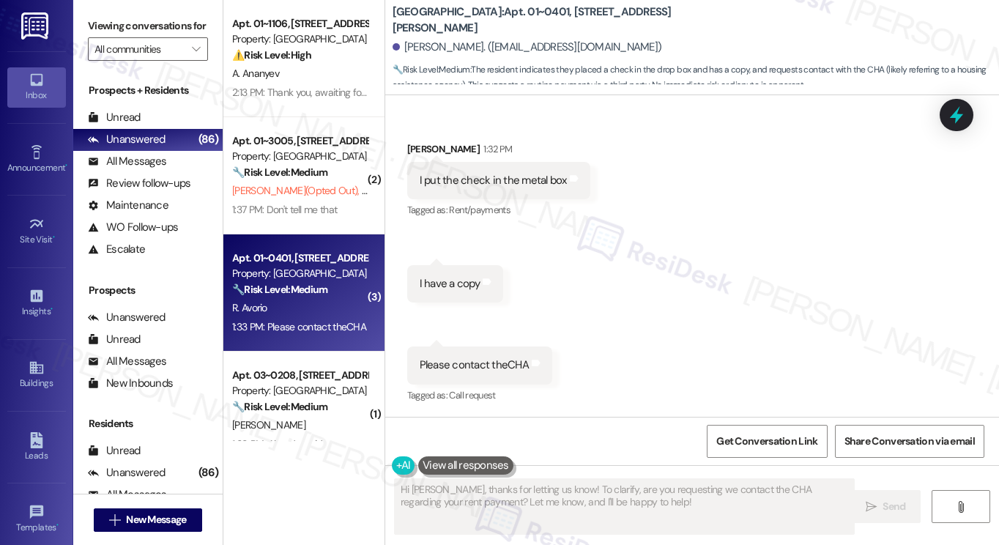
click at [485, 196] on div "I put the check in the metal box Tags and notes" at bounding box center [498, 180] width 183 height 37
click at [486, 196] on div "I put the check in the metal box Tags and notes" at bounding box center [498, 180] width 183 height 37
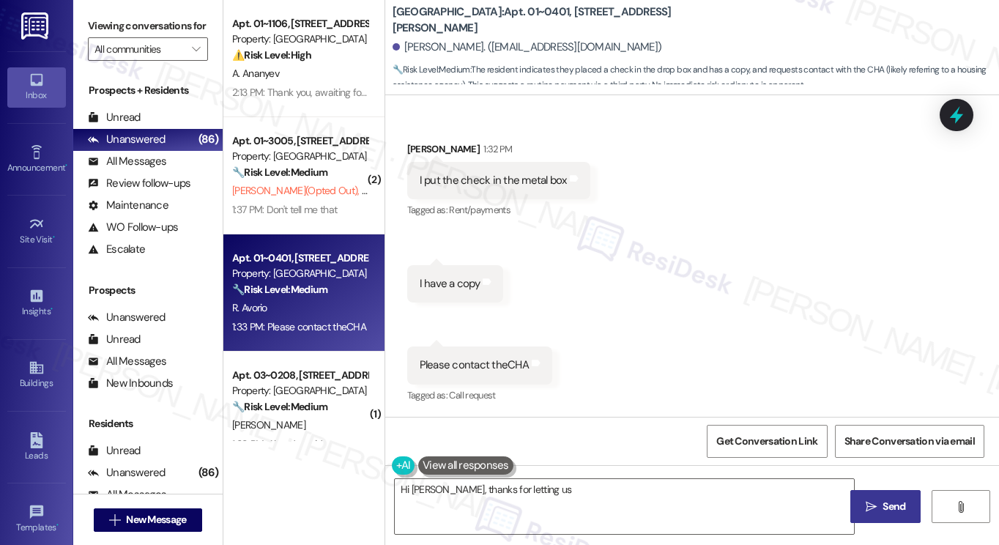
click at [480, 367] on div "Please contact theCHA" at bounding box center [474, 364] width 109 height 15
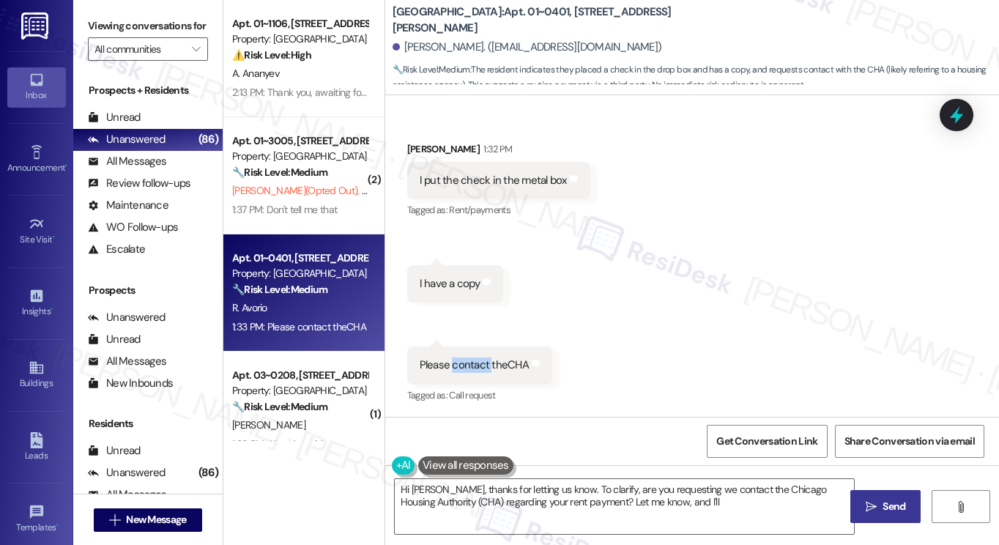
click at [480, 367] on div "Please contact theCHA" at bounding box center [474, 364] width 109 height 15
click at [499, 482] on textarea "Hi [PERSON_NAME], thanks for letting us know. To clarify, are you requesting we…" at bounding box center [624, 506] width 459 height 55
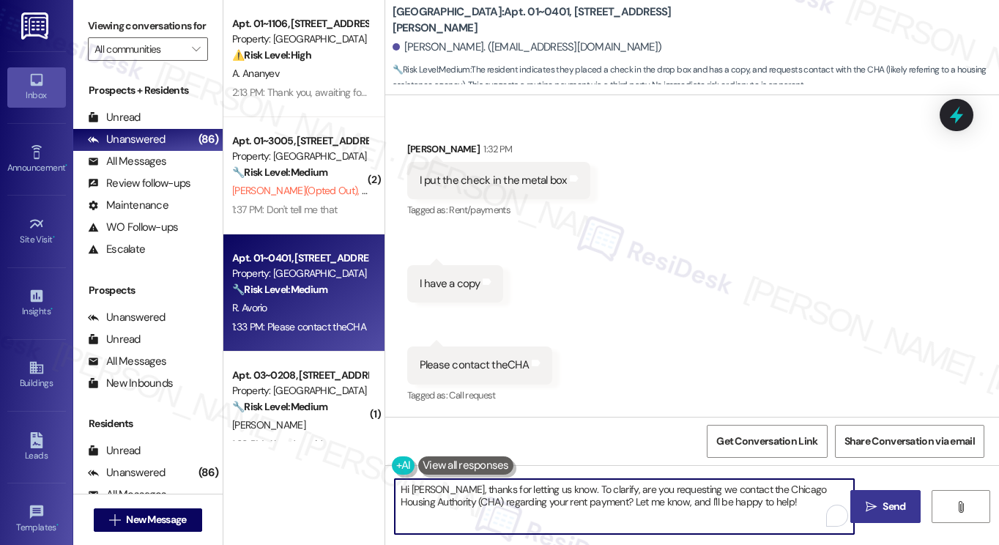
click at [499, 482] on textarea "Hi [PERSON_NAME], thanks for letting us know. To clarify, are you requesting we…" at bounding box center [624, 506] width 459 height 55
click at [499, 483] on textarea "Hi [PERSON_NAME], thanks for letting us know. To clarify, are you requesting we…" at bounding box center [624, 506] width 459 height 55
click at [643, 479] on textarea "Hi [PERSON_NAME], thanks for letting us know. To clarify, are you requesting we…" at bounding box center [624, 506] width 459 height 55
drag, startPoint x: 715, startPoint y: 497, endPoint x: 662, endPoint y: 486, distance: 54.0
click at [662, 486] on textarea "Hi [PERSON_NAME], thanks for letting us know. To clarify, are you requesting we…" at bounding box center [624, 506] width 459 height 55
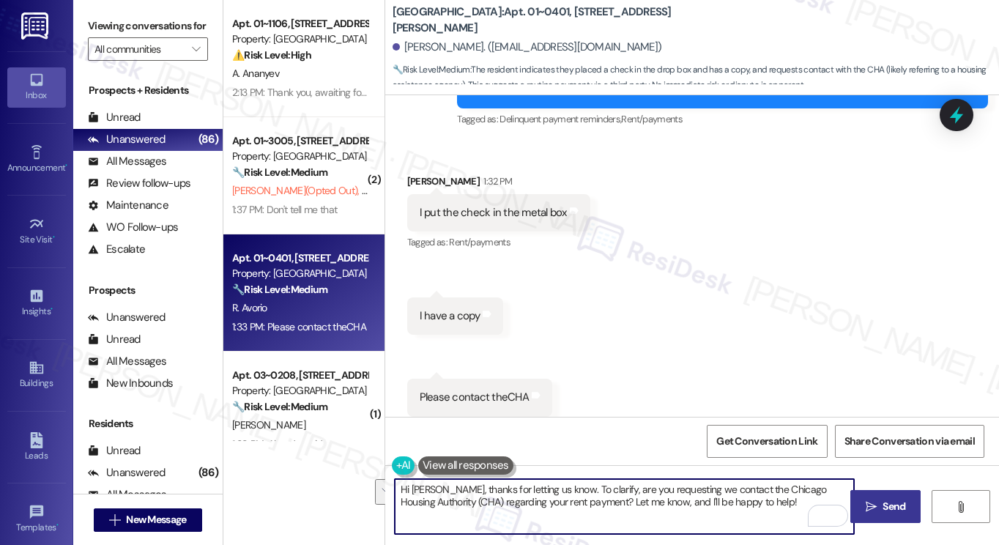
scroll to position [269, 0]
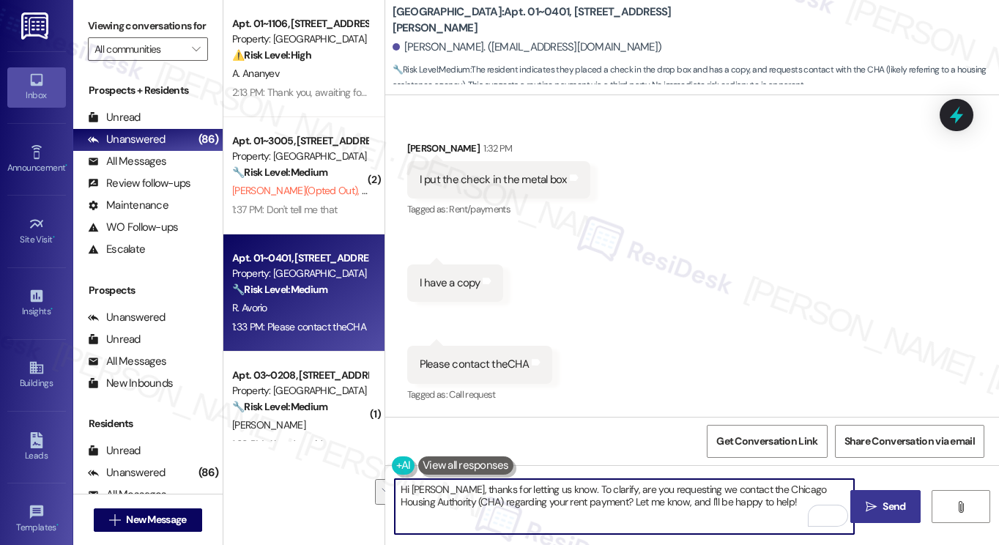
click at [466, 377] on div "Please contact theCHA Tags and notes" at bounding box center [479, 364] width 145 height 37
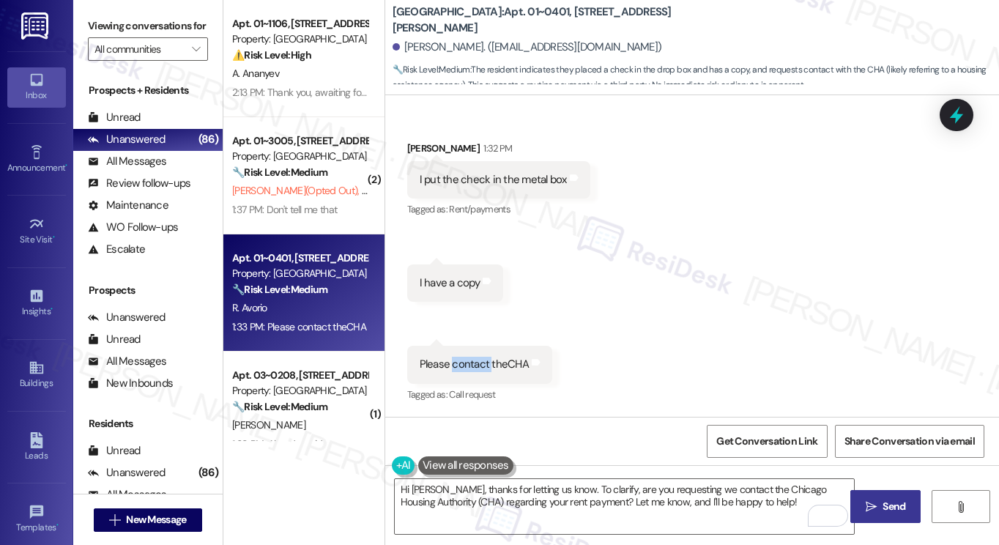
click at [466, 377] on div "Please contact theCHA Tags and notes" at bounding box center [479, 364] width 145 height 37
click at [503, 182] on div "I put the check in the metal box" at bounding box center [493, 179] width 147 height 15
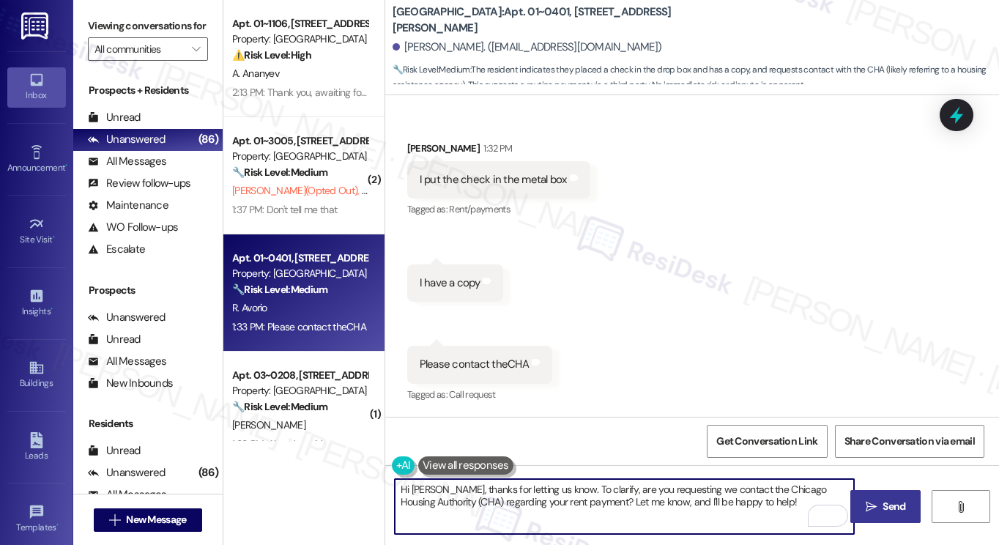
click at [539, 486] on textarea "Hi [PERSON_NAME], thanks for letting us know. To clarify, are you requesting we…" at bounding box center [624, 506] width 459 height 55
drag, startPoint x: 515, startPoint y: 515, endPoint x: 694, endPoint y: 484, distance: 182.0
click at [703, 483] on textarea "Hi [PERSON_NAME], thanks for letting us know you placed the check in the metal …" at bounding box center [624, 506] width 459 height 55
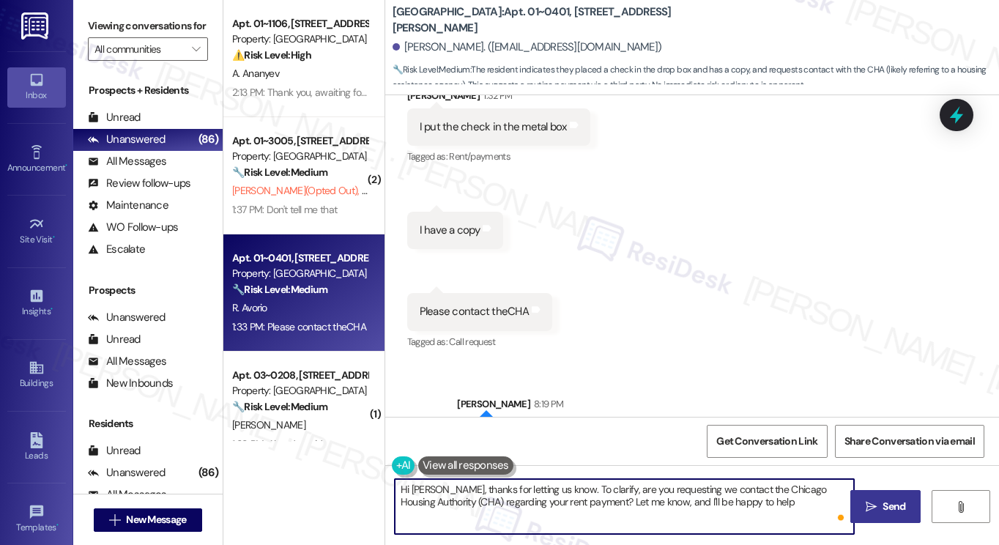
type textarea "Hi [PERSON_NAME], thanks for letting us know. To clarify, are you requesting we…"
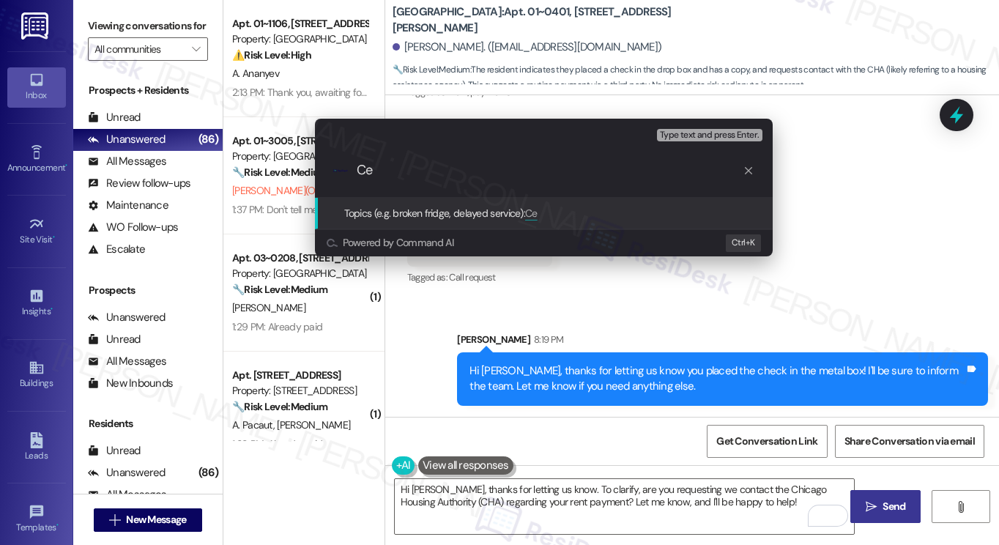
type input "C"
type input "P"
type input "Check placed in the metal box"
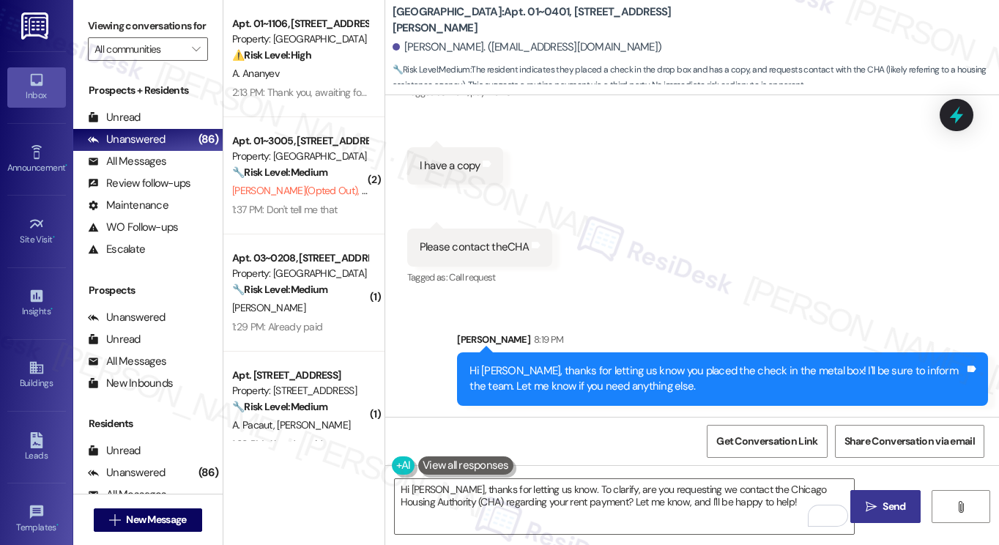
scroll to position [269, 0]
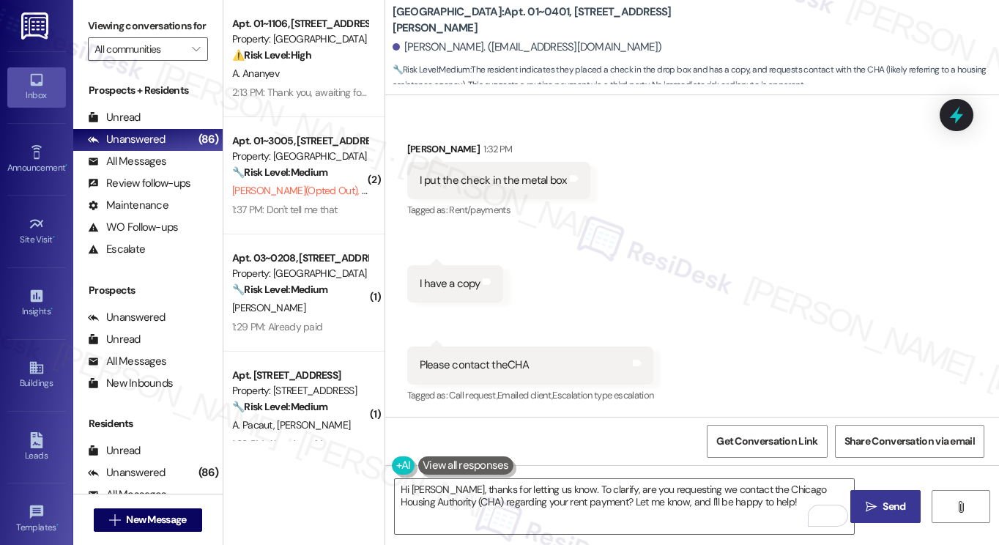
click at [275, 279] on div "Property: [GEOGRAPHIC_DATA]" at bounding box center [299, 273] width 135 height 15
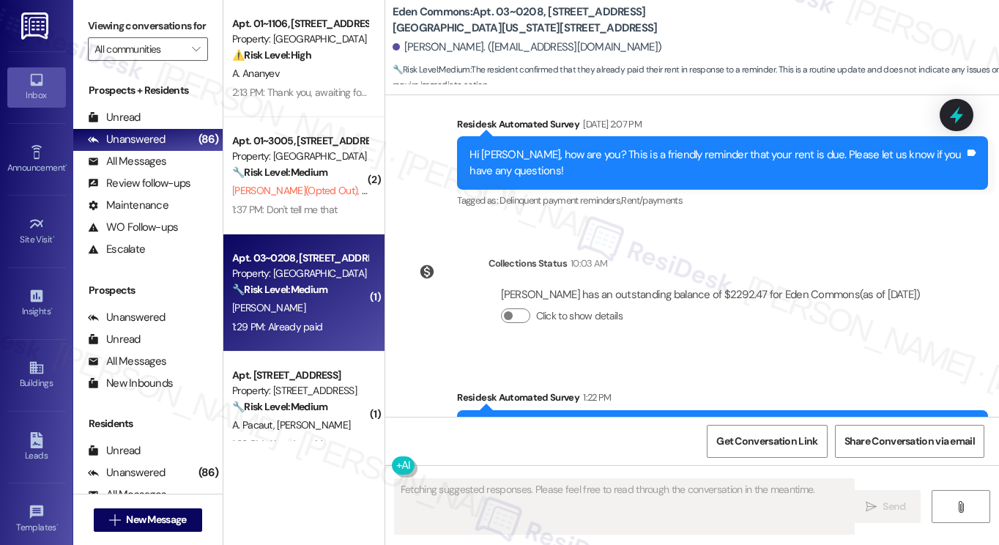
scroll to position [3224, 0]
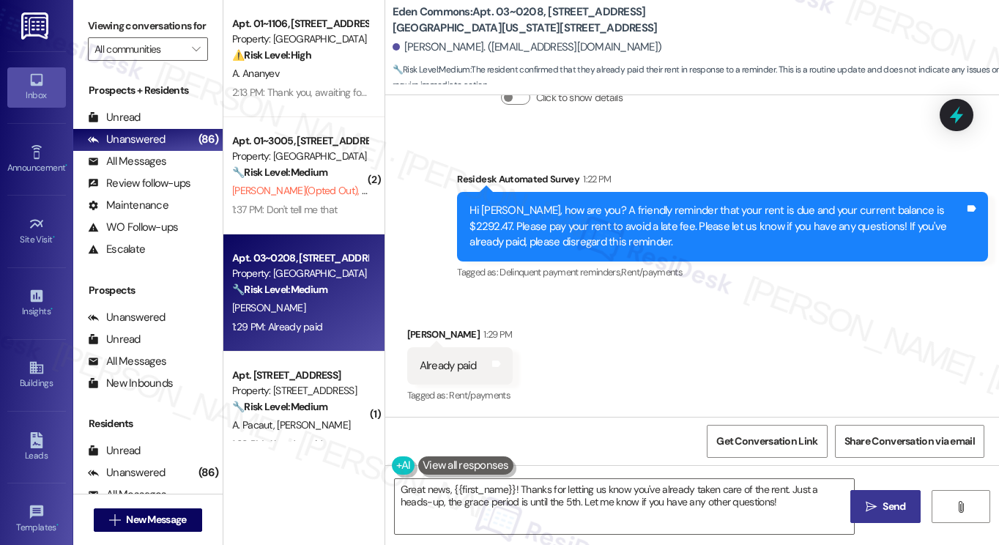
click at [114, 28] on label "Viewing conversations for" at bounding box center [148, 26] width 120 height 23
click at [555, 497] on textarea "Great news, {{first_name}}! Thanks for letting us know you've already taken car…" at bounding box center [624, 506] width 459 height 55
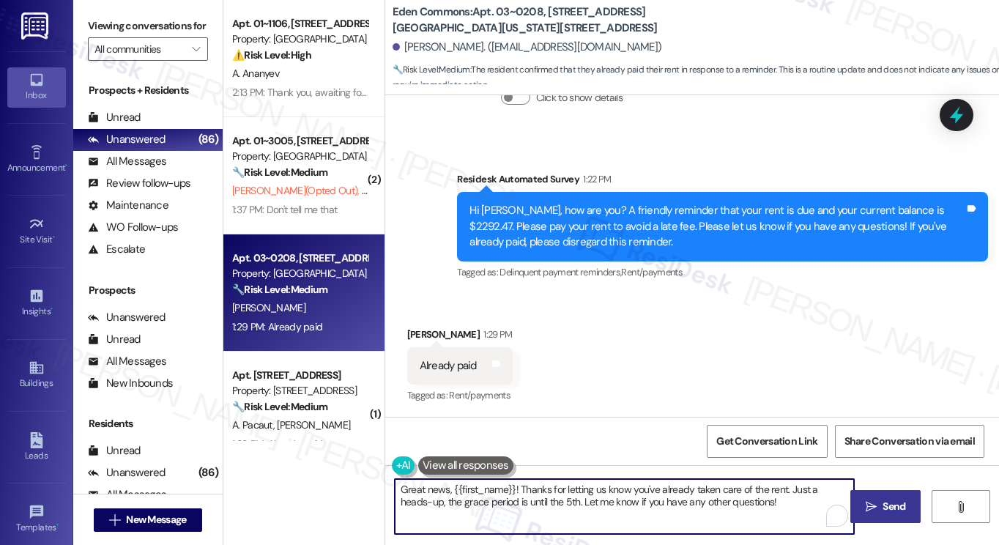
paste textarea "! Thanks for confirming! If you have any questions or concerns in the future, p…"
click at [416, 313] on div "Received via SMS [PERSON_NAME] 1:29 PM Already paid Tags and notes Tagged as: R…" at bounding box center [692, 356] width 614 height 124
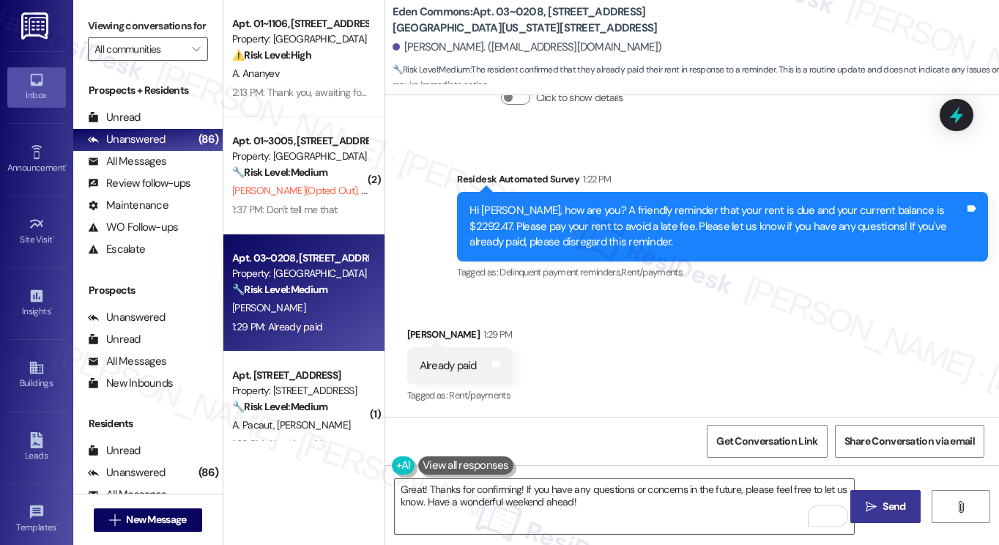
click at [413, 317] on div "Received via SMS [PERSON_NAME] 1:29 PM Already paid Tags and notes Tagged as: R…" at bounding box center [459, 367] width 127 height 102
click at [409, 327] on div "[PERSON_NAME] 1:29 PM" at bounding box center [459, 337] width 105 height 21
copy div "[PERSON_NAME]"
click at [516, 488] on textarea "Great! Thanks for confirming! If you have any questions or concerns in the futu…" at bounding box center [624, 506] width 459 height 55
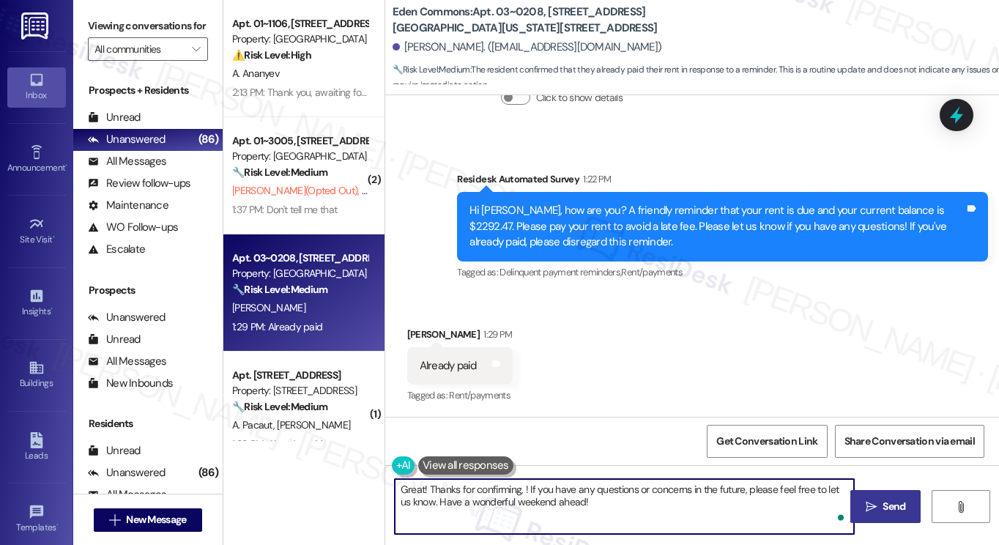
paste textarea "[PERSON_NAME]"
type textarea "Great! Thanks for confirming, [PERSON_NAME]! If you have any questions or conce…"
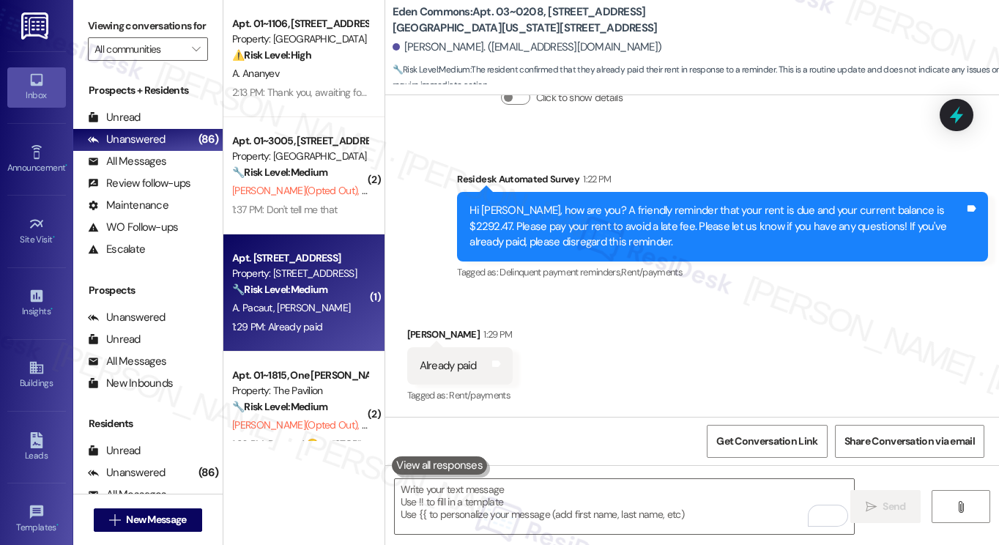
click at [310, 280] on div "Property: [STREET_ADDRESS]" at bounding box center [299, 273] width 135 height 15
type textarea "Fetching suggested responses. Please feel free to read through the conversation…"
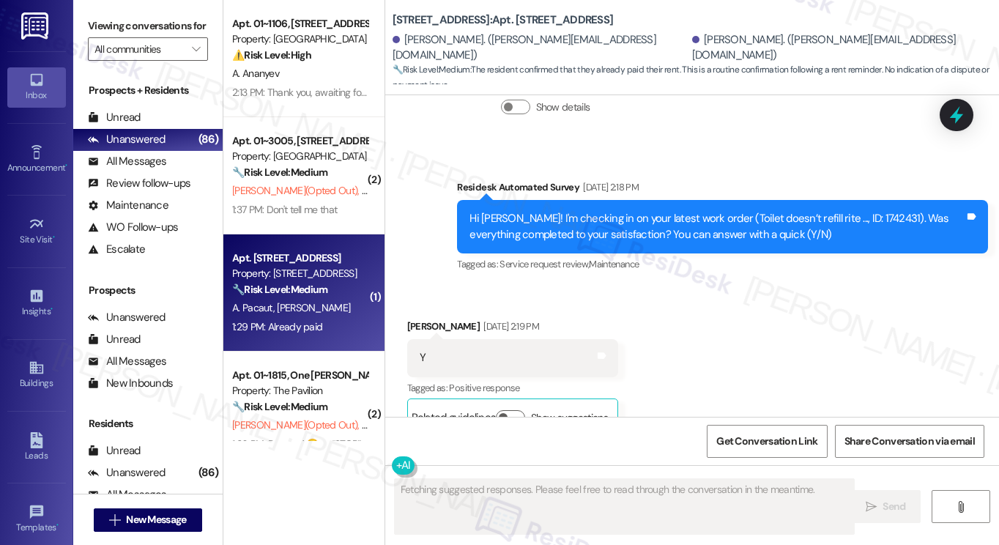
scroll to position [809, 0]
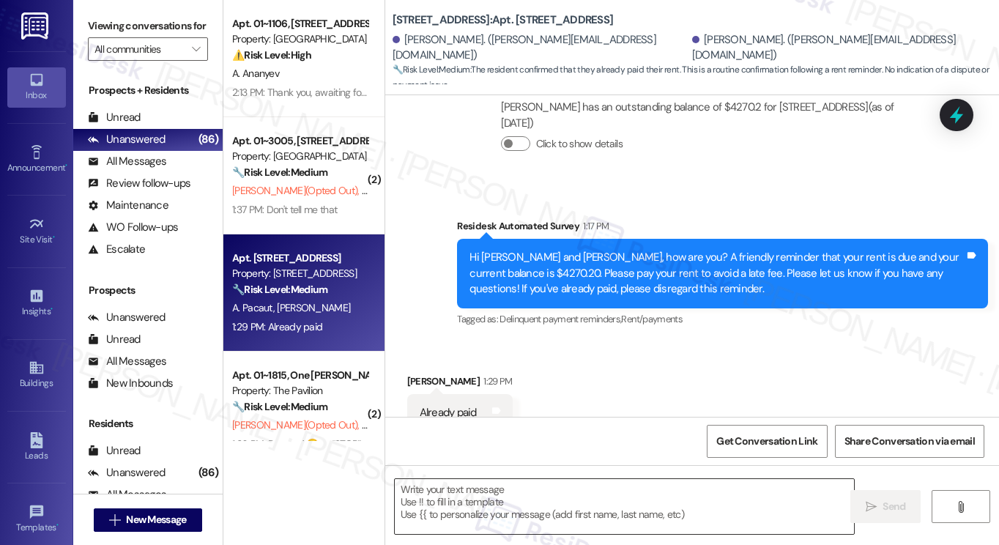
click at [606, 512] on textarea at bounding box center [624, 506] width 459 height 55
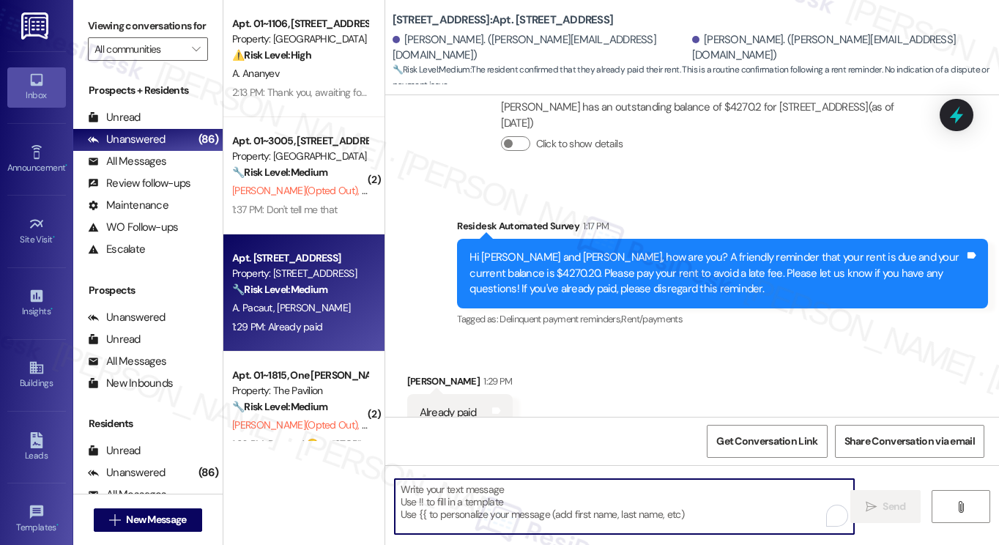
paste textarea "[PERSON_NAME]"
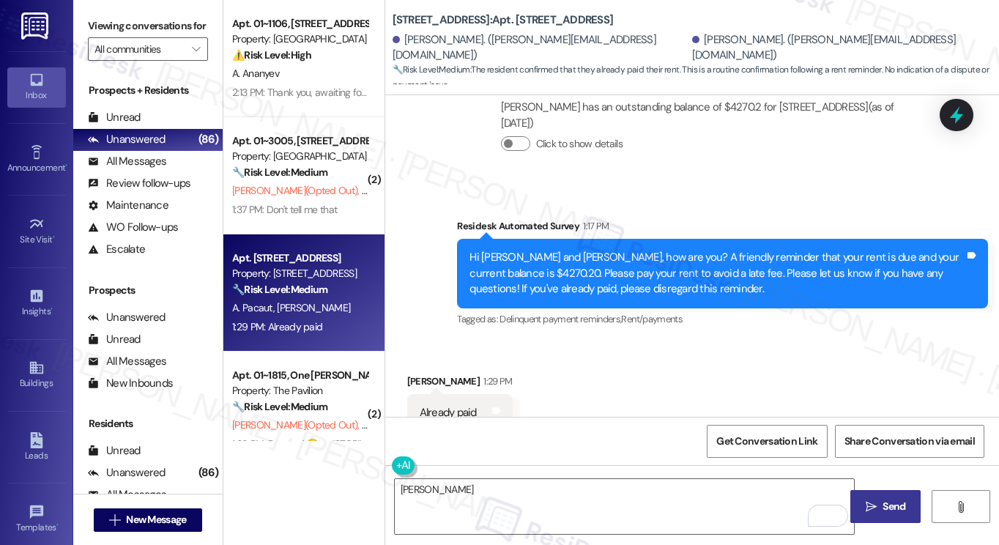
click at [116, 37] on label "Viewing conversations for" at bounding box center [148, 26] width 120 height 23
click at [527, 515] on textarea "[PERSON_NAME]" at bounding box center [624, 506] width 459 height 55
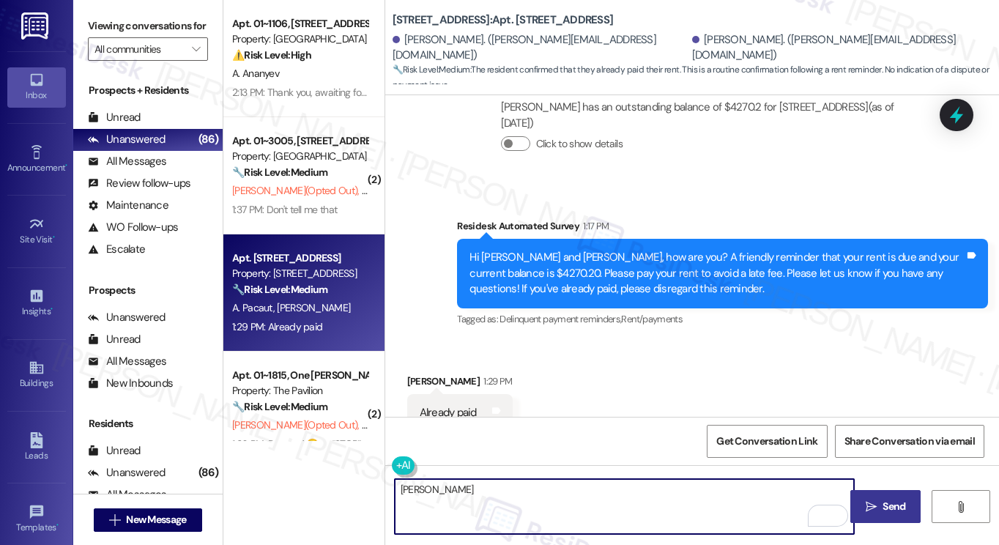
paste textarea "Hi {{first_name}}! Thanks for taking care of it. Did you receive a payment conf…"
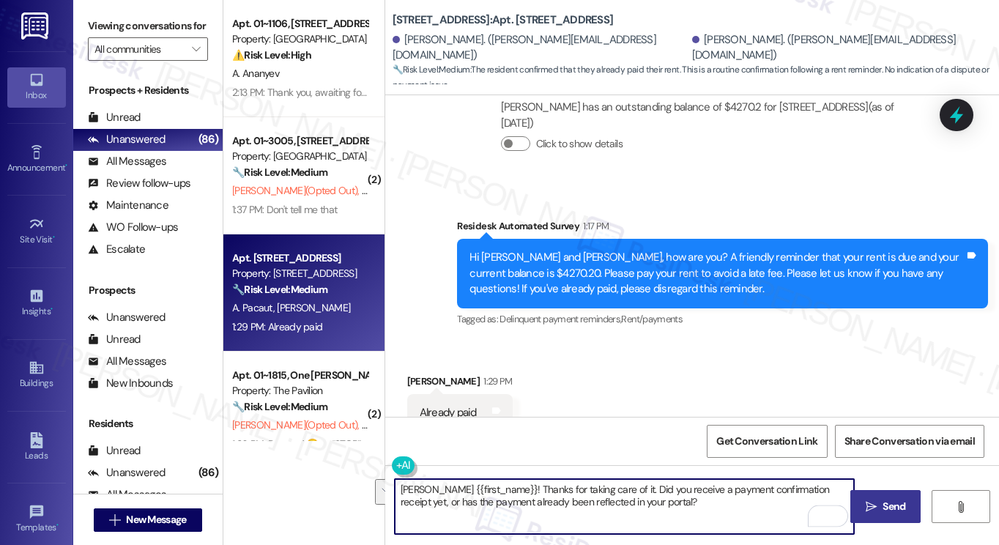
paste textarea "To enrich screen reader interactions, please activate Accessibility in Grammarl…"
click at [416, 373] on div "[PERSON_NAME] 1:29 PM" at bounding box center [459, 383] width 105 height 21
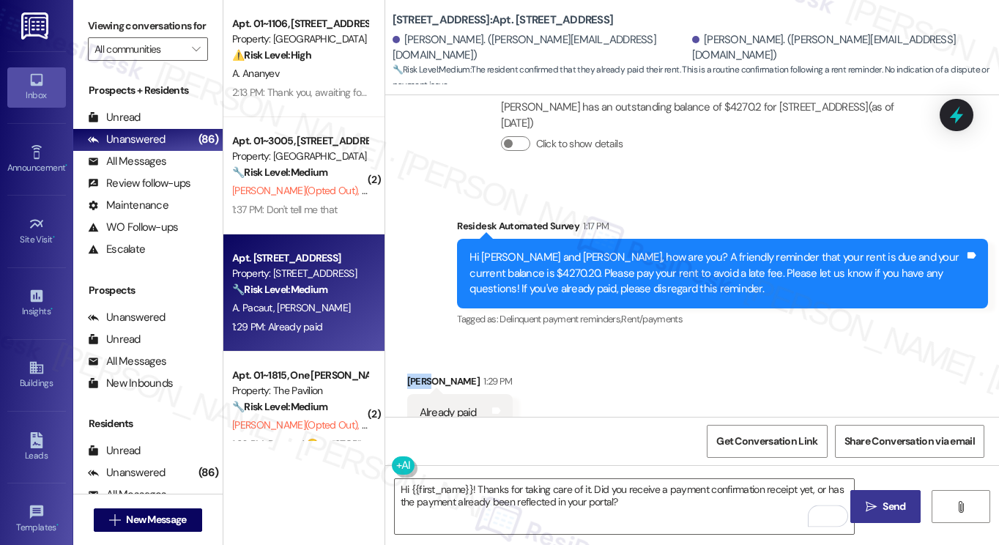
click at [416, 373] on div "[PERSON_NAME] 1:29 PM" at bounding box center [459, 383] width 105 height 21
copy div "[PERSON_NAME]"
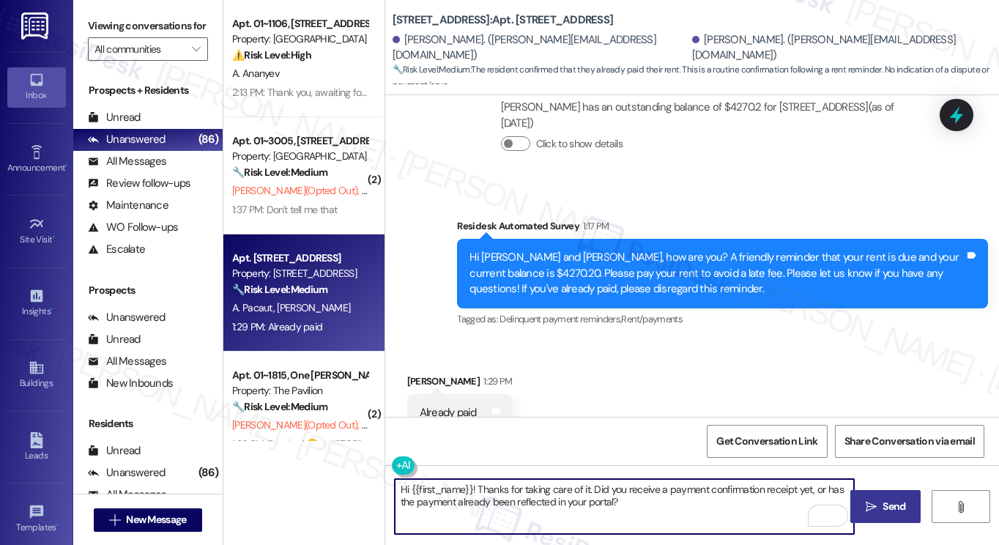
drag, startPoint x: 408, startPoint y: 490, endPoint x: 469, endPoint y: 486, distance: 61.7
click at [469, 486] on textarea "Hi {{first_name}}! Thanks for taking care of it. Did you receive a payment conf…" at bounding box center [624, 506] width 459 height 55
paste textarea "[PERSON_NAME]"
type textarea "Hi [PERSON_NAME]! Thanks for taking care of it. Did you receive a payment confi…"
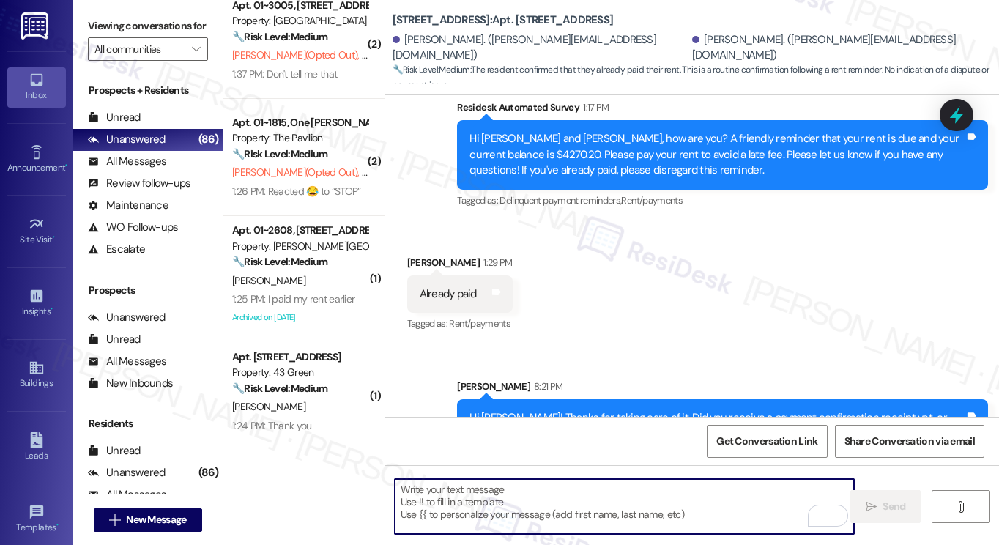
scroll to position [73, 0]
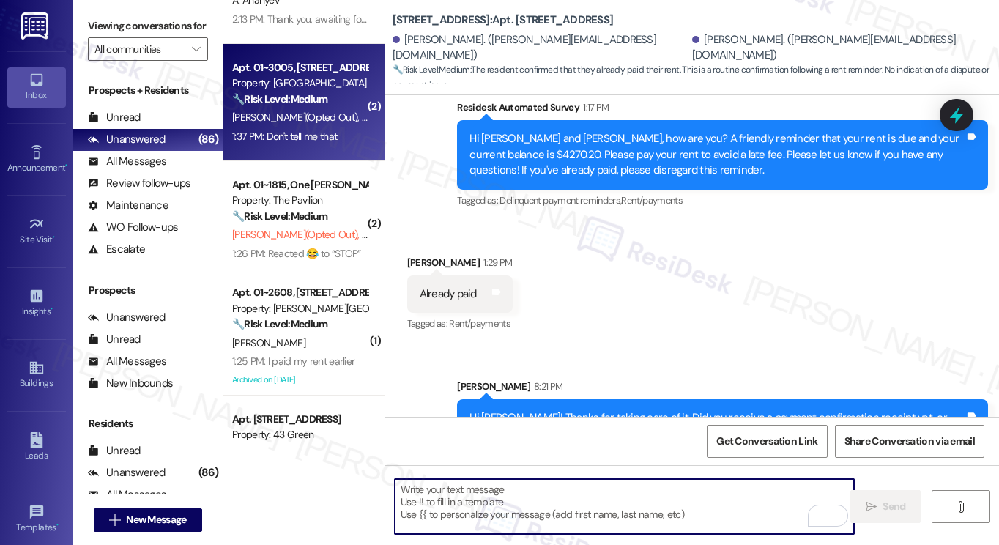
click at [305, 126] on div "[PERSON_NAME] (Opted Out) [PERSON_NAME]" at bounding box center [300, 117] width 138 height 18
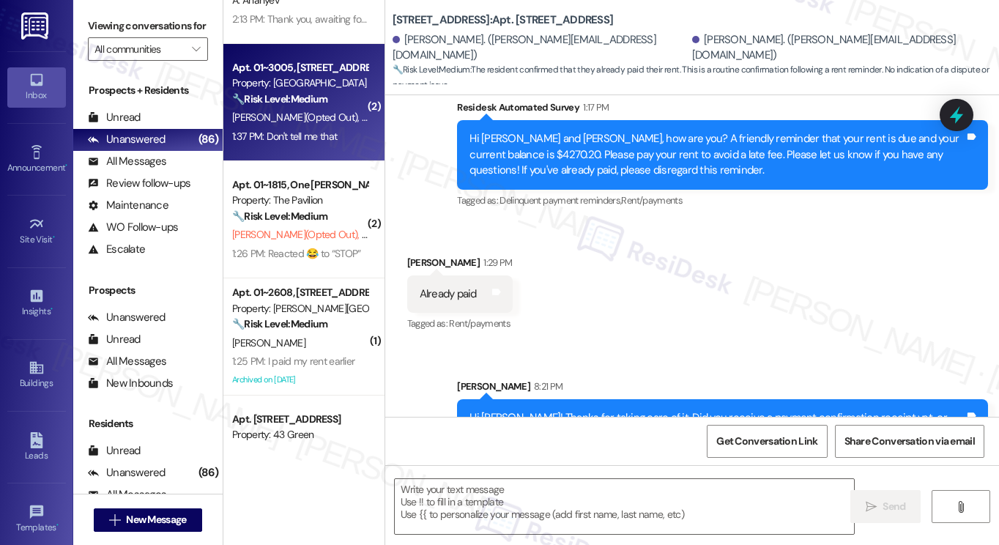
type textarea "Fetching suggested responses. Please feel free to read through the conversation…"
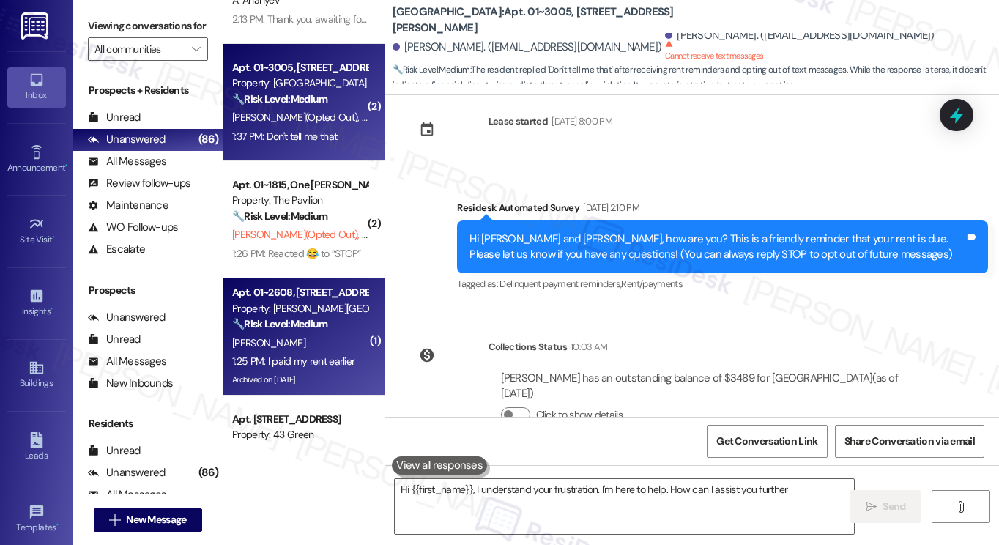
type textarea "Hi {{first_name}}, I understand your frustration. I'm here to help. How can I a…"
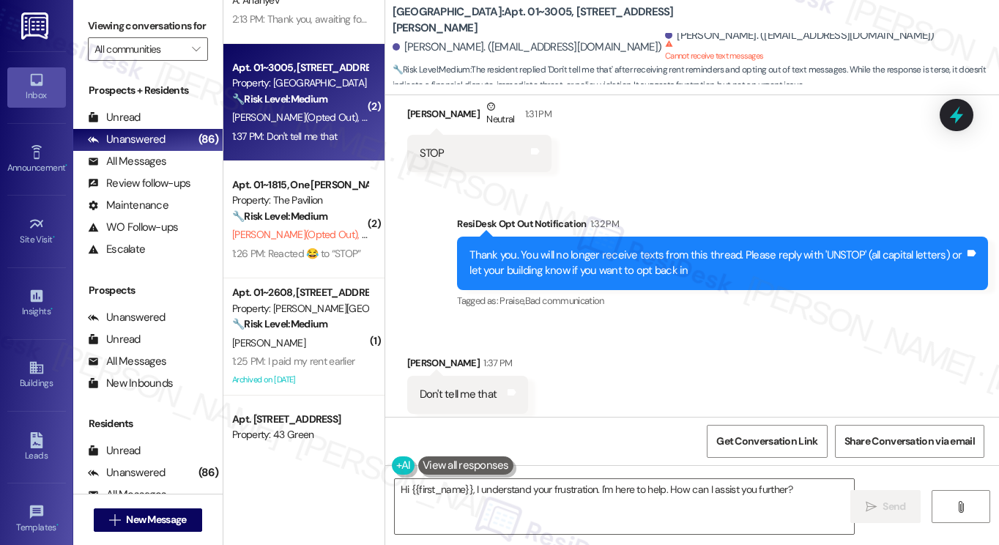
scroll to position [735, 0]
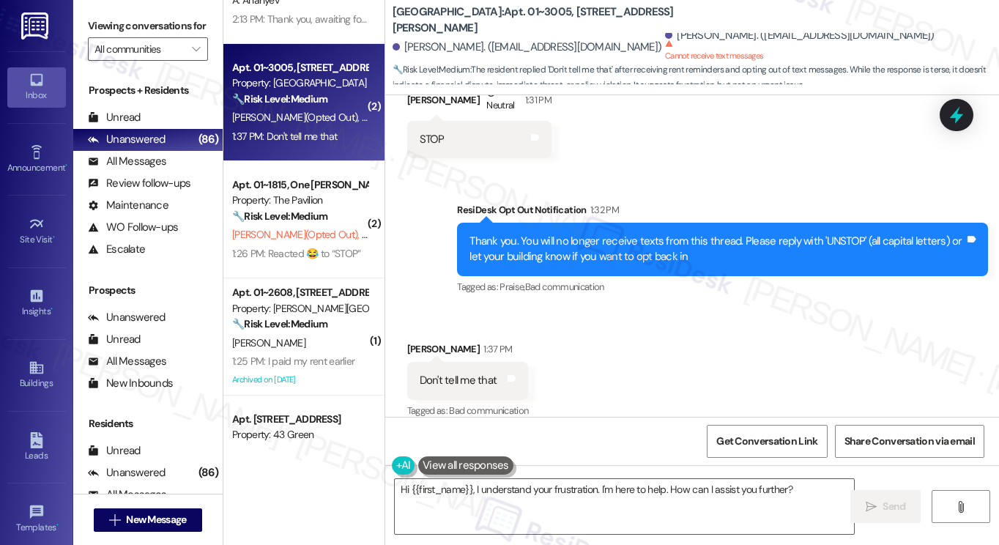
click at [588, 245] on div "Thank you. You will no longer receive texts from this thread. Please reply with…" at bounding box center [716, 249] width 495 height 31
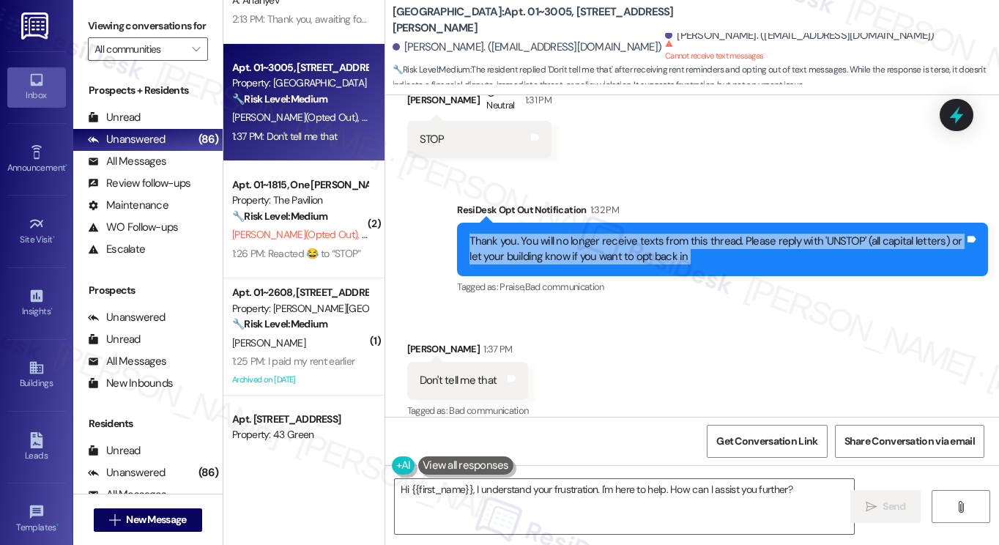
click at [588, 245] on div "Thank you. You will no longer receive texts from this thread. Please reply with…" at bounding box center [716, 249] width 495 height 31
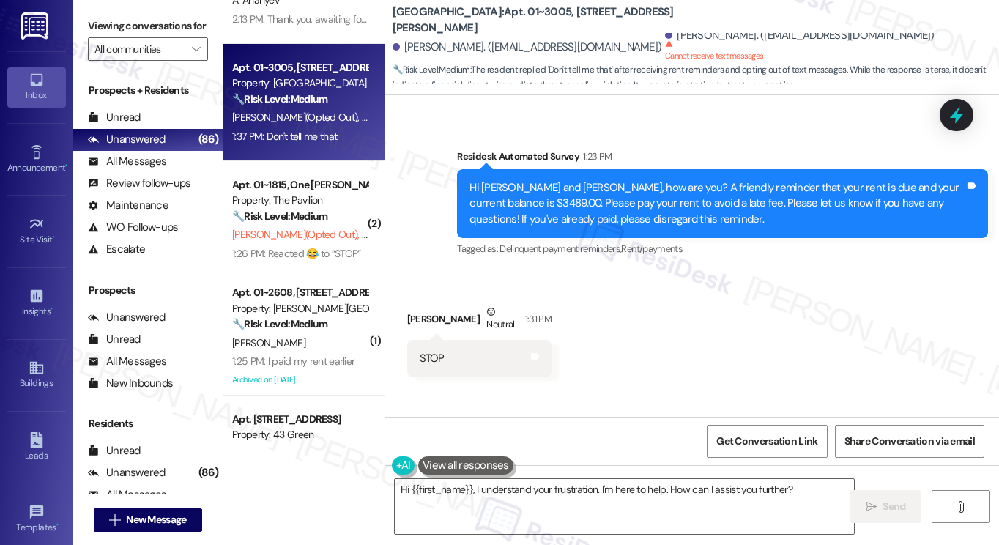
scroll to position [442, 0]
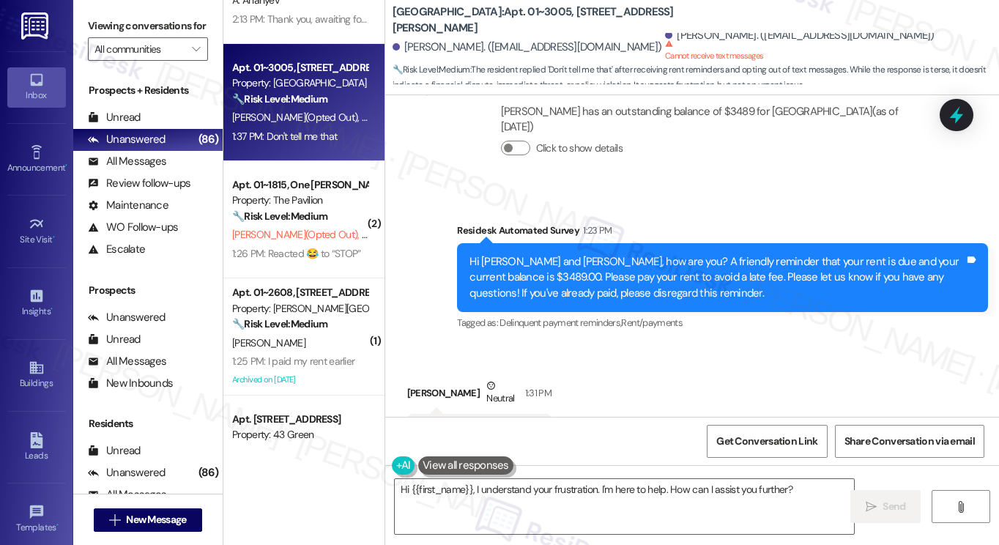
click at [539, 259] on div "Hi [PERSON_NAME] and [PERSON_NAME], how are you? A friendly reminder that your …" at bounding box center [716, 277] width 495 height 47
click at [538, 259] on div "Hi [PERSON_NAME] and [PERSON_NAME], how are you? A friendly reminder that your …" at bounding box center [716, 277] width 495 height 47
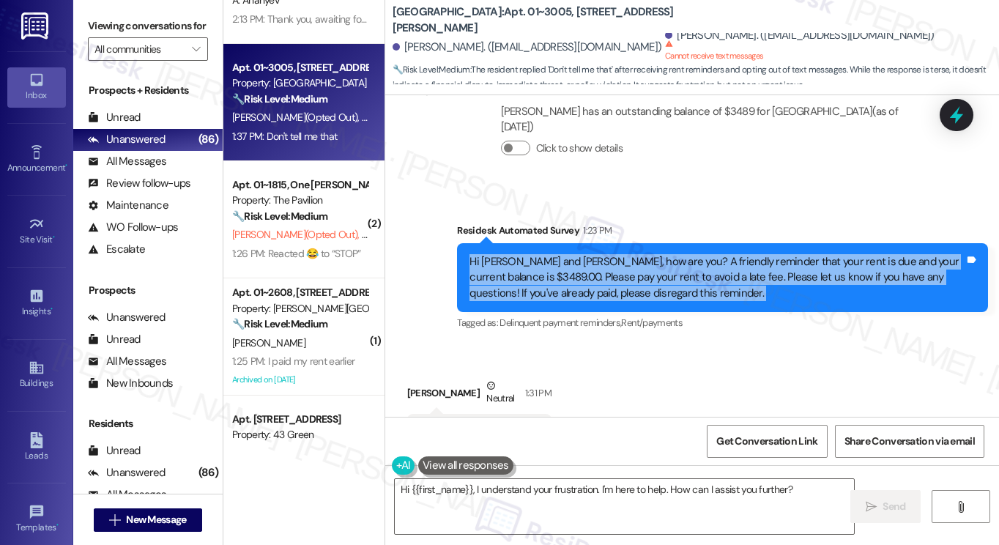
click at [538, 259] on div "Hi [PERSON_NAME] and [PERSON_NAME], how are you? A friendly reminder that your …" at bounding box center [716, 277] width 495 height 47
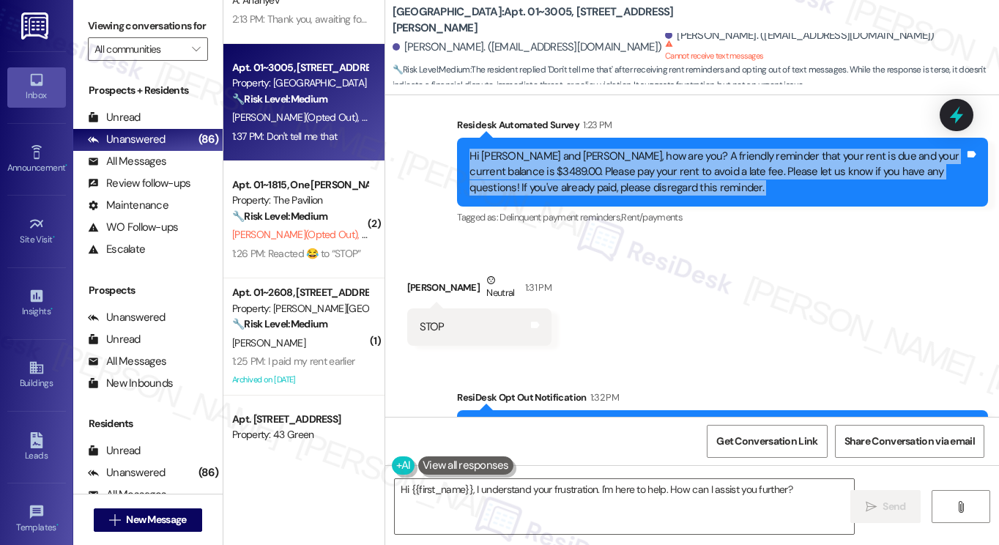
scroll to position [735, 0]
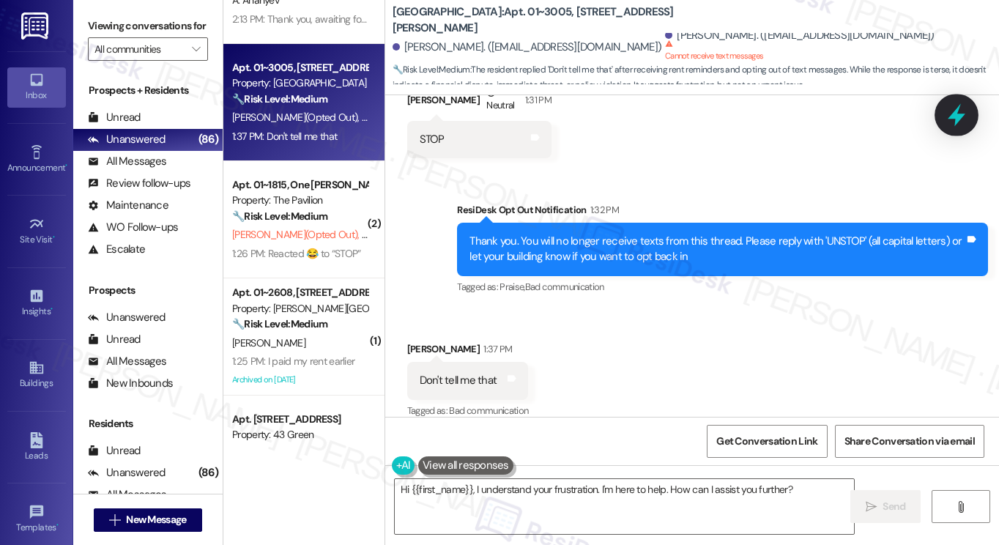
click at [961, 122] on icon at bounding box center [956, 115] width 25 height 25
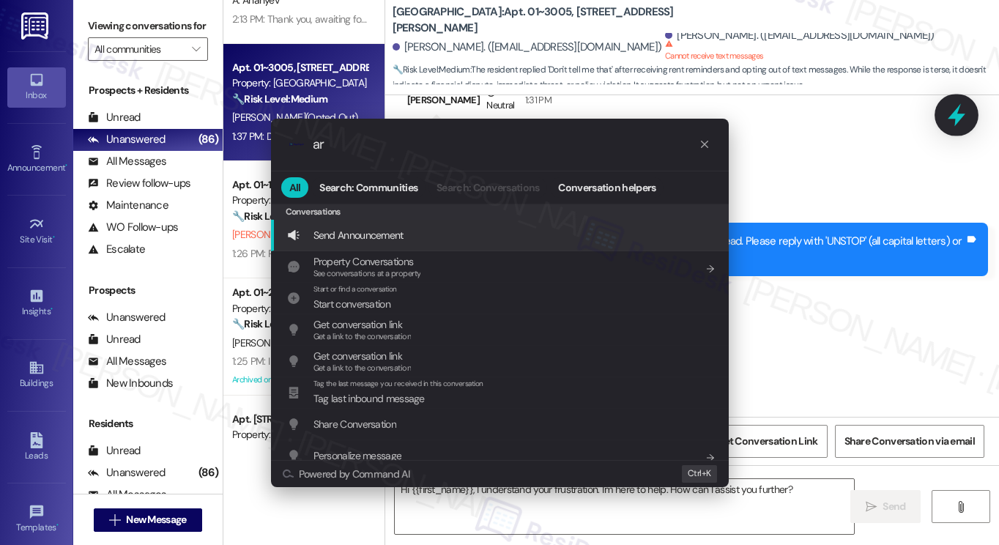
type input "arc"
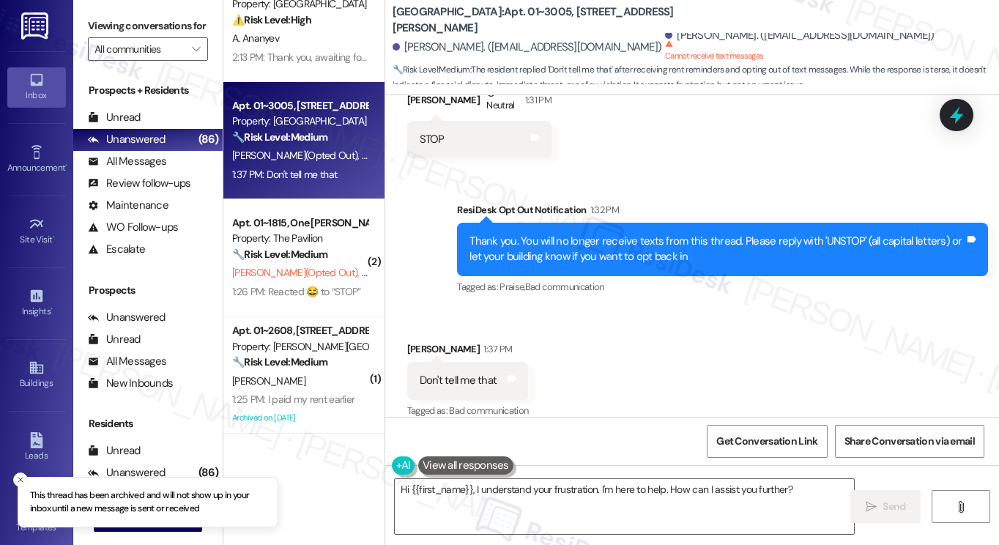
scroll to position [0, 0]
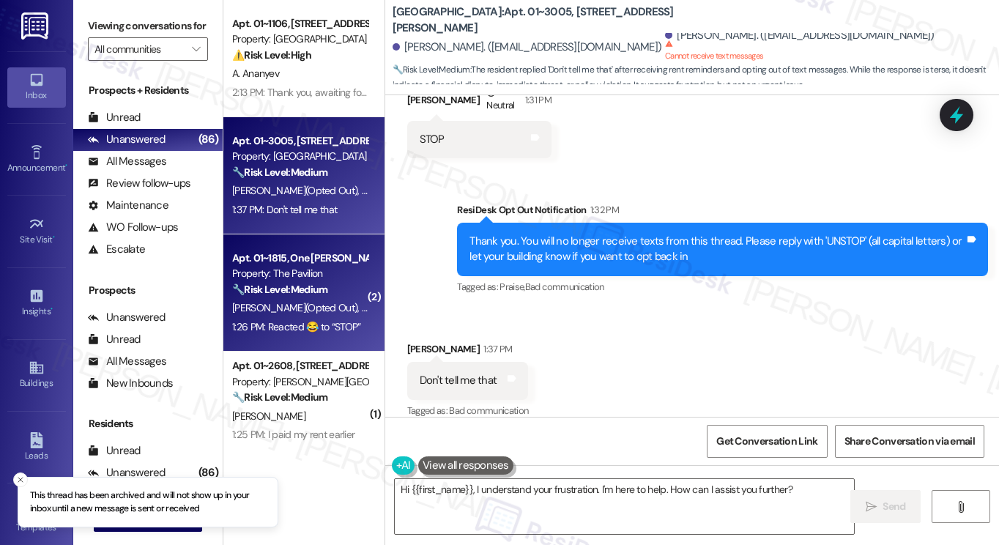
click at [296, 273] on div "Property: The Pavilion" at bounding box center [299, 273] width 135 height 15
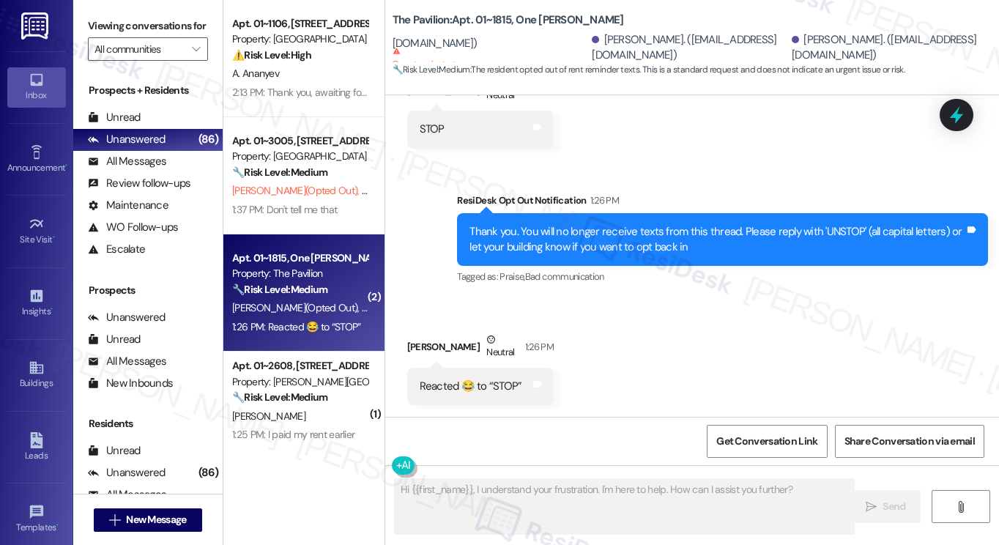
type textarea "Fetching suggested responses. Please feel free to read through the conversation…"
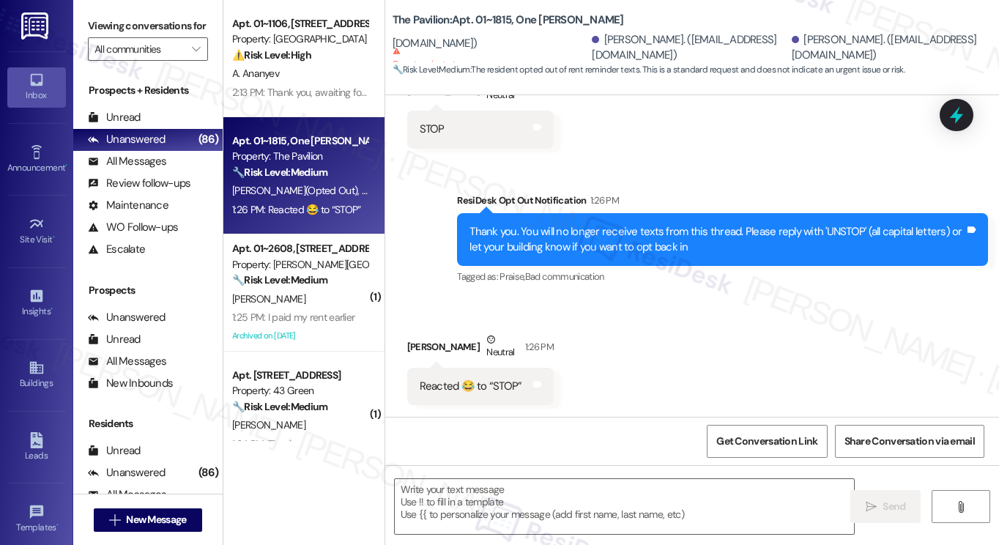
click at [509, 234] on div "Thank you. You will no longer receive texts from this thread. Please reply with…" at bounding box center [716, 239] width 495 height 31
click at [718, 242] on div "Thank you. You will no longer receive texts from this thread. Please reply with…" at bounding box center [716, 239] width 495 height 31
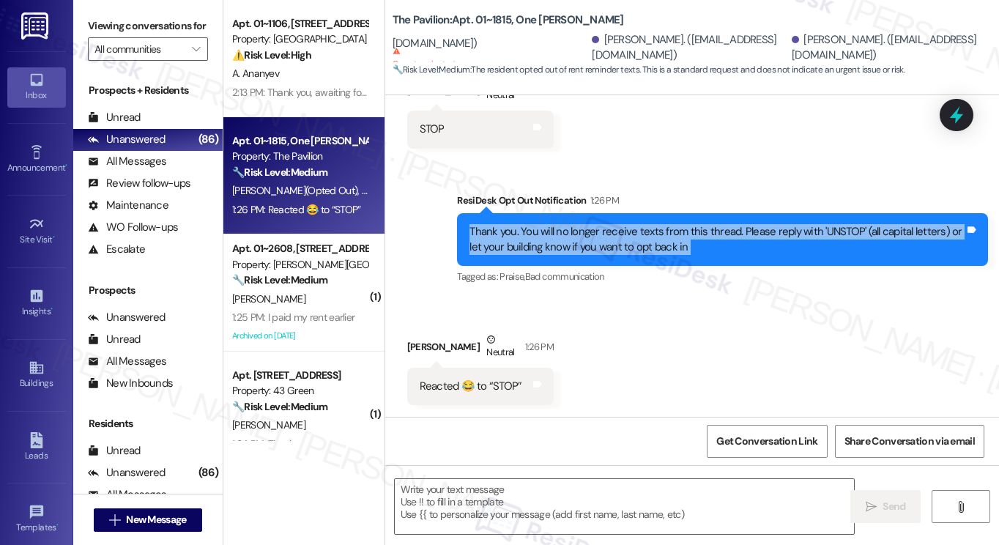
click at [718, 242] on div "Thank you. You will no longer receive texts from this thread. Please reply with…" at bounding box center [716, 239] width 495 height 31
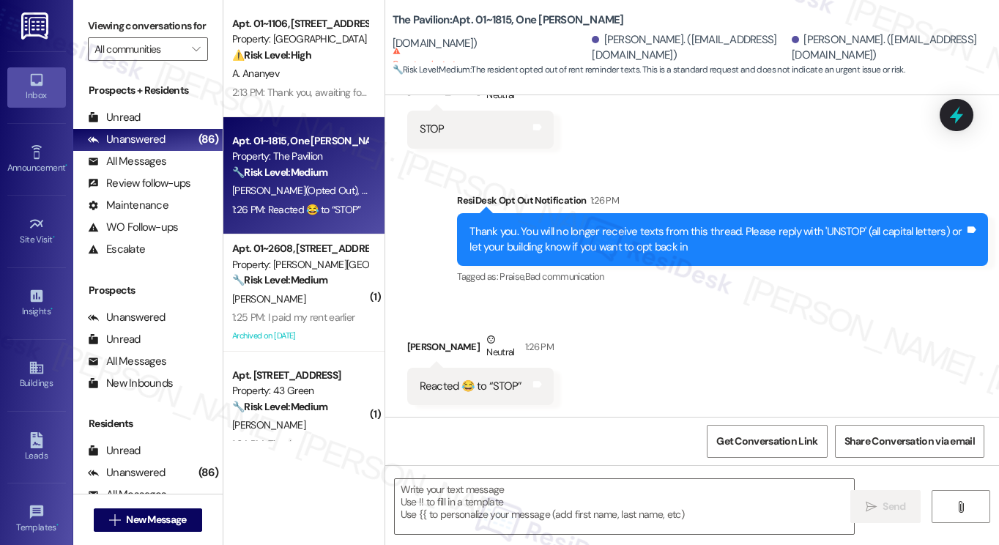
click at [601, 360] on div "Received via SMS [PERSON_NAME] Neutral 1:26 PM Reacted 😂 to “STOP” Tags and not…" at bounding box center [692, 357] width 614 height 117
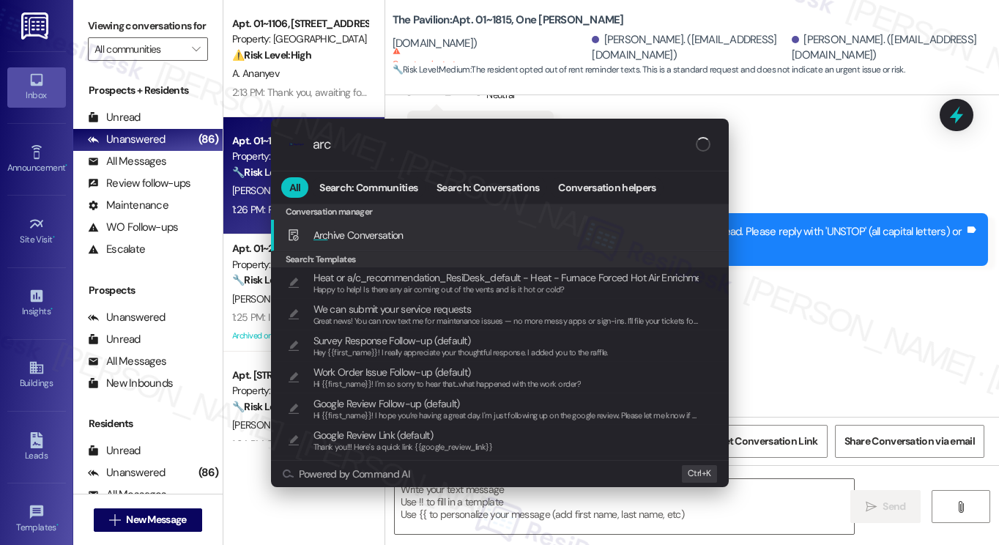
type input "arch"
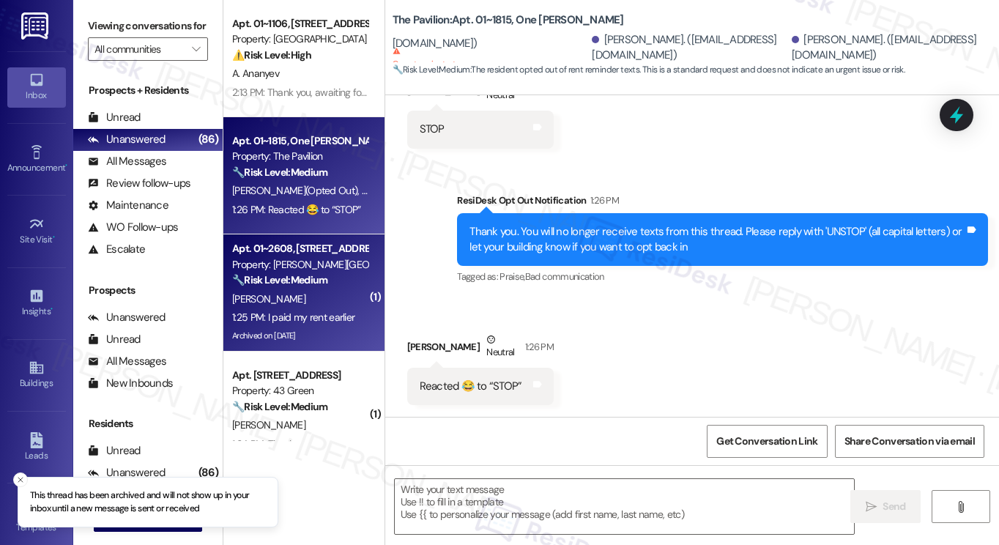
click at [324, 294] on div "[PERSON_NAME]" at bounding box center [300, 299] width 138 height 18
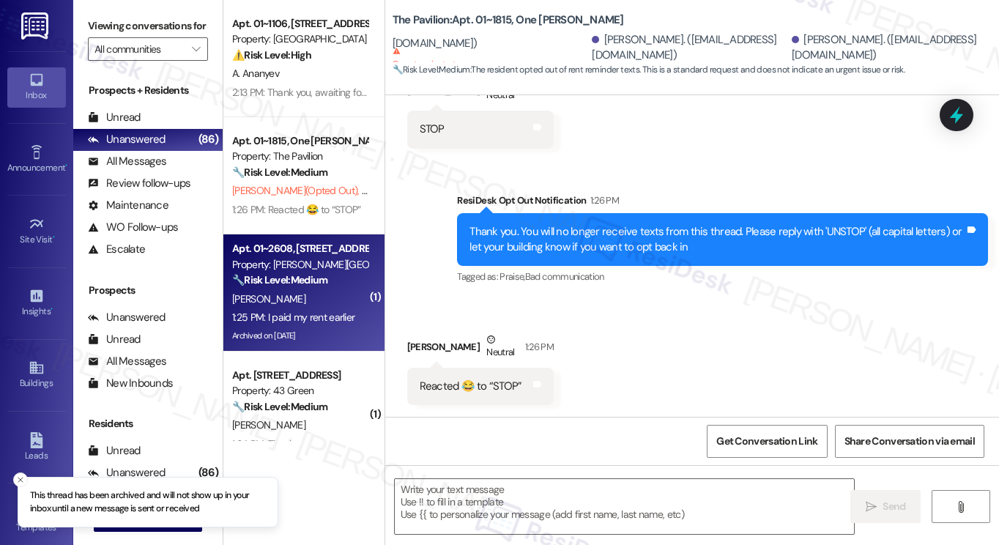
type textarea "Fetching suggested responses. Please feel free to read through the conversation…"
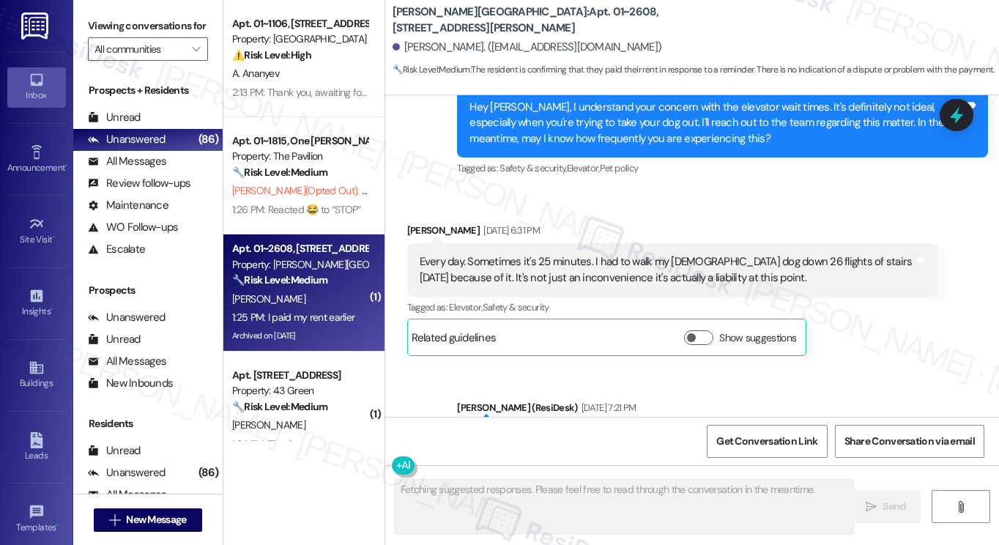
scroll to position [9134, 0]
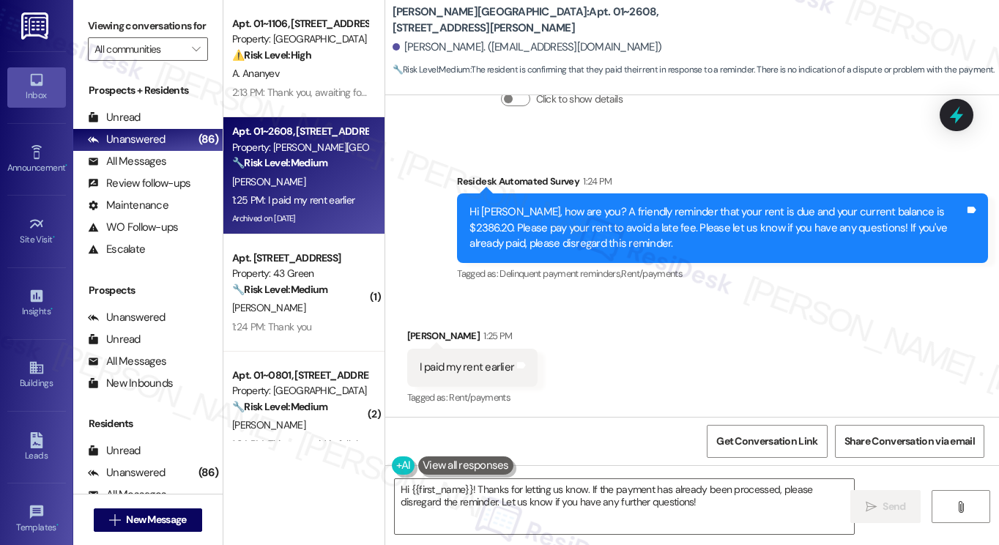
drag, startPoint x: 111, startPoint y: 34, endPoint x: 270, endPoint y: 145, distance: 194.2
click at [111, 34] on label "Viewing conversations for" at bounding box center [148, 26] width 120 height 23
click at [545, 508] on textarea "Hi {{first_name}}! Thanks for letting us know. If the payment has already been …" at bounding box center [624, 506] width 459 height 55
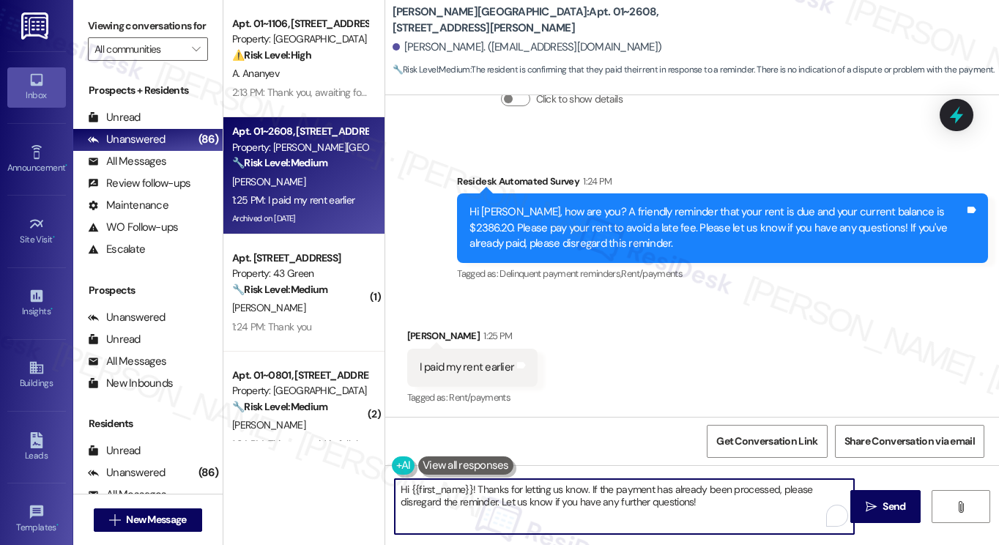
paste textarea "taking care of it. Did you receive a payment confirmation receipt yet, or has t…"
type textarea "Hi {{first_name}}! Thanks for taking care of it. Did you receive a payment conf…"
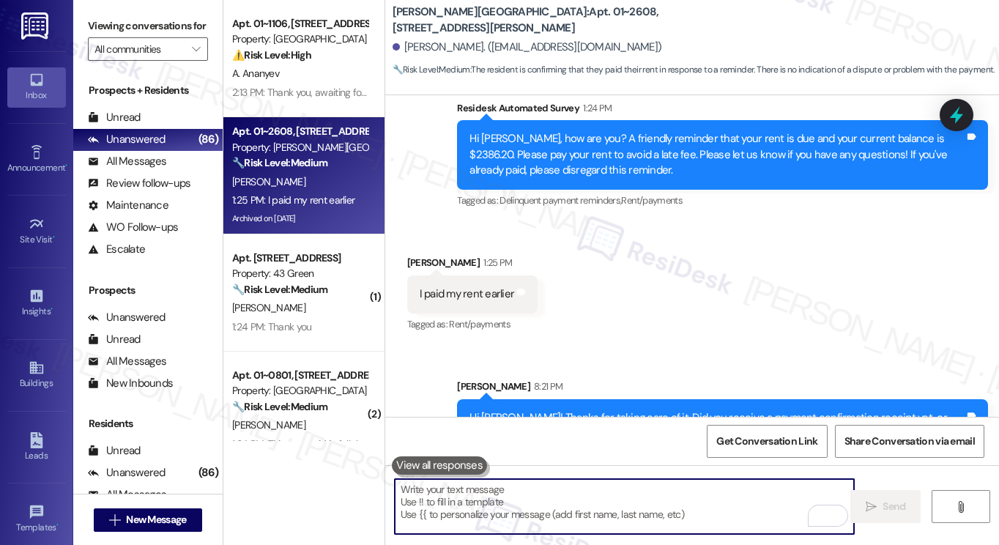
scroll to position [9251, 0]
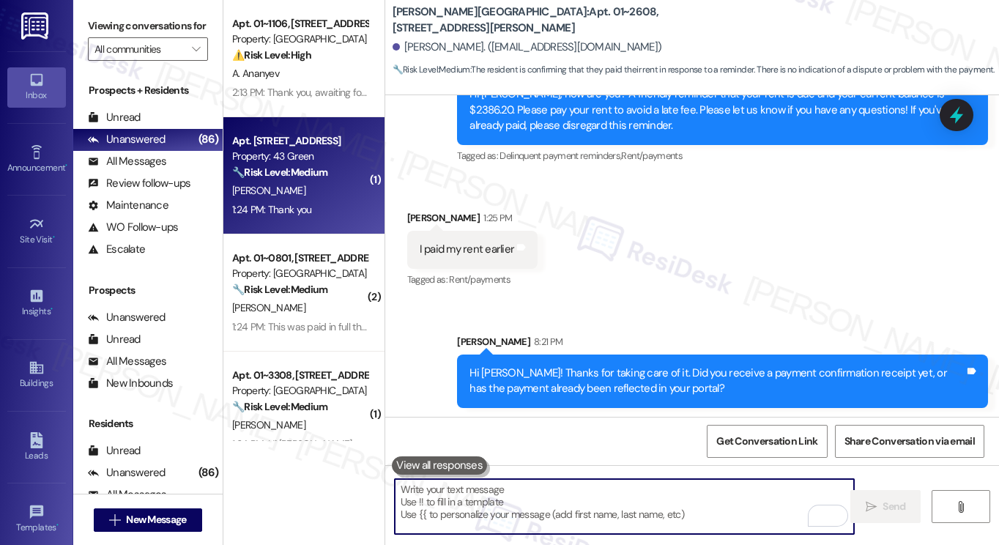
click at [311, 207] on div "1:24 PM: Thank you 1:24 PM: Thank you" at bounding box center [300, 210] width 138 height 18
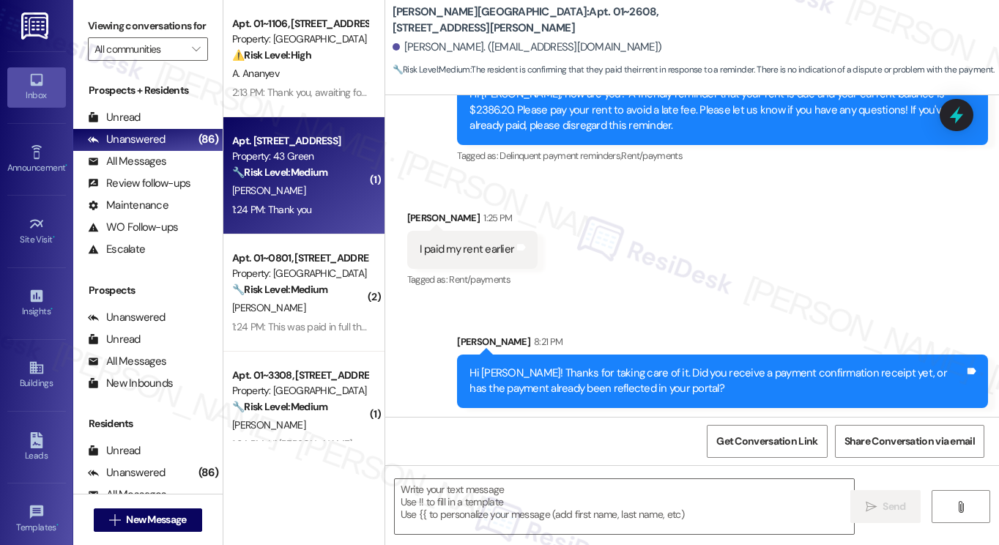
type textarea "Fetching suggested responses. Please feel free to read through the conversation…"
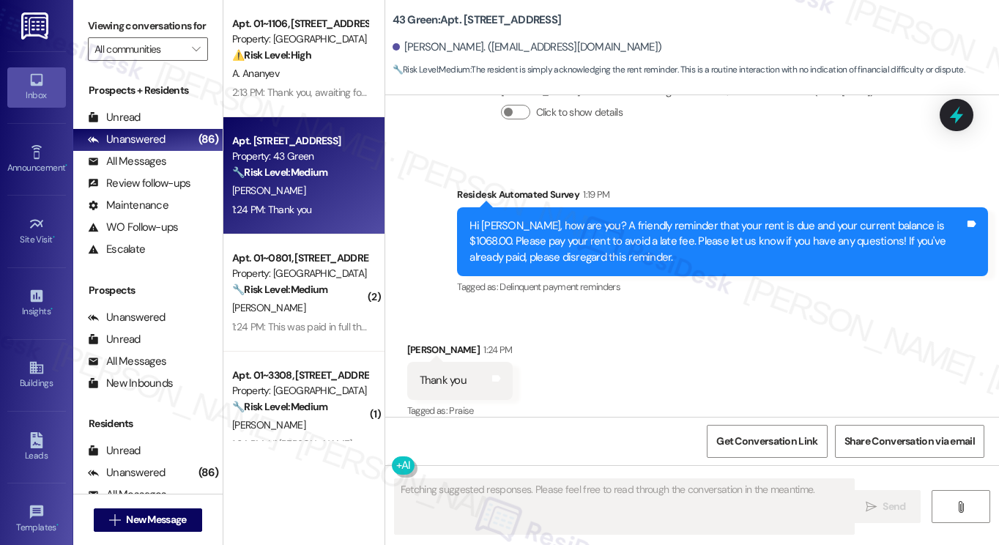
scroll to position [3342, 0]
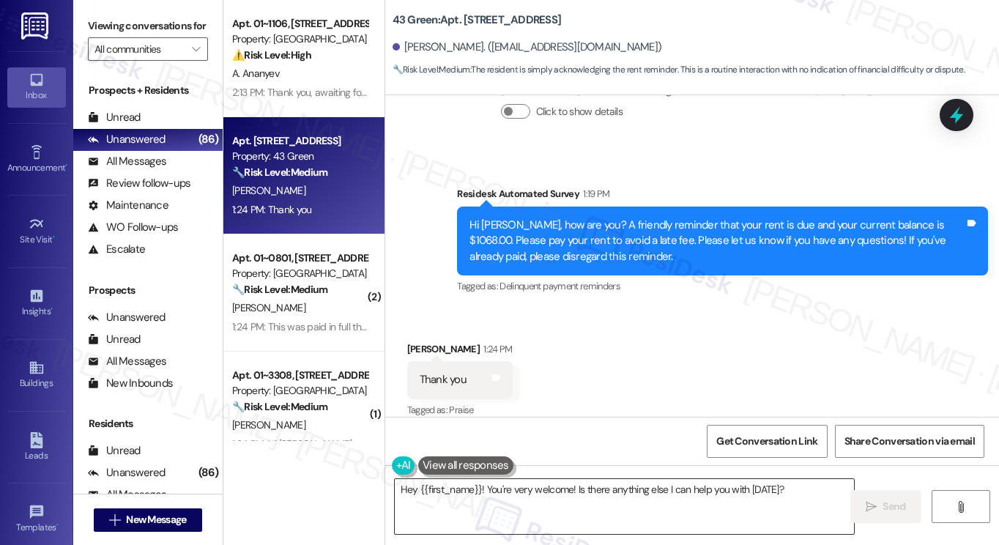
click at [496, 486] on textarea "Hey {{first_name}}! You're very welcome! Is there anything else I can help you …" at bounding box center [624, 506] width 459 height 55
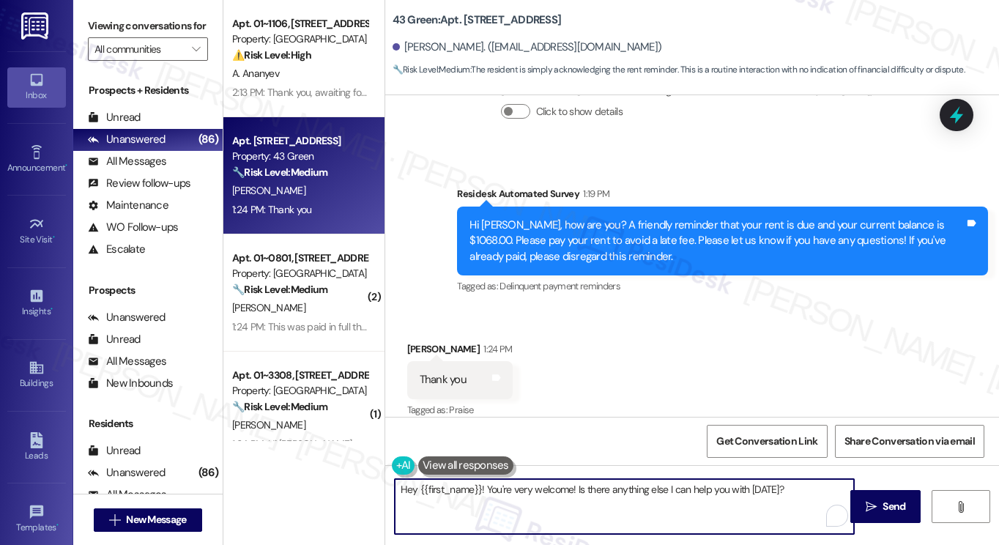
click at [496, 486] on textarea "Hey {{first_name}}! You're very welcome! Is there anything else I can help you …" at bounding box center [624, 506] width 459 height 55
click at [603, 497] on textarea "Hey {{first_name}}! You're very welcome! Is there anything else I can help you …" at bounding box center [624, 506] width 459 height 55
click at [401, 479] on textarea "Hey {{first_name}}! You're very welcome! Is there anything else I can help you …" at bounding box center [624, 506] width 459 height 55
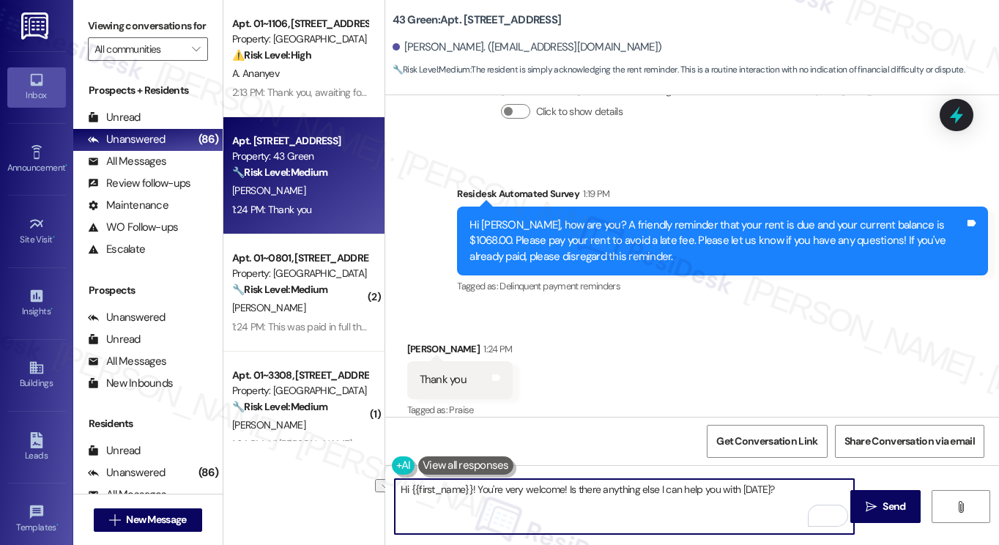
drag, startPoint x: 783, startPoint y: 487, endPoint x: 565, endPoint y: 483, distance: 217.5
click at [565, 483] on textarea "Hi {{first_name}}! You're very welcome! Is there anything else I can help you w…" at bounding box center [624, 506] width 459 height 55
paste textarea "f you have any questions or concerns in the future, please feel free to let us …"
type textarea "Hi {{first_name}}! You're very welcome! If you have any questions or concerns i…"
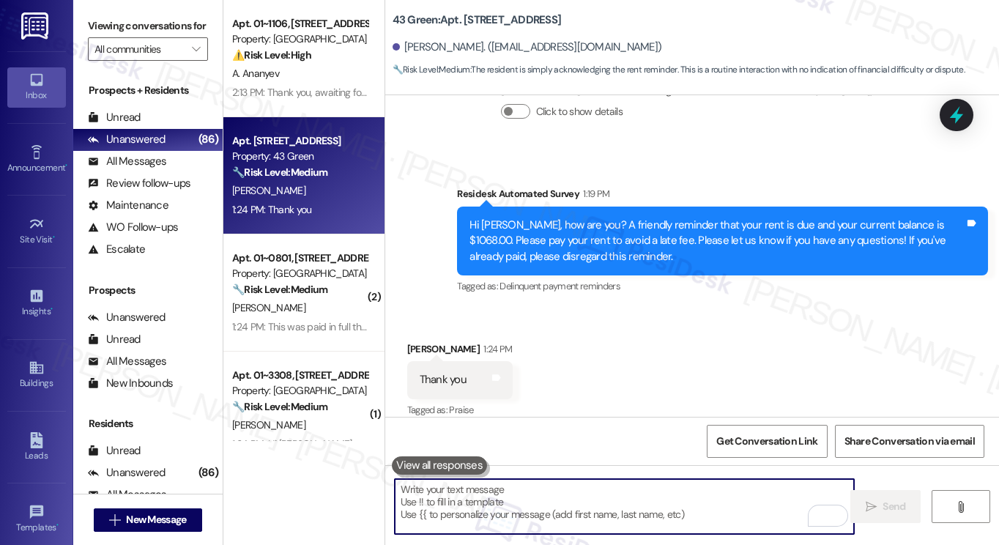
scroll to position [3342, 0]
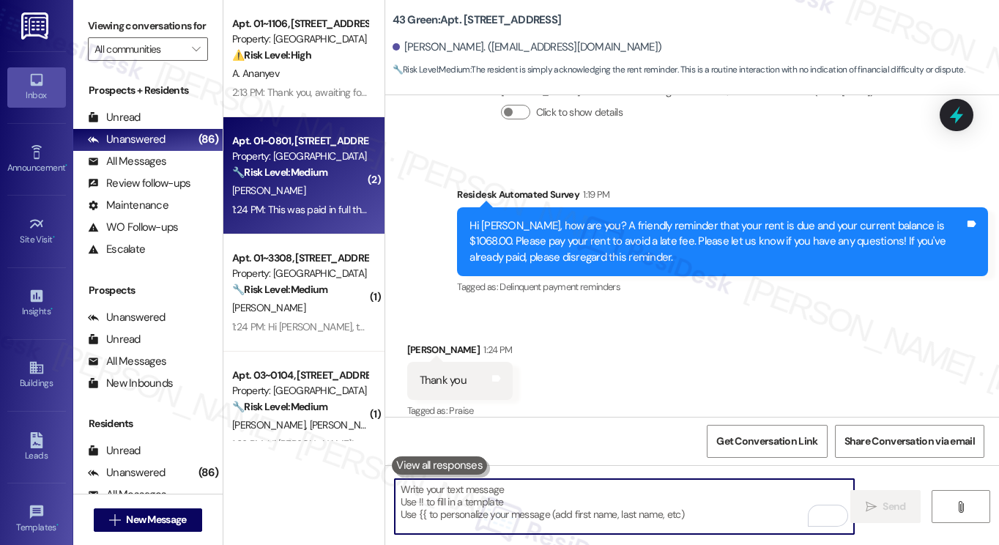
click at [340, 215] on div "1:24 PM: This was paid in full this morning 1:24 PM: This was paid in full this…" at bounding box center [318, 209] width 172 height 13
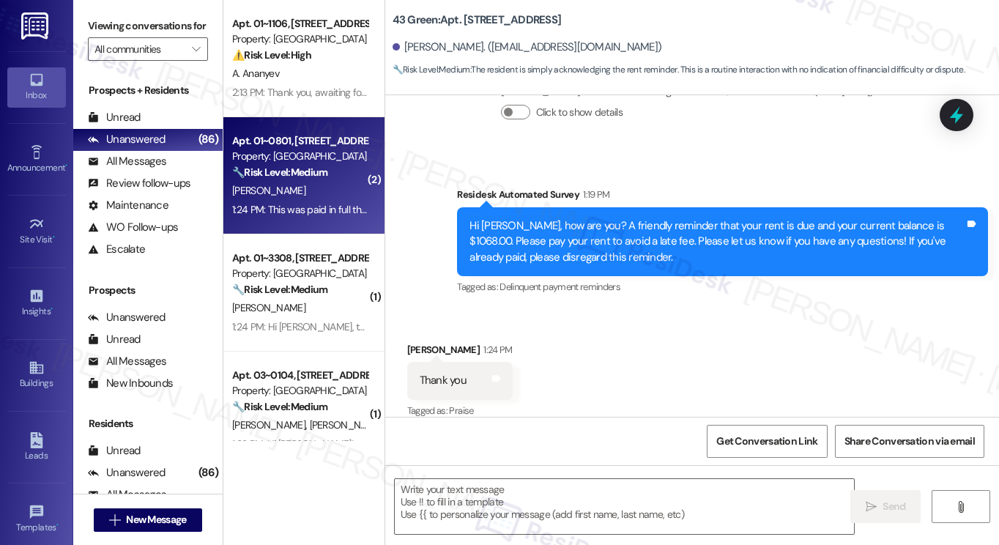
type textarea "Fetching suggested responses. Please feel free to read through the conversation…"
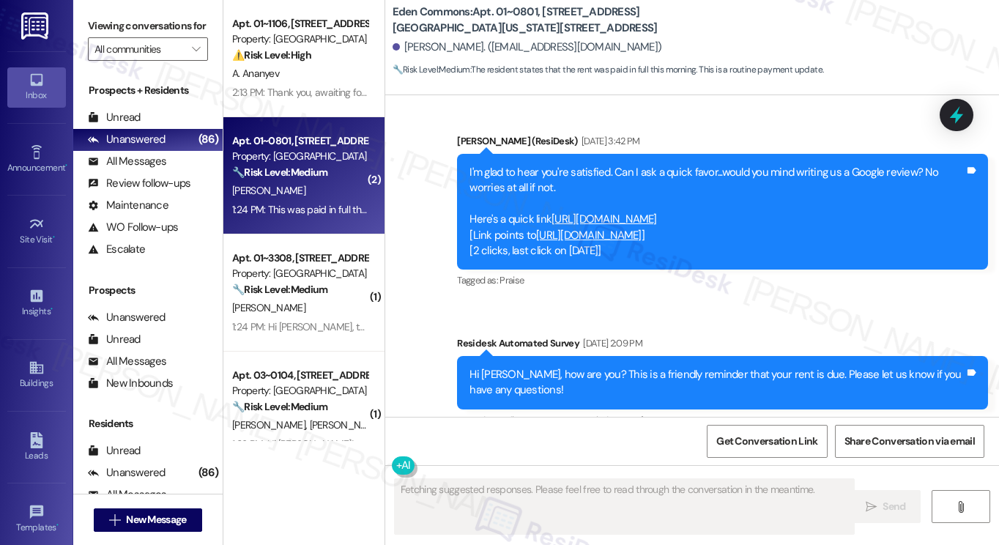
scroll to position [16057, 0]
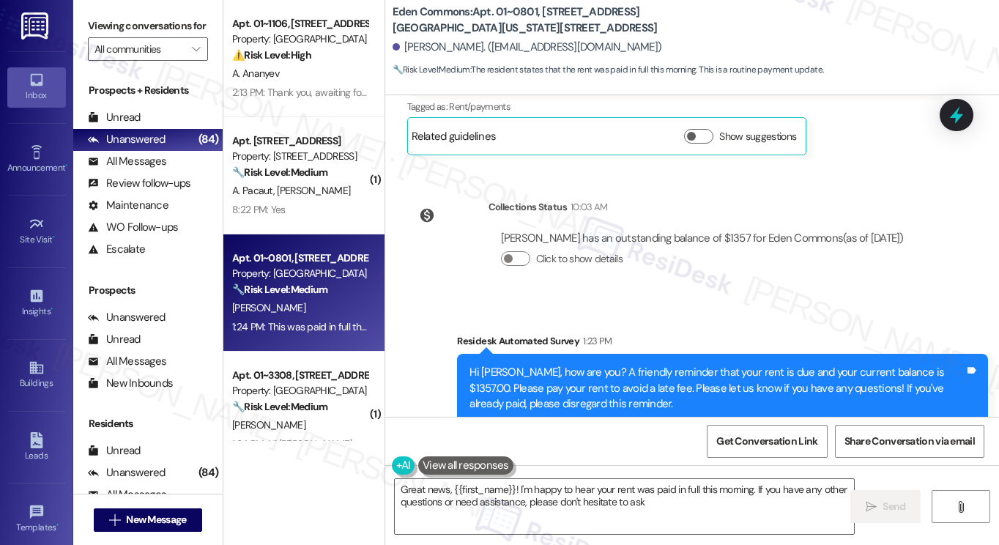
type textarea "Great news, {{first_name}}! I'm happy to hear your rent was paid in full this m…"
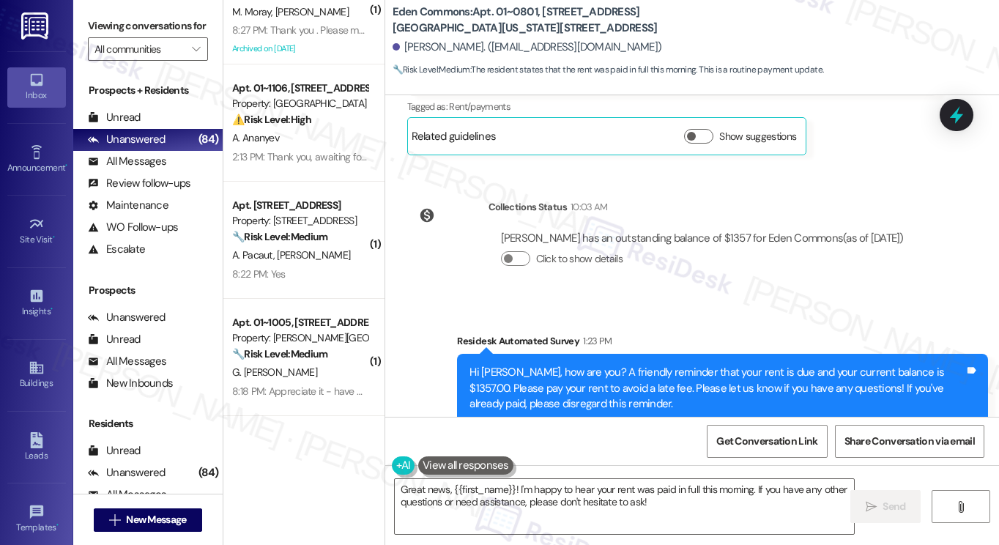
scroll to position [0, 0]
